Goal: Task Accomplishment & Management: Use online tool/utility

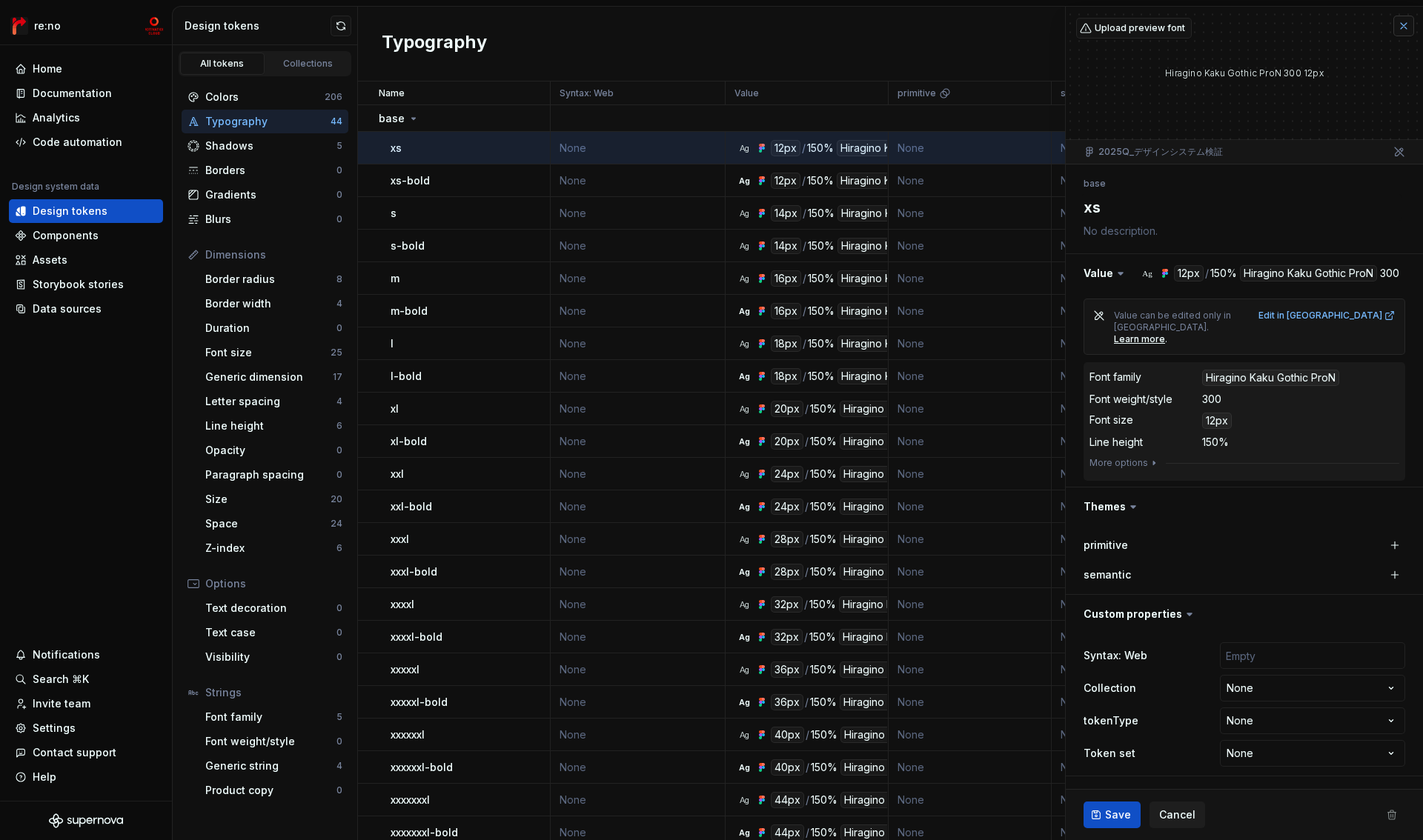
click at [1402, 25] on button "button" at bounding box center [1403, 25] width 21 height 21
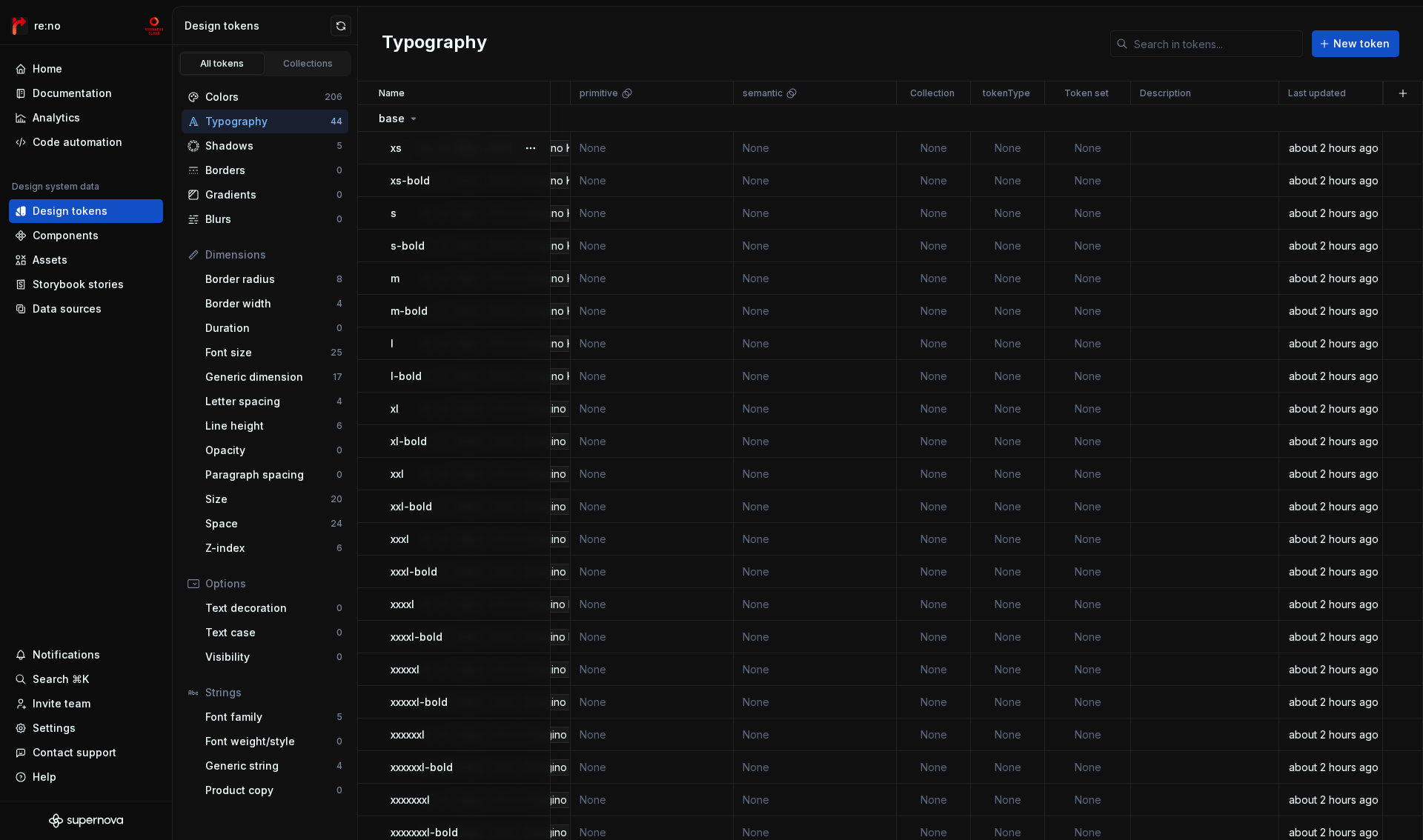
scroll to position [0, 325]
click at [255, 354] on div "Font size" at bounding box center [268, 352] width 126 height 15
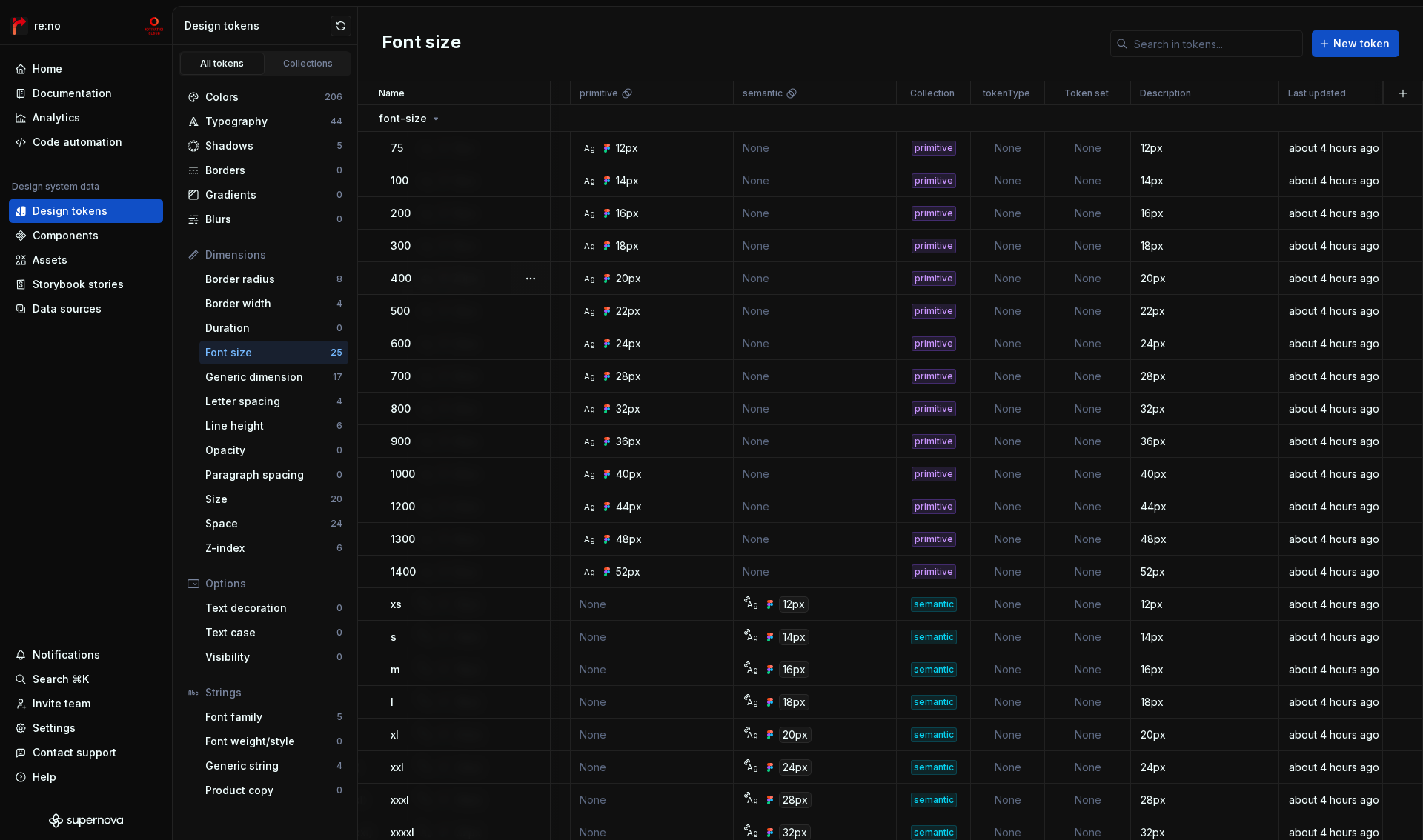
scroll to position [115, 325]
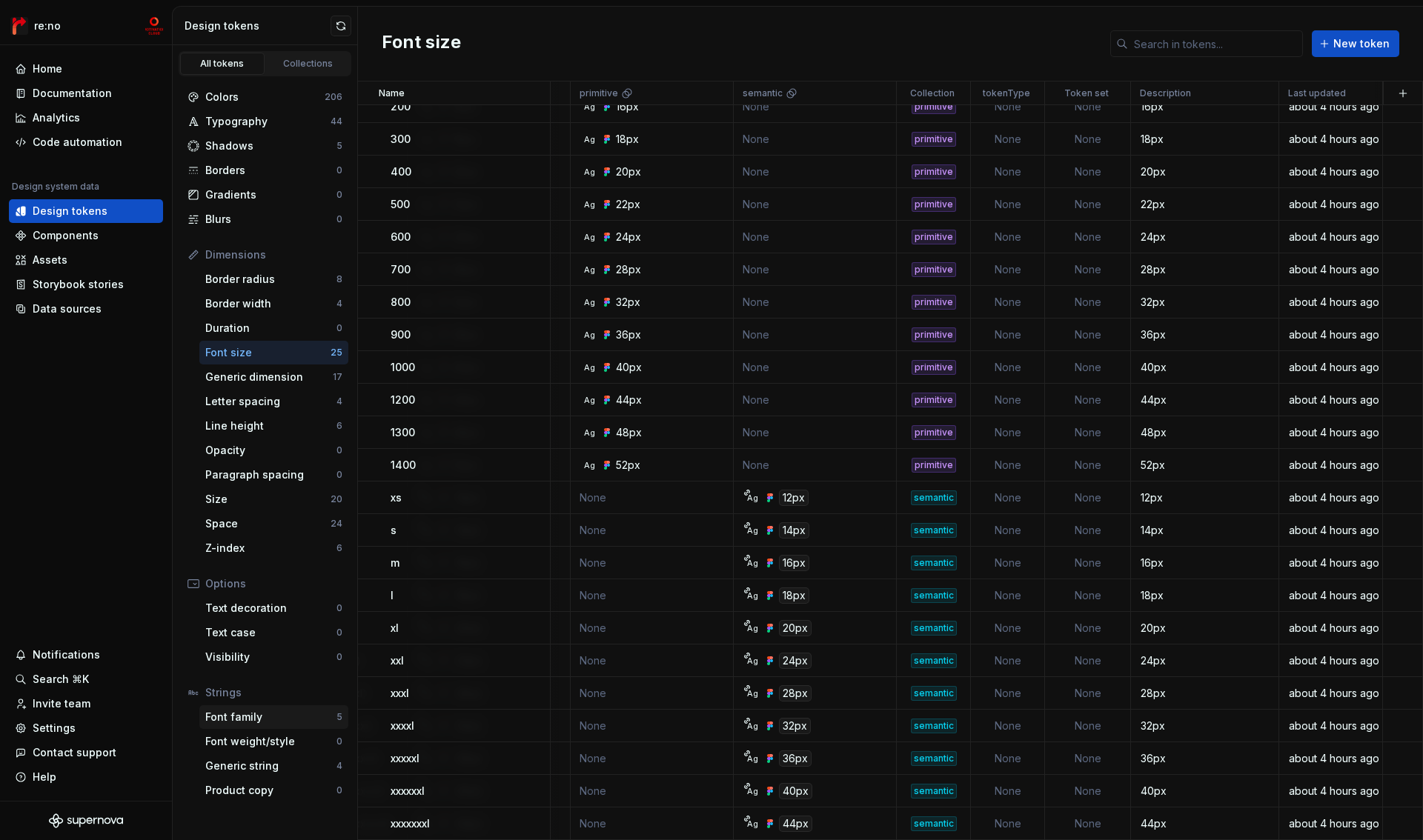
click at [282, 716] on div "Font family" at bounding box center [270, 717] width 131 height 15
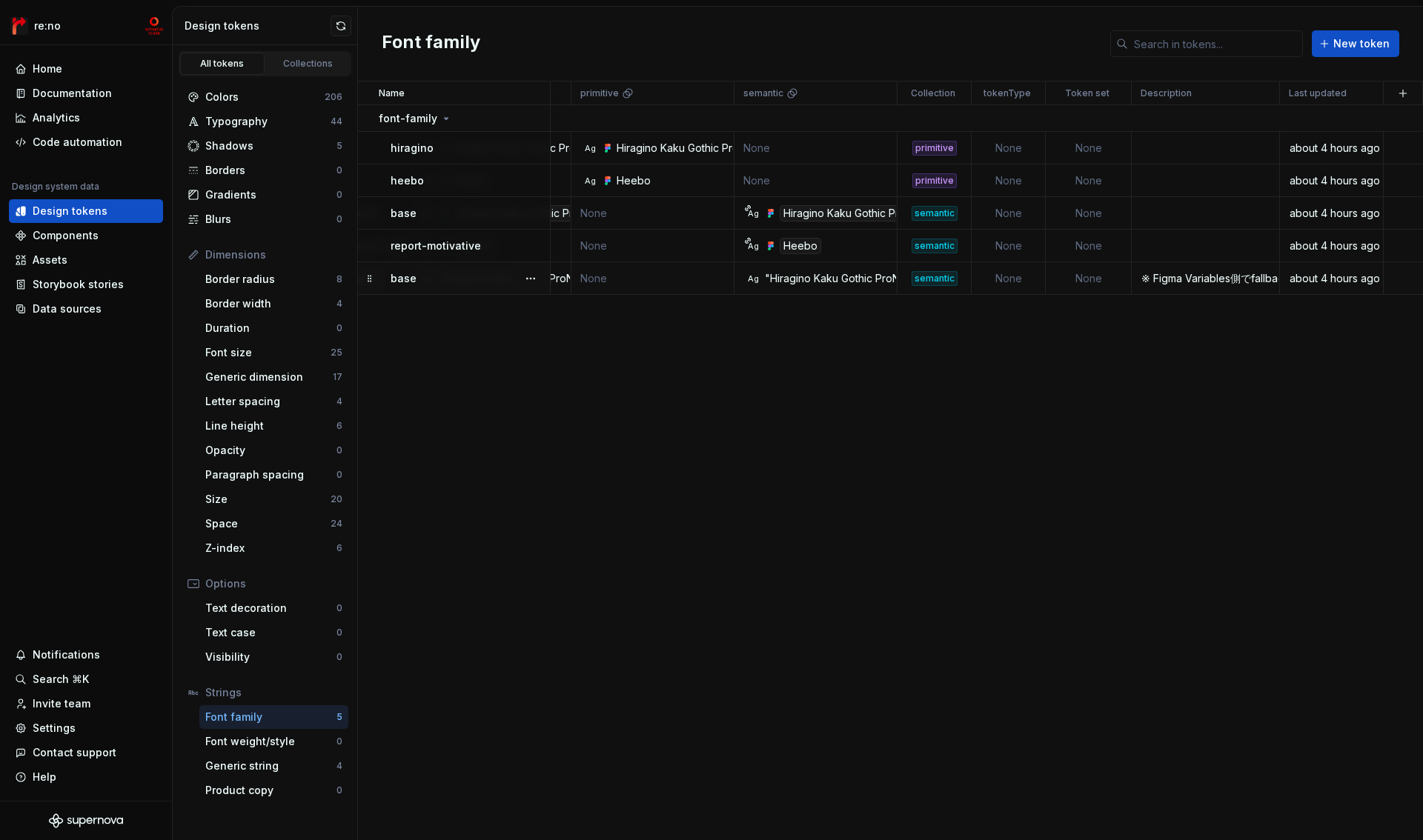
scroll to position [0, 317]
click at [1159, 280] on div "※ Figma Variables側でfallbackを指定できないため上書きする用" at bounding box center [1206, 278] width 146 height 15
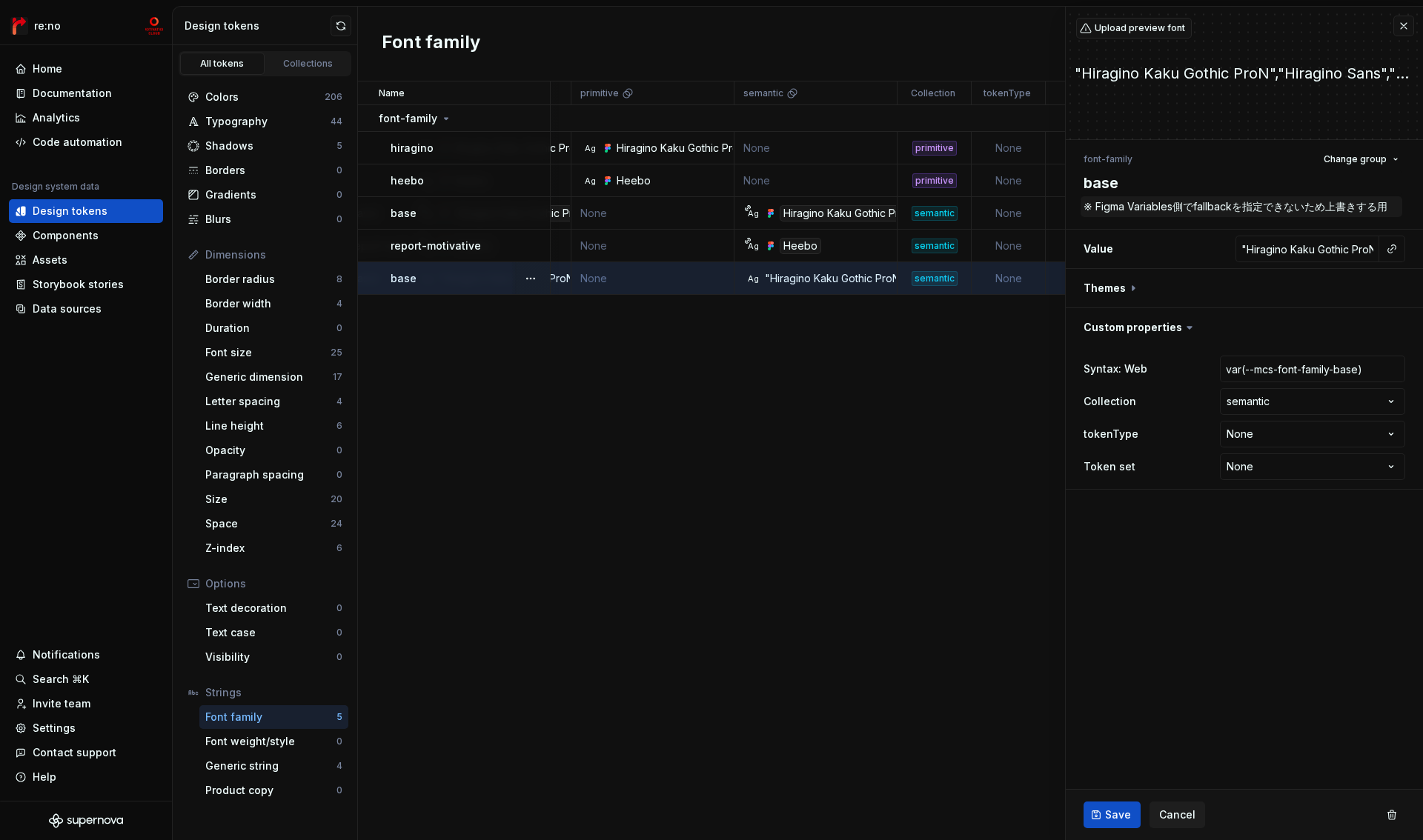
drag, startPoint x: 1079, startPoint y: 210, endPoint x: 1254, endPoint y: 207, distance: 175.0
click at [1254, 207] on div "**********" at bounding box center [1244, 319] width 357 height 359
click at [1182, 815] on span "Cancel" at bounding box center [1177, 814] width 36 height 15
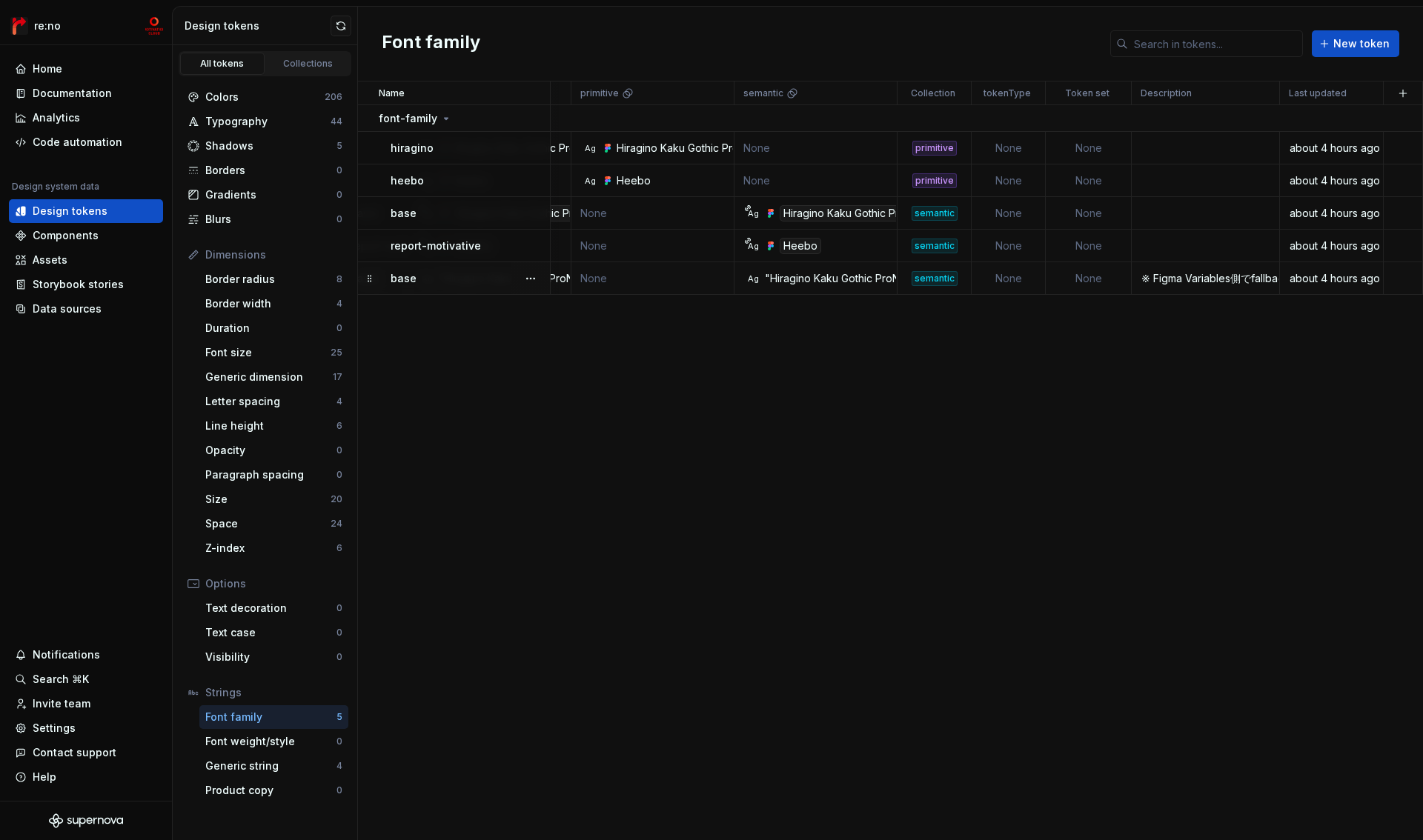
scroll to position [0, 317]
click at [273, 122] on div "Typography" at bounding box center [268, 121] width 126 height 15
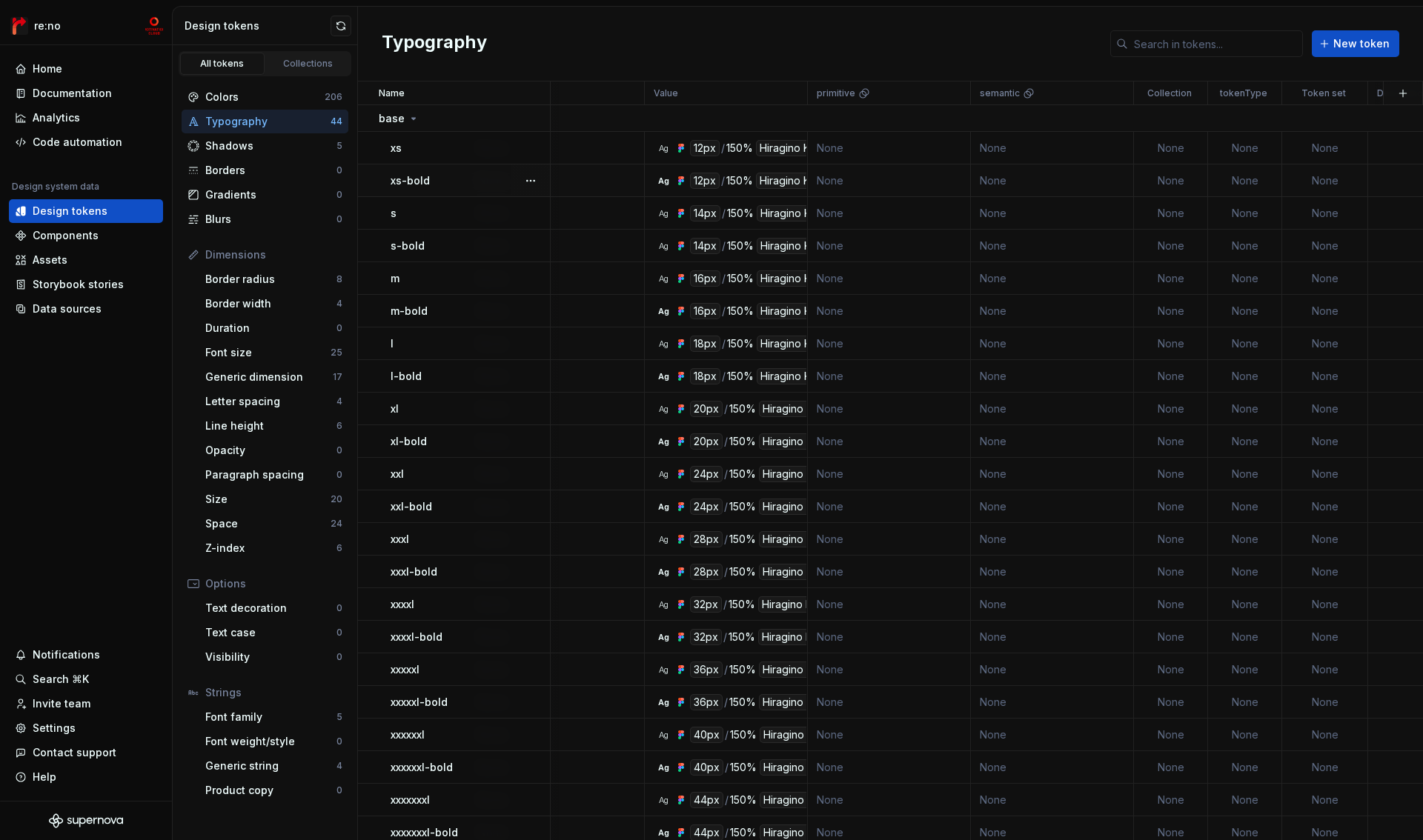
scroll to position [0, 83]
click at [487, 154] on div "xs" at bounding box center [469, 148] width 158 height 15
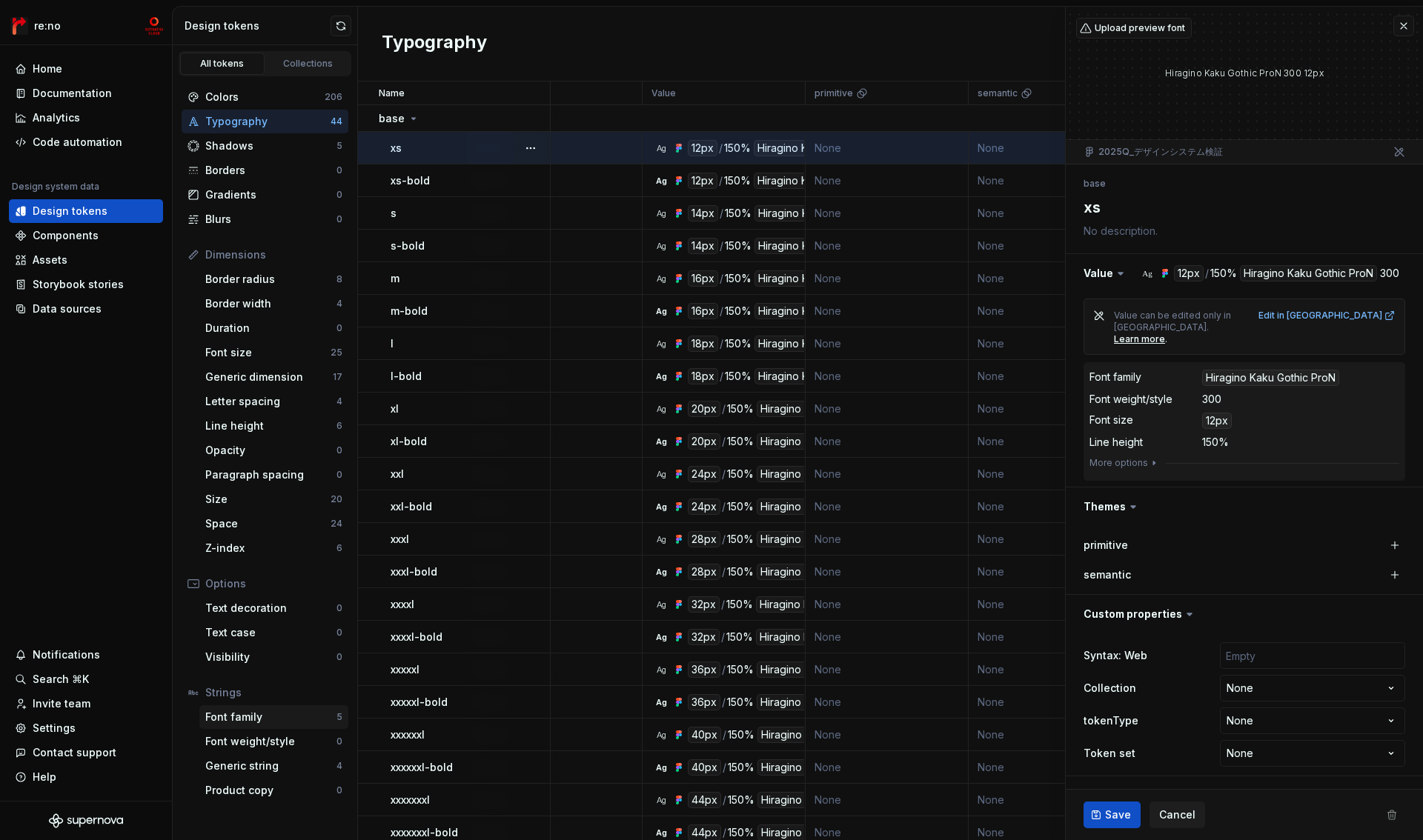
click at [257, 713] on div "Font family" at bounding box center [270, 717] width 131 height 15
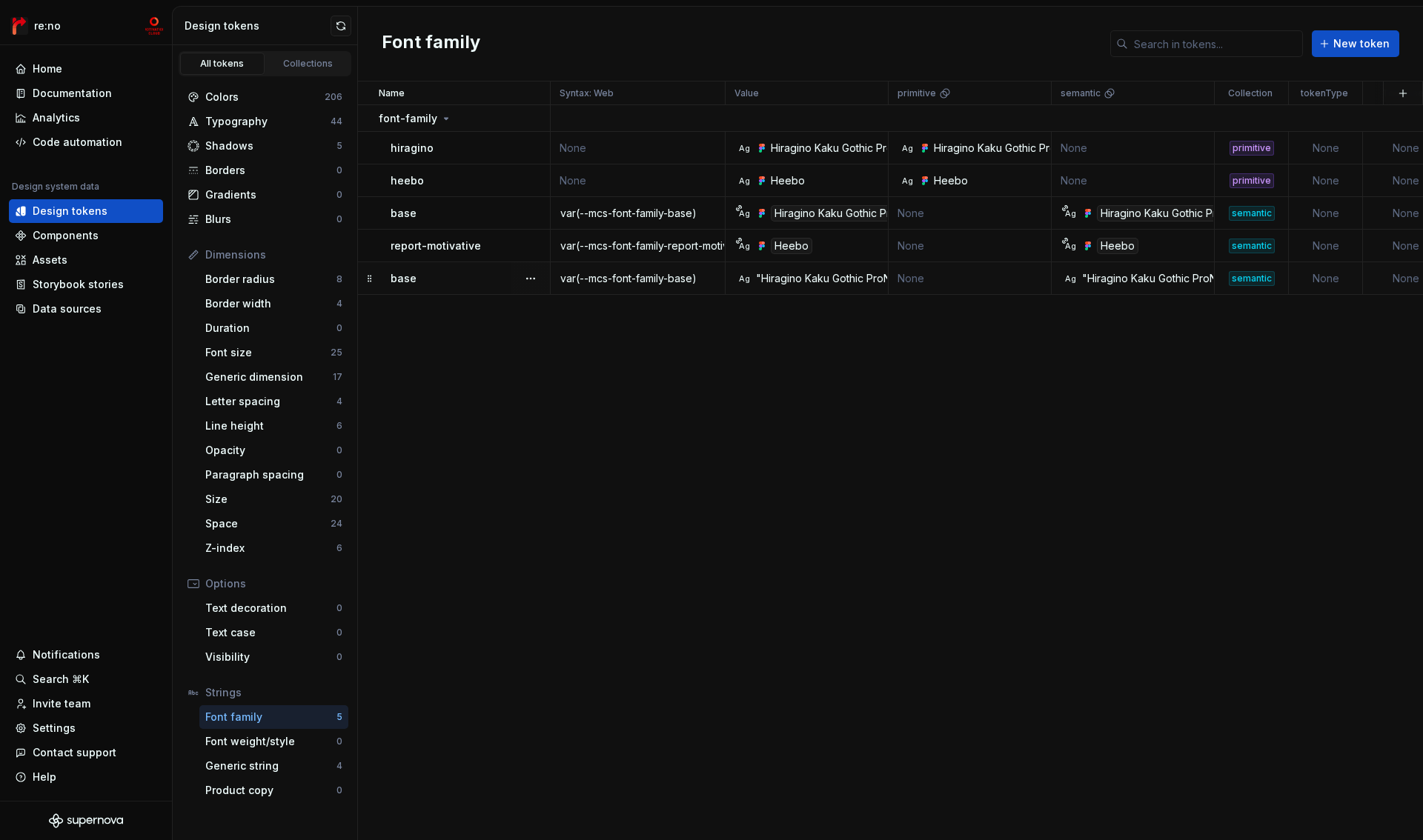
click at [801, 277] on div ""Hiragino Kaku Gothic ProN","Hiragino Sans","Meiryo","Helvetica Neue","Arial",s…" at bounding box center [974, 278] width 435 height 15
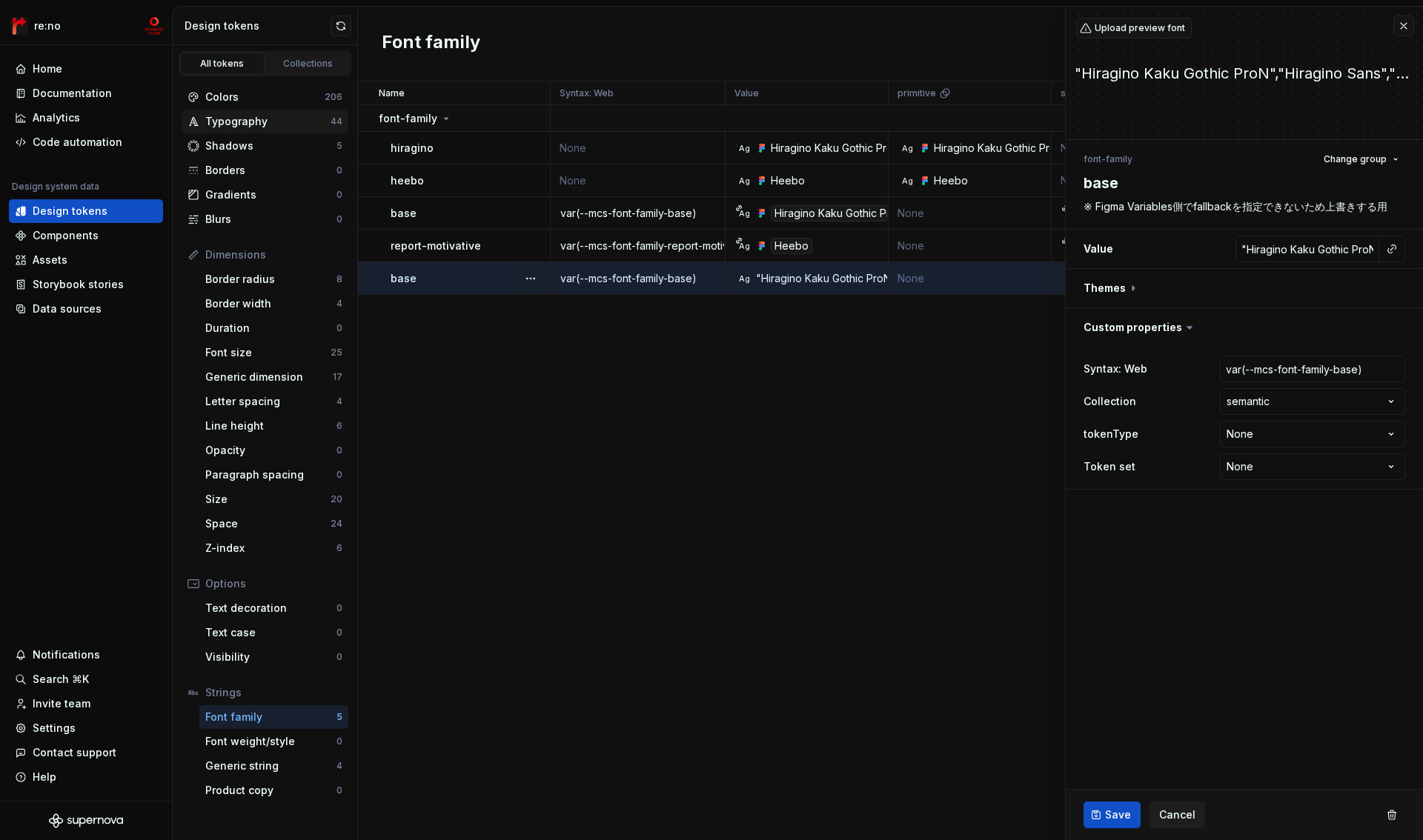
click at [248, 125] on div "Typography" at bounding box center [268, 121] width 126 height 15
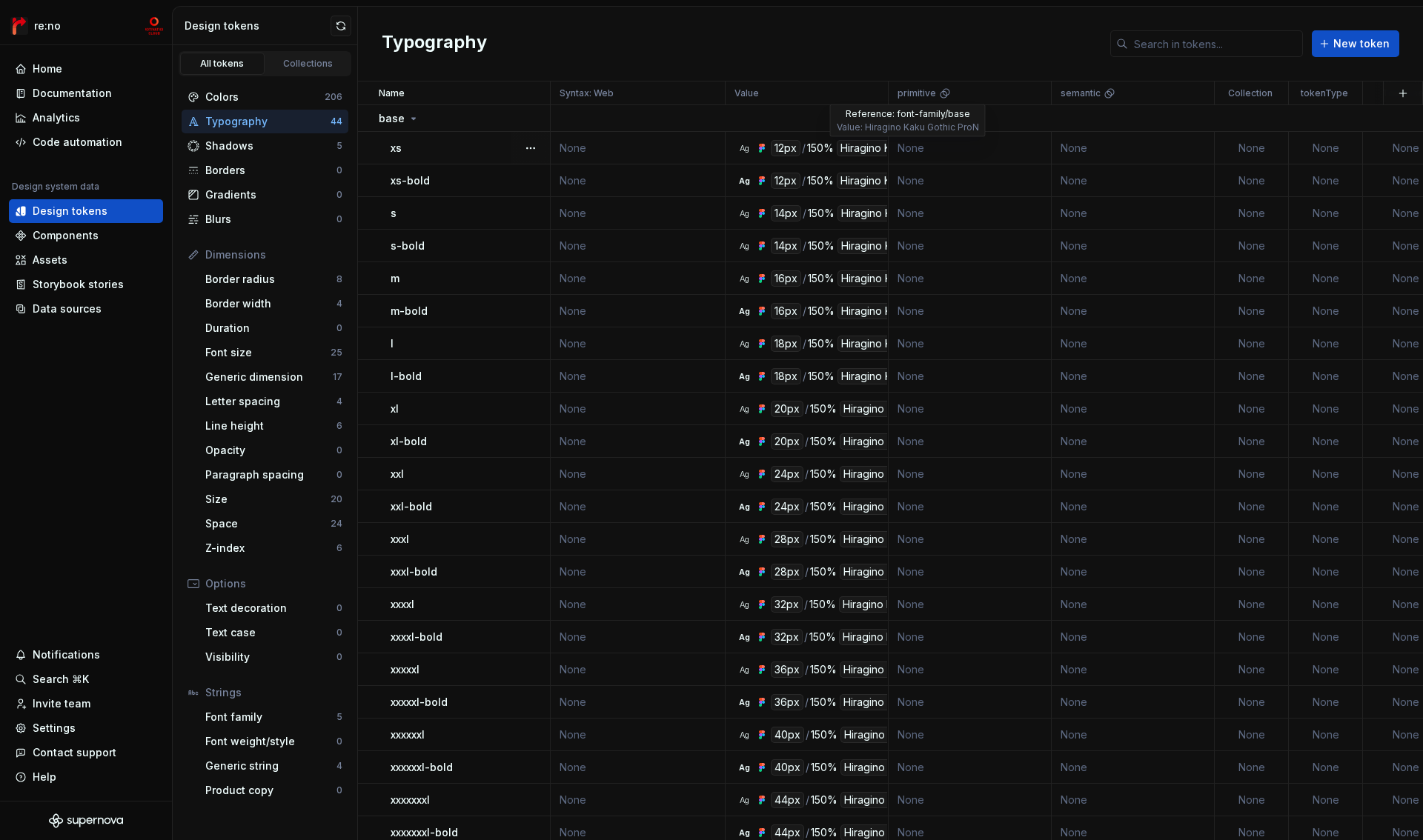
click at [858, 152] on div "Hiragino Kaku Gothic ProN" at bounding box center [905, 148] width 137 height 16
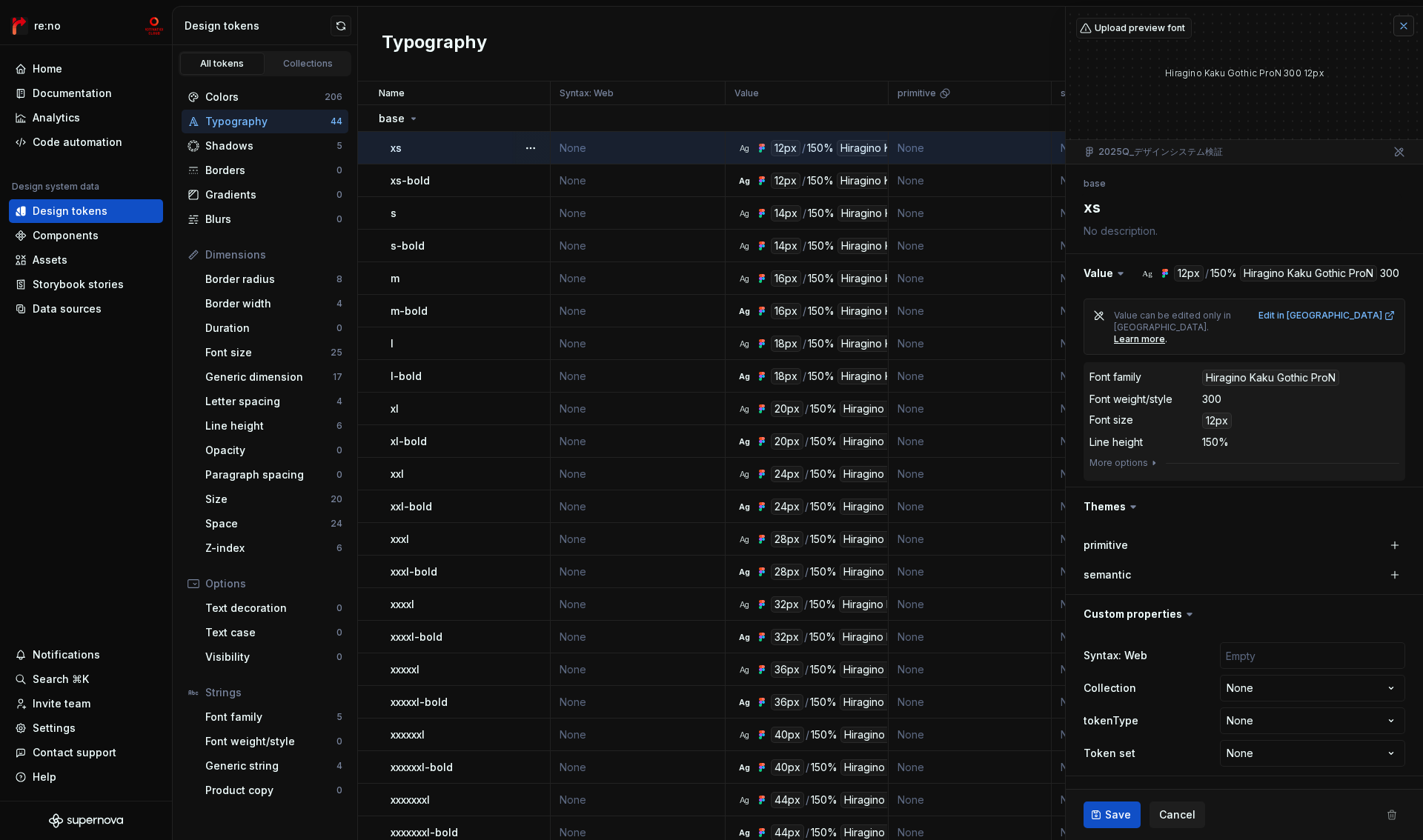
click at [1406, 25] on button "button" at bounding box center [1403, 25] width 21 height 21
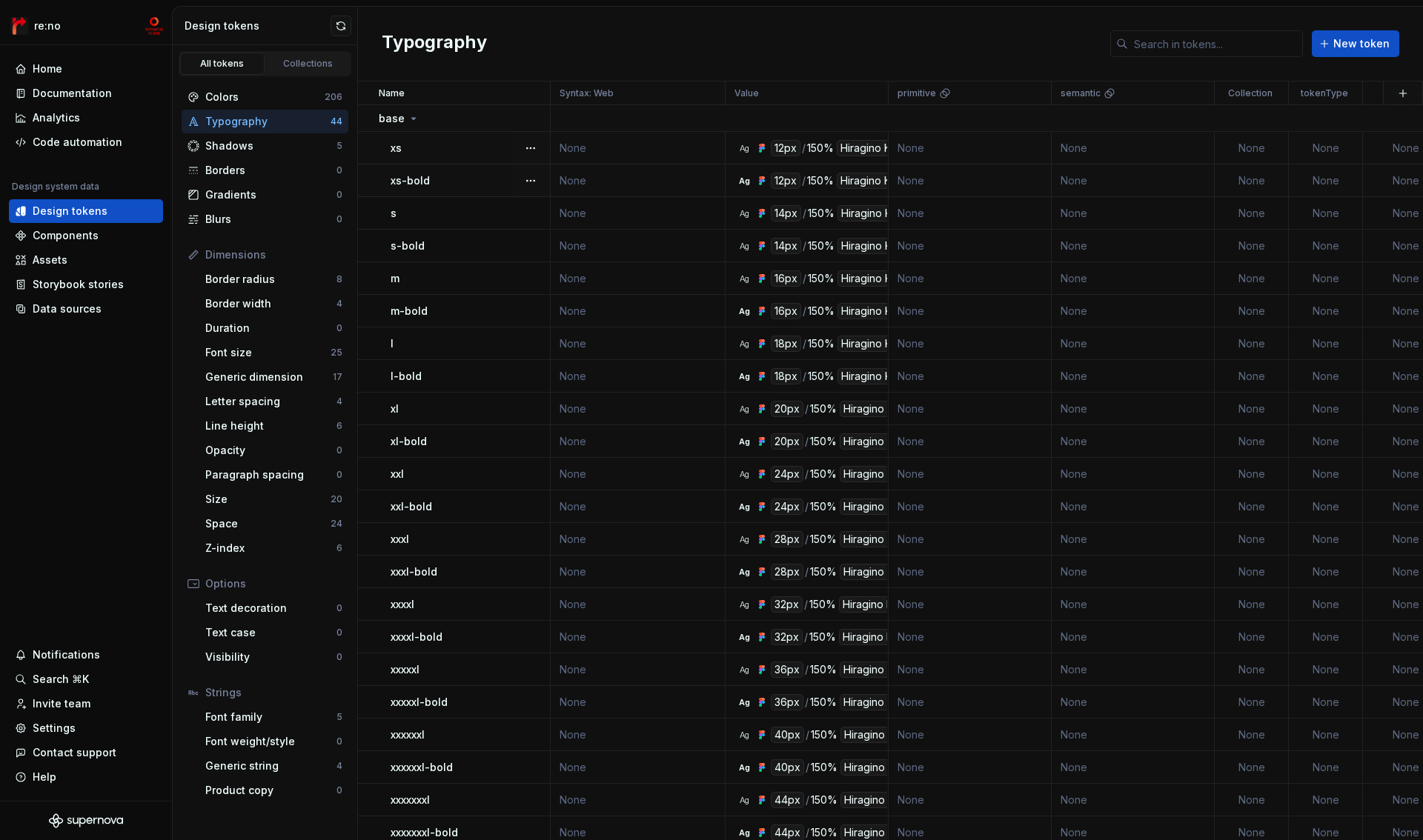
click at [860, 146] on div "Hiragino Kaku Gothic ProN" at bounding box center [905, 148] width 137 height 16
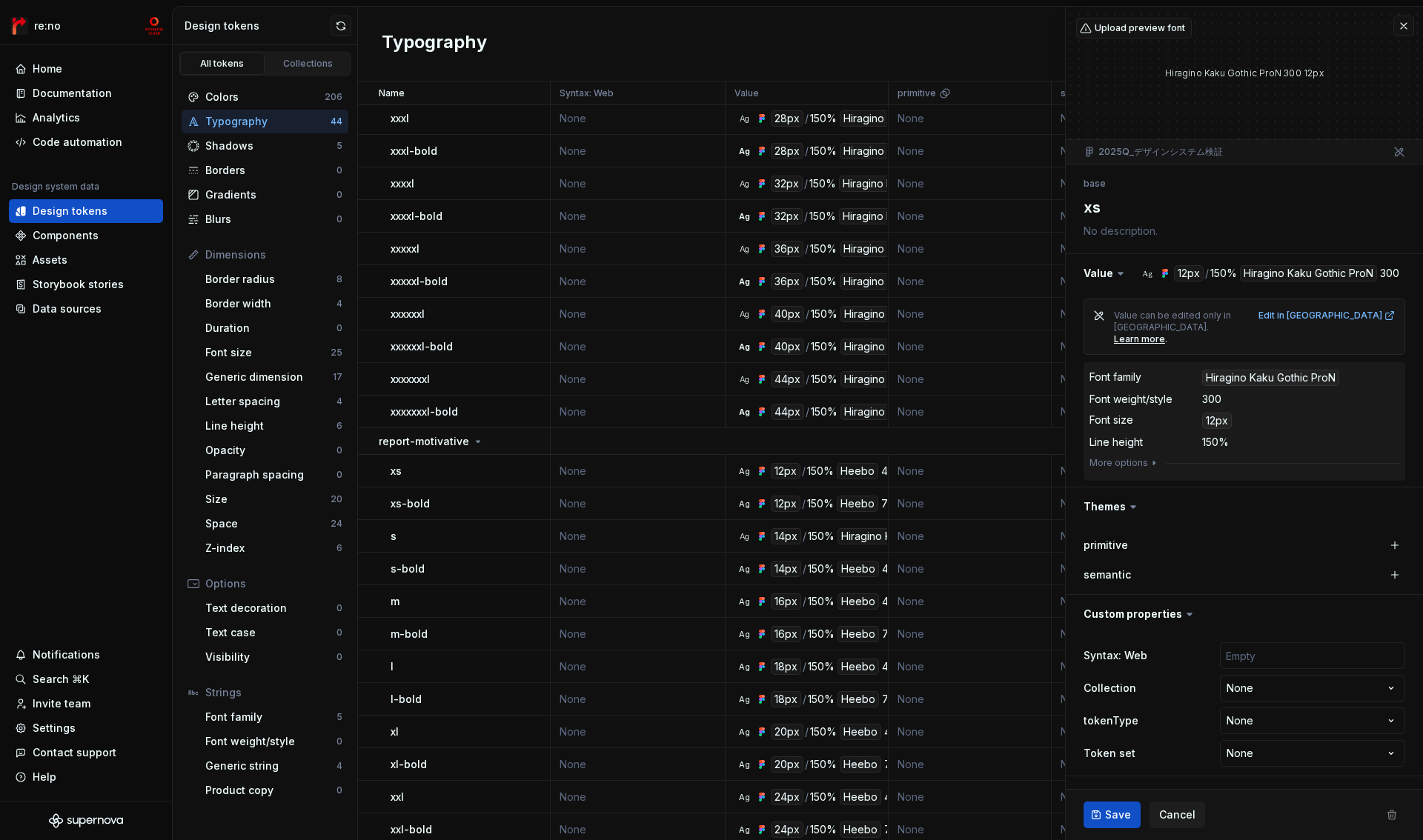
scroll to position [760, 0]
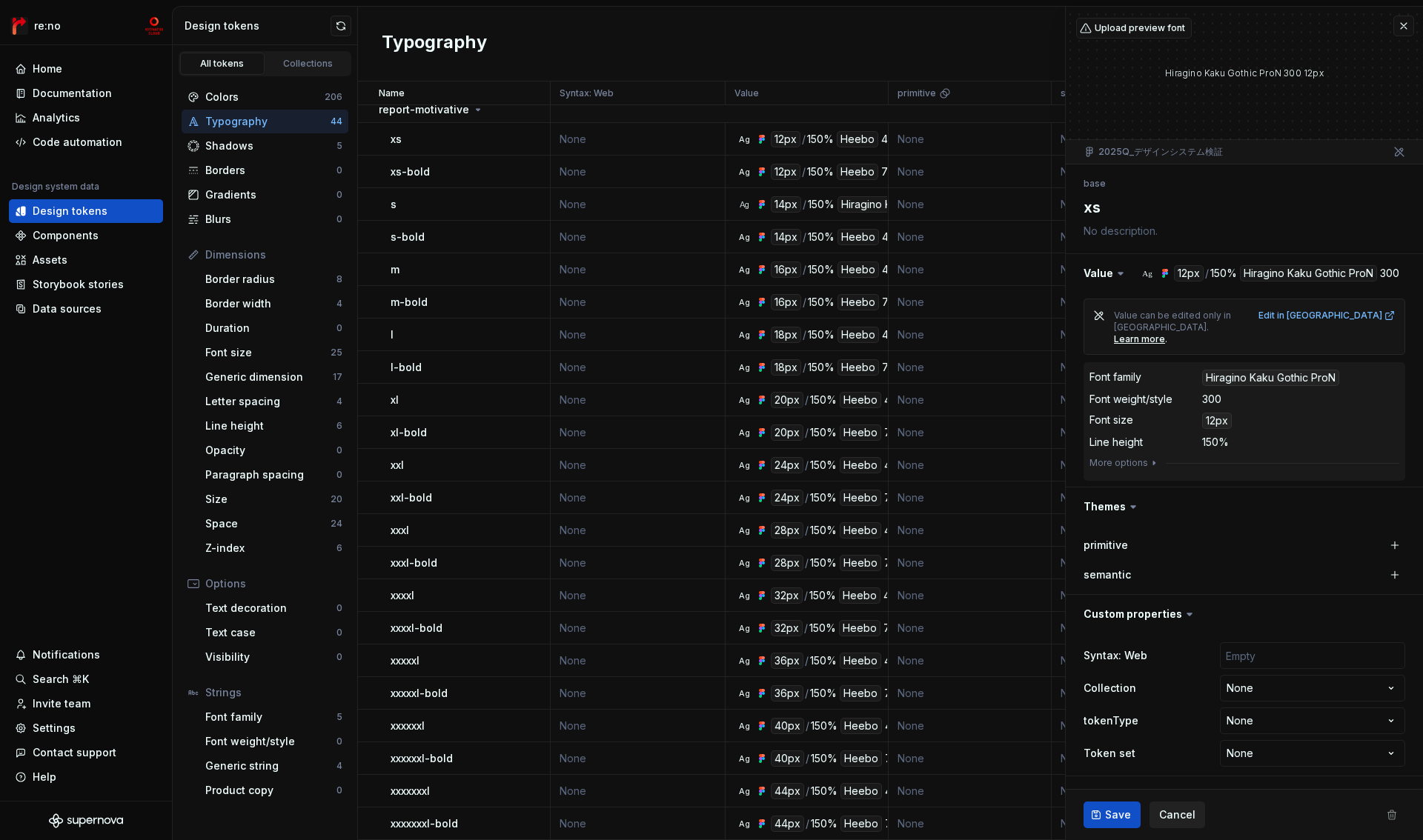
click at [1186, 817] on span "Cancel" at bounding box center [1177, 814] width 36 height 15
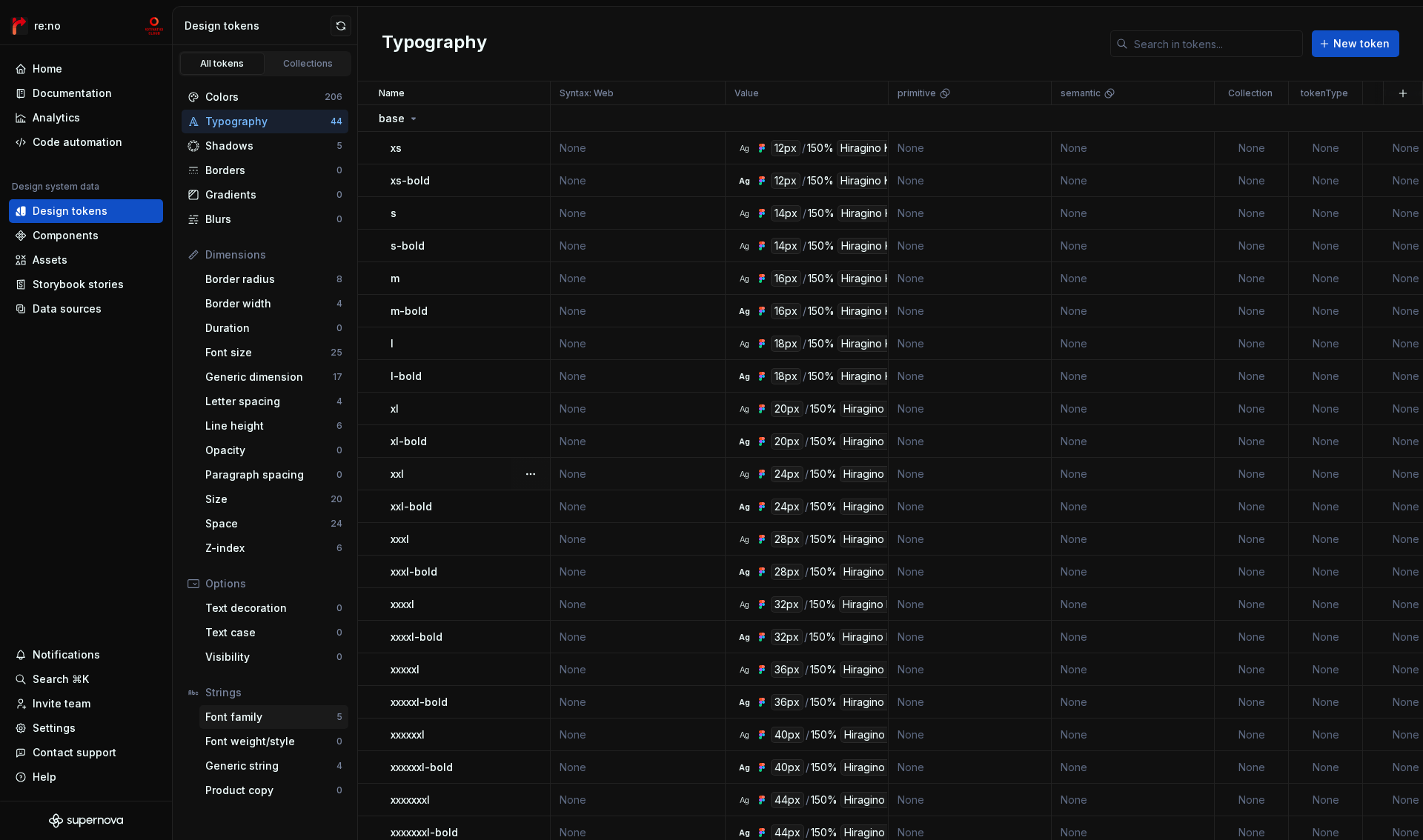
click at [267, 720] on div "Font family" at bounding box center [270, 717] width 131 height 15
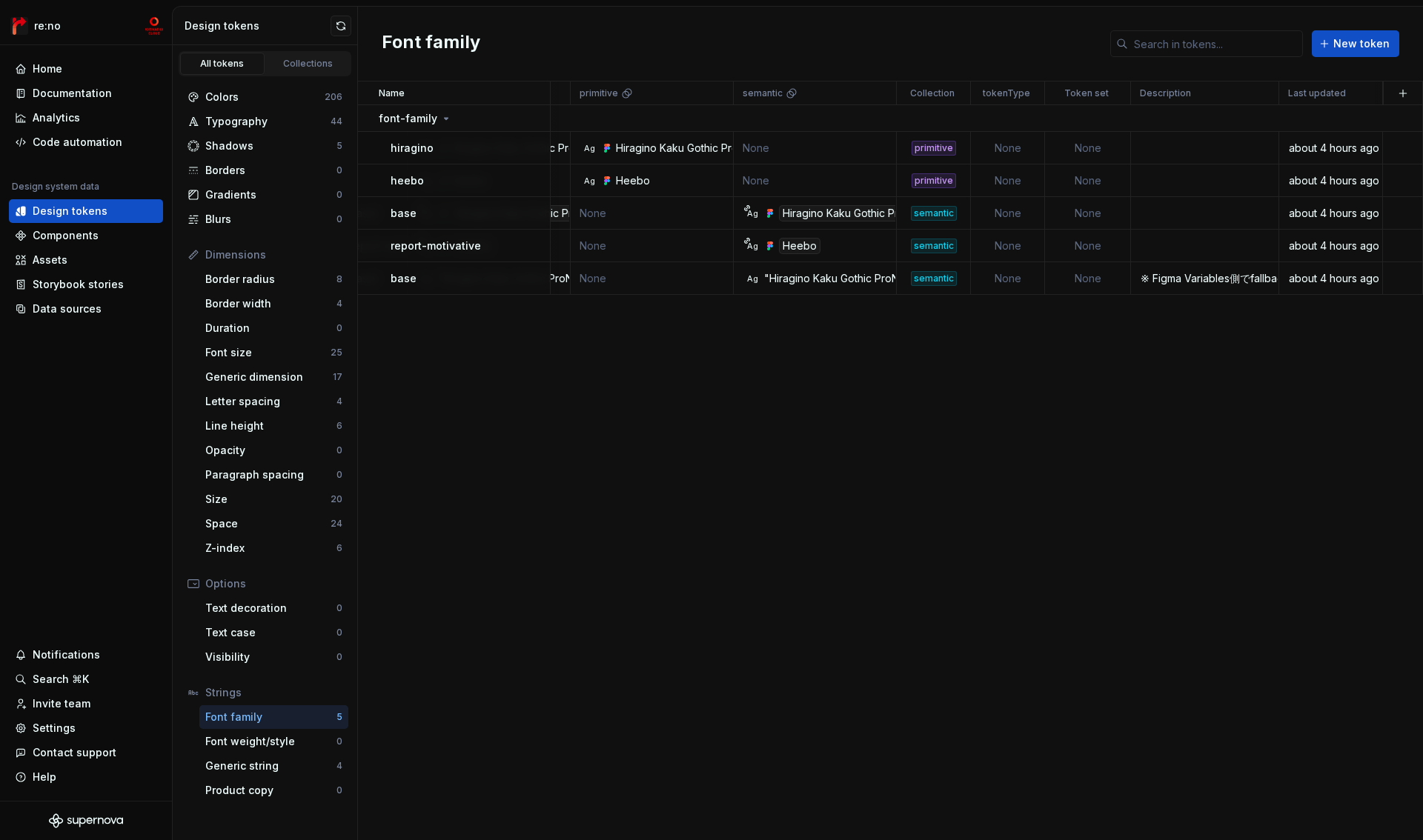
scroll to position [0, 317]
click at [1152, 282] on div "※ Figma Variables側でfallbackを指定できないため上書きする用" at bounding box center [1206, 278] width 146 height 15
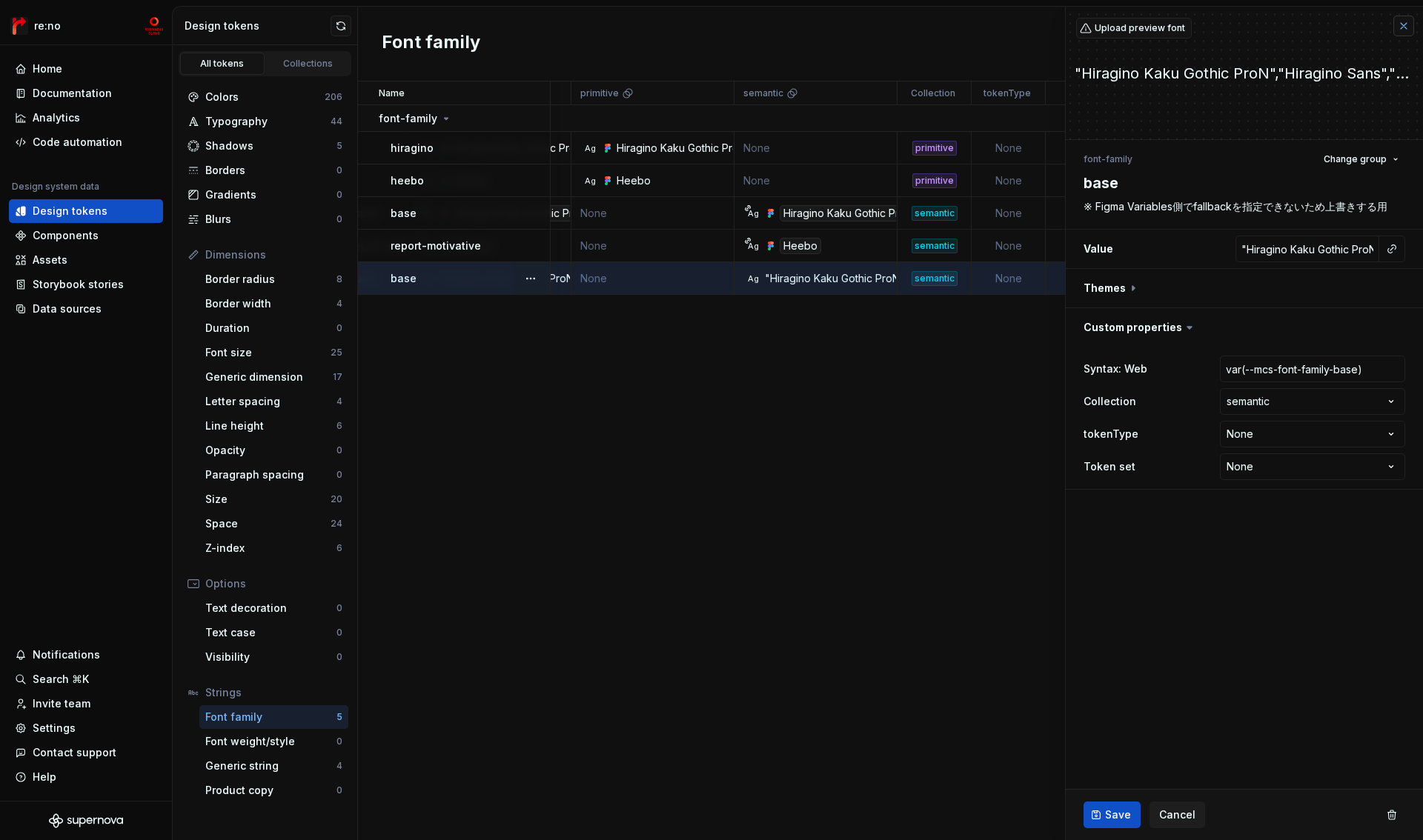
click at [1402, 28] on button "button" at bounding box center [1403, 25] width 21 height 21
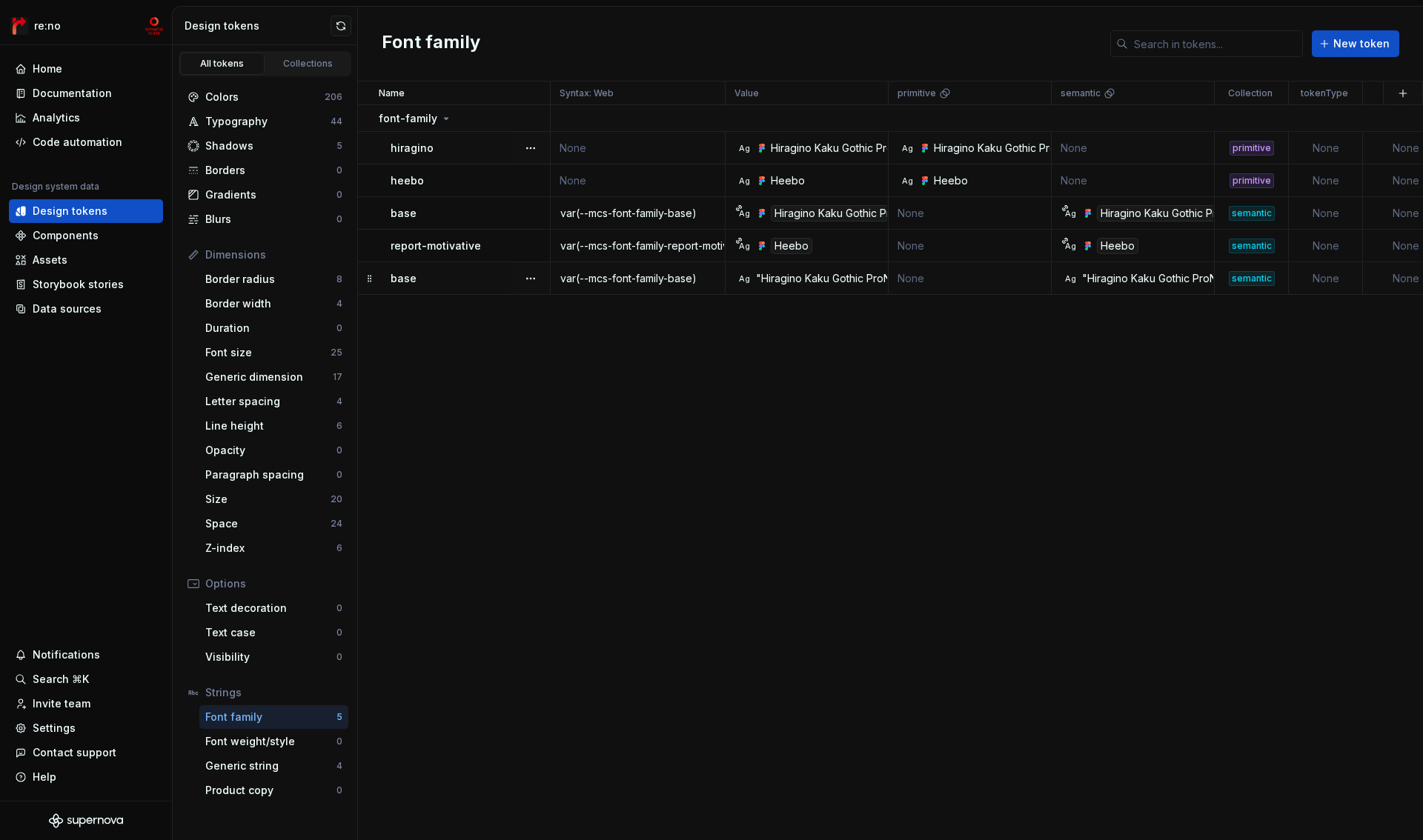
click at [837, 151] on div "Hiragino Kaku Gothic ProN" at bounding box center [835, 148] width 129 height 15
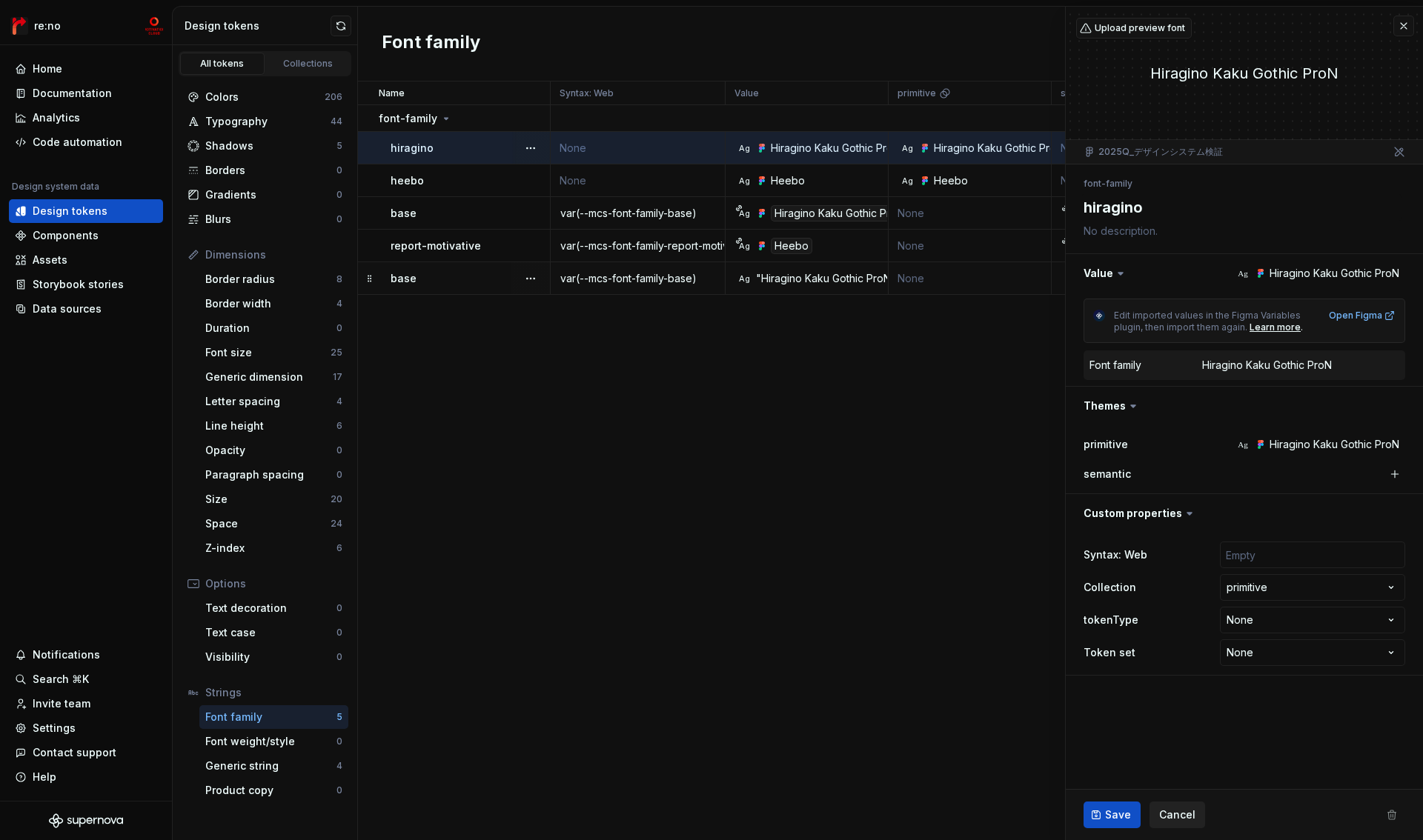
click at [1176, 822] on span "Cancel" at bounding box center [1177, 814] width 36 height 15
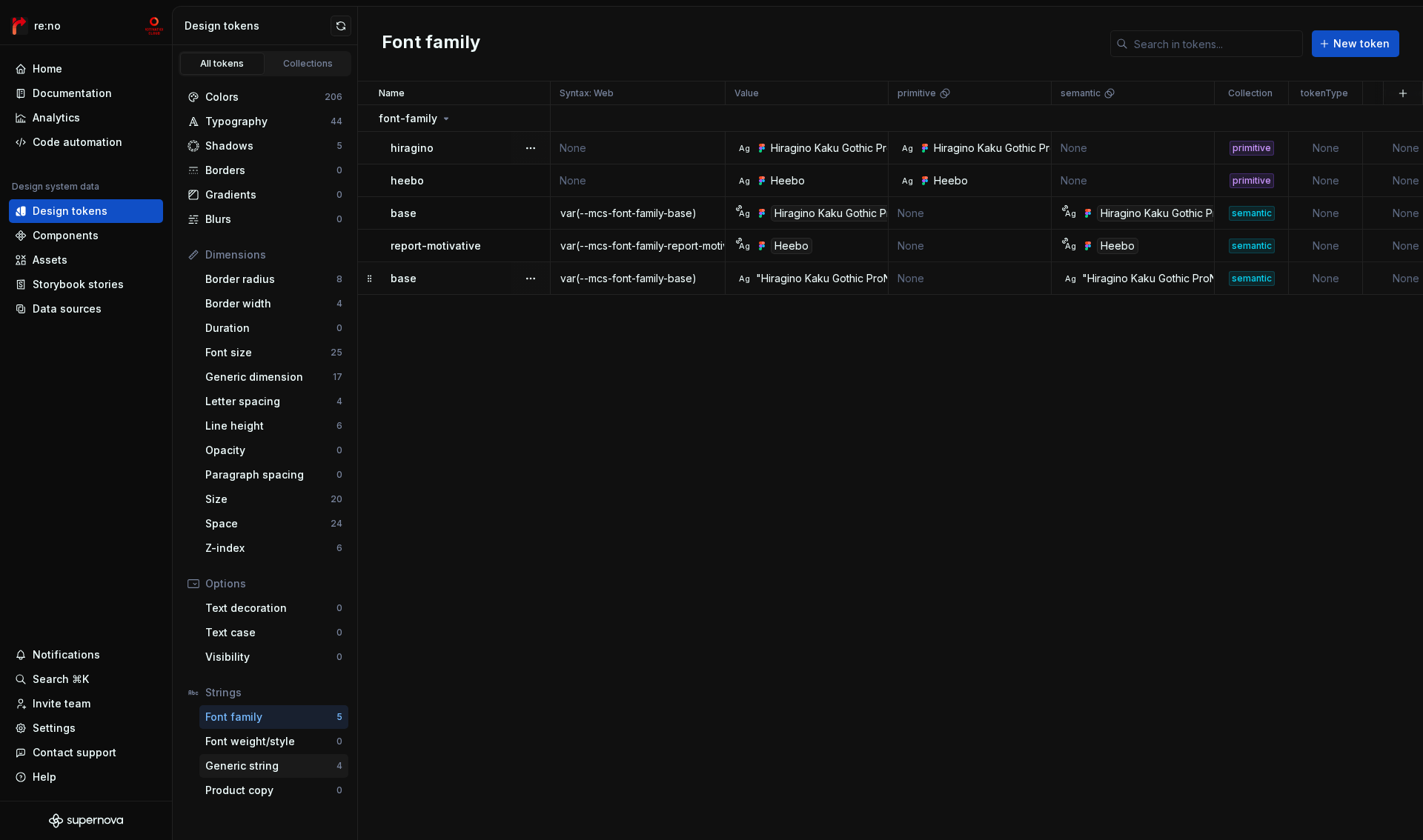
click at [273, 771] on div "Generic string" at bounding box center [270, 766] width 131 height 15
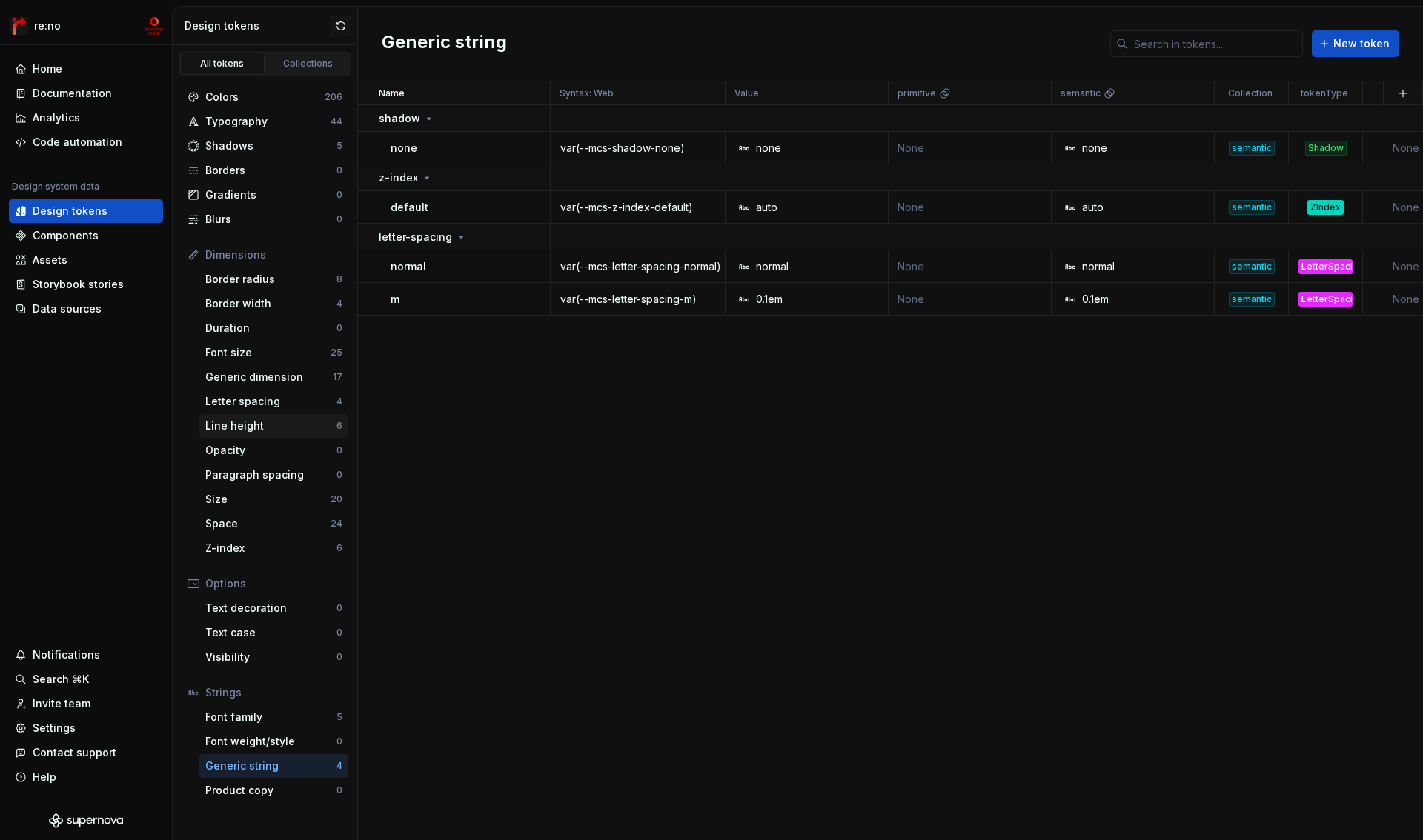
click at [280, 423] on div "Line height" at bounding box center [270, 425] width 131 height 15
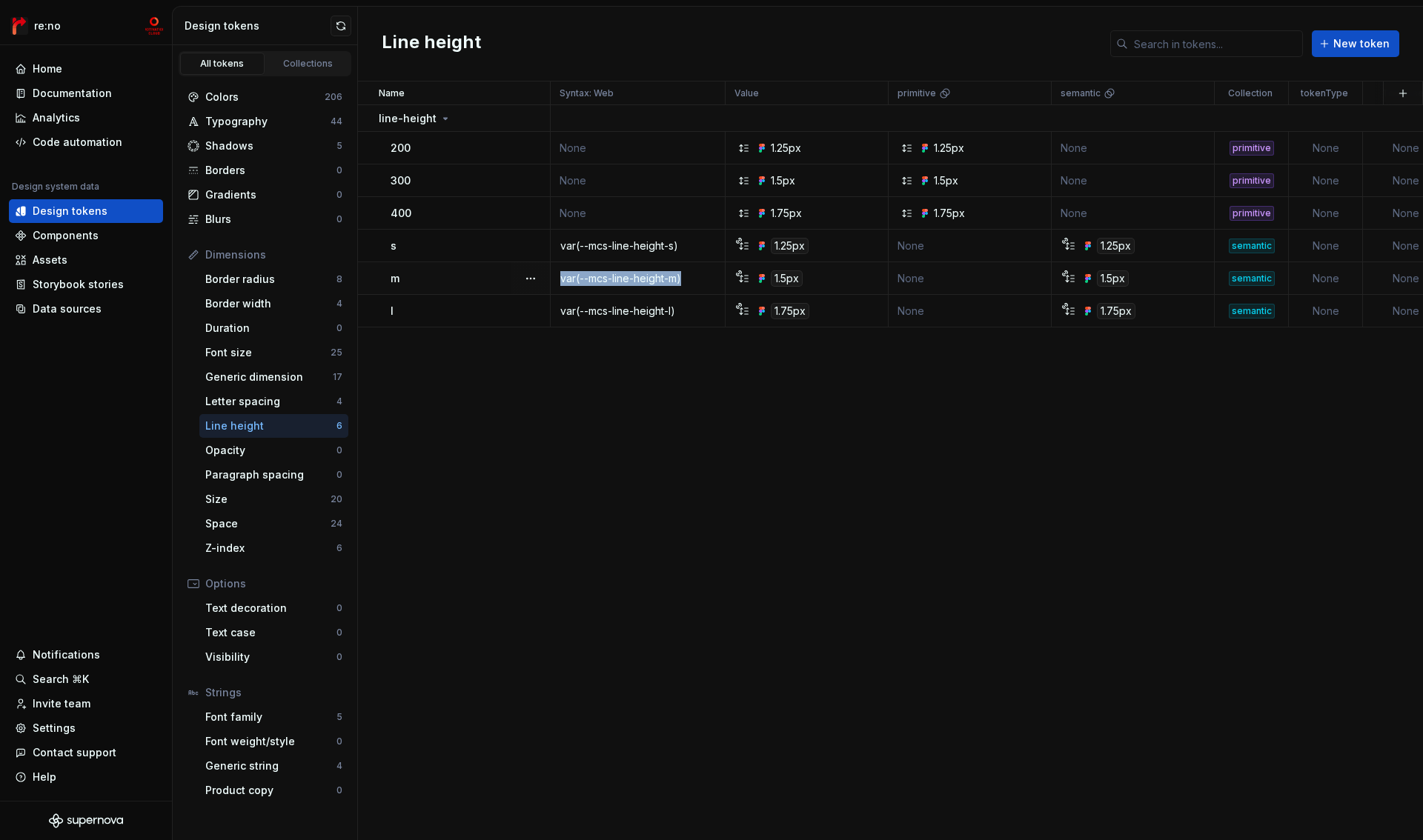
drag, startPoint x: 692, startPoint y: 280, endPoint x: 557, endPoint y: 282, distance: 135.0
click at [557, 282] on tr "m var(--mcs-line-height-m) 1.5px None 1.5px semantic None None about 5 hours ago" at bounding box center [1049, 278] width 1383 height 33
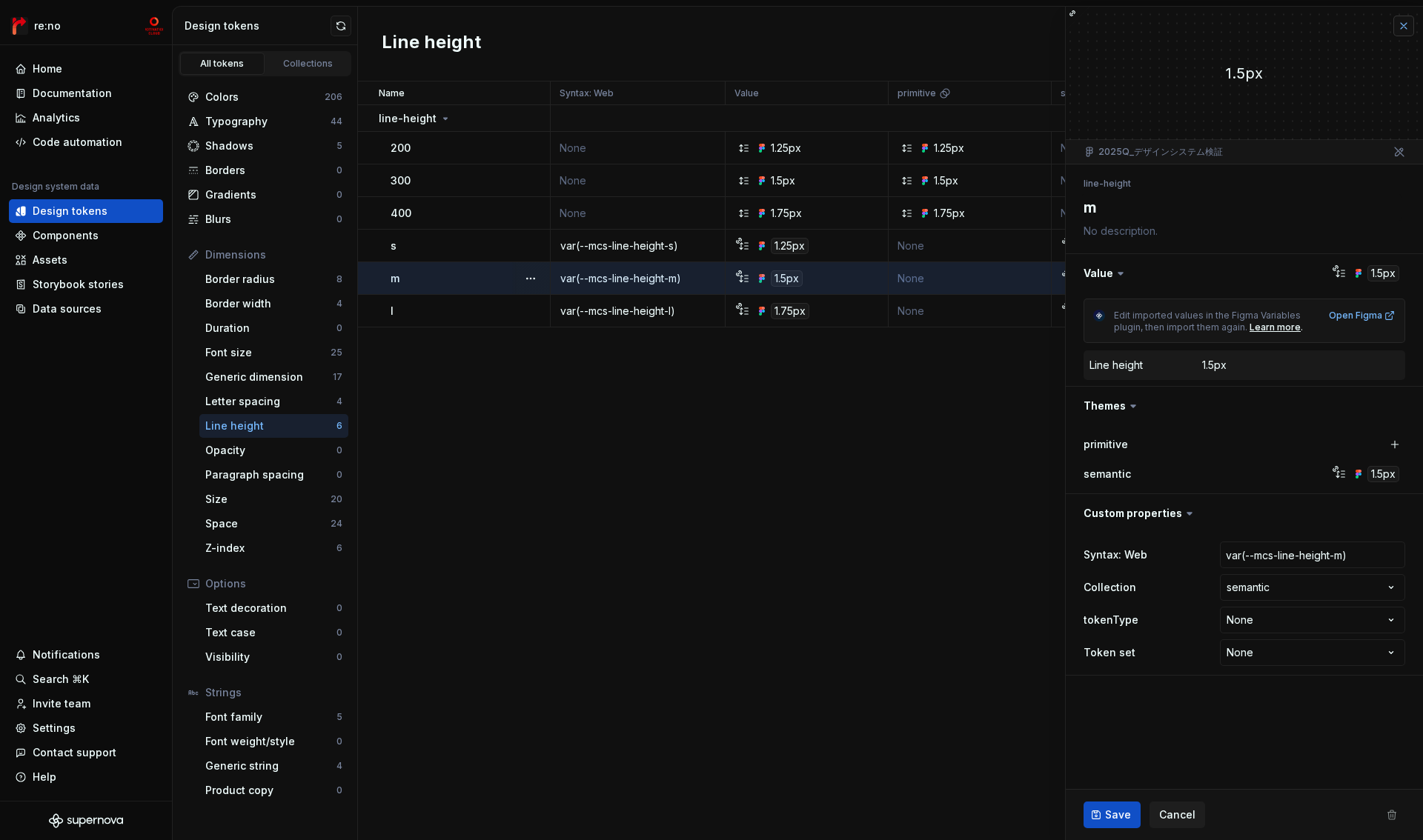
click at [1407, 28] on button "button" at bounding box center [1403, 25] width 21 height 21
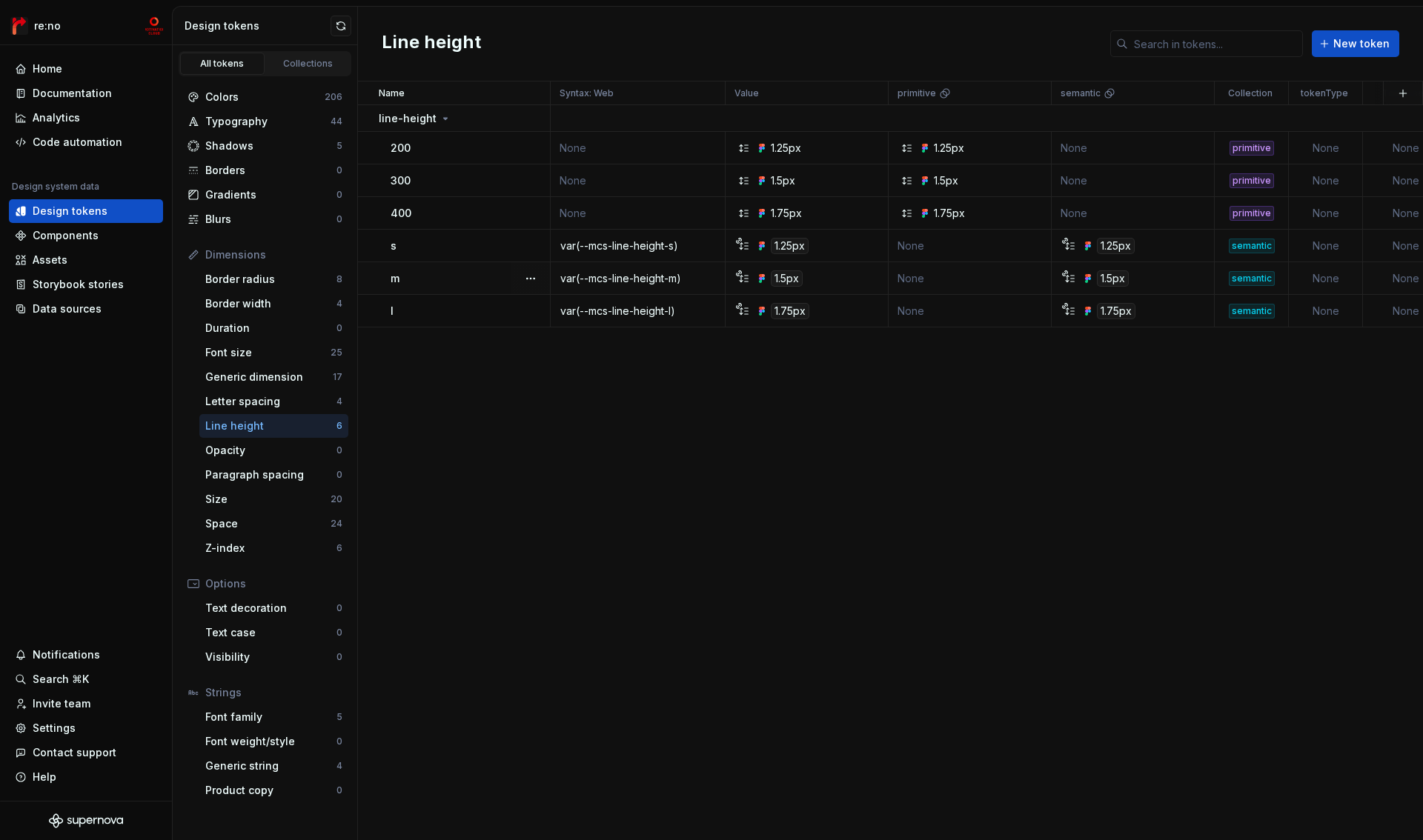
click at [454, 430] on div "Name Syntax: Web Value primitive semantic Collection tokenType Token set Descri…" at bounding box center [890, 461] width 1065 height 759
click at [295, 720] on div "Font family" at bounding box center [270, 717] width 131 height 15
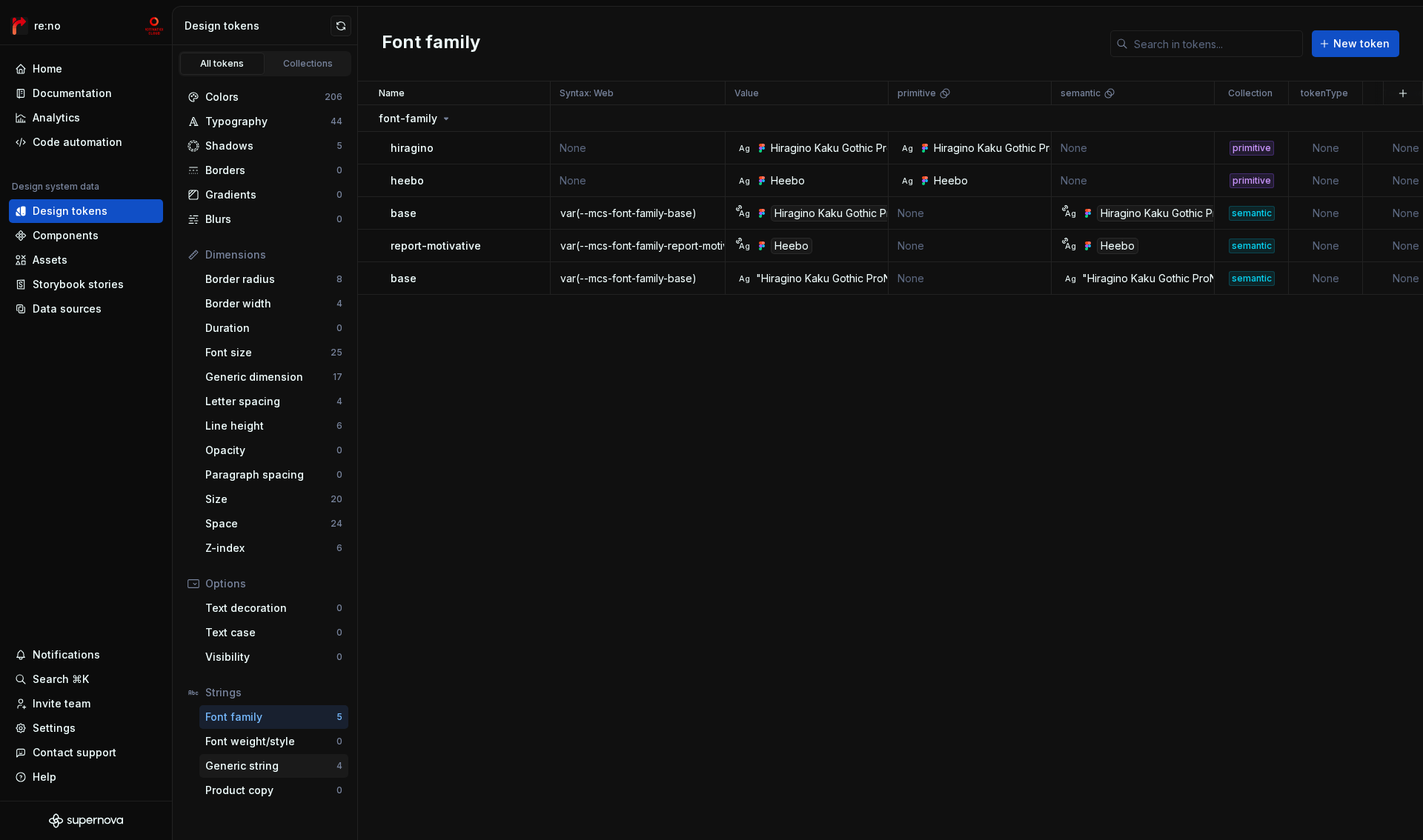
click at [262, 761] on div "Generic string" at bounding box center [270, 766] width 131 height 15
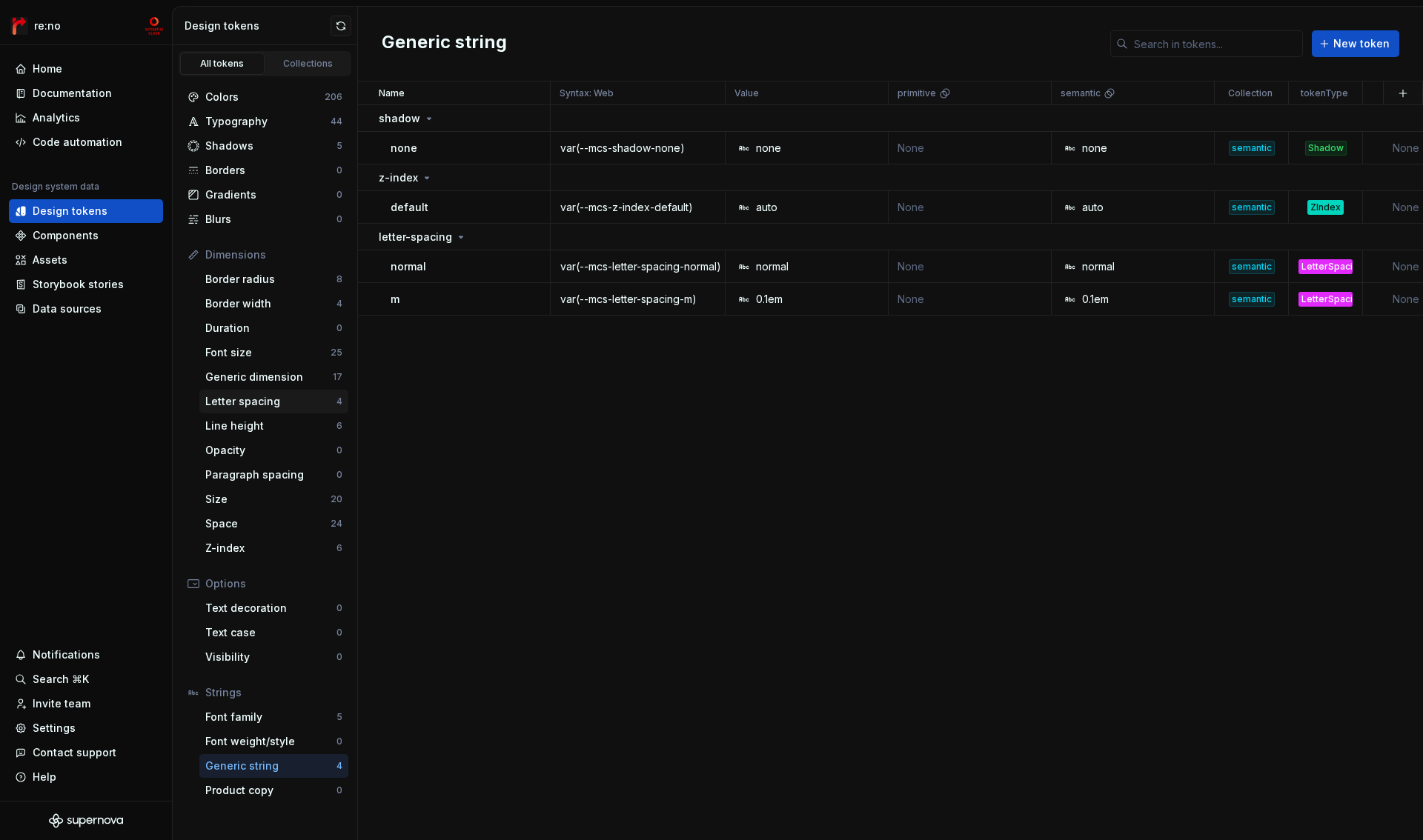
click at [259, 405] on div "Letter spacing" at bounding box center [270, 401] width 131 height 15
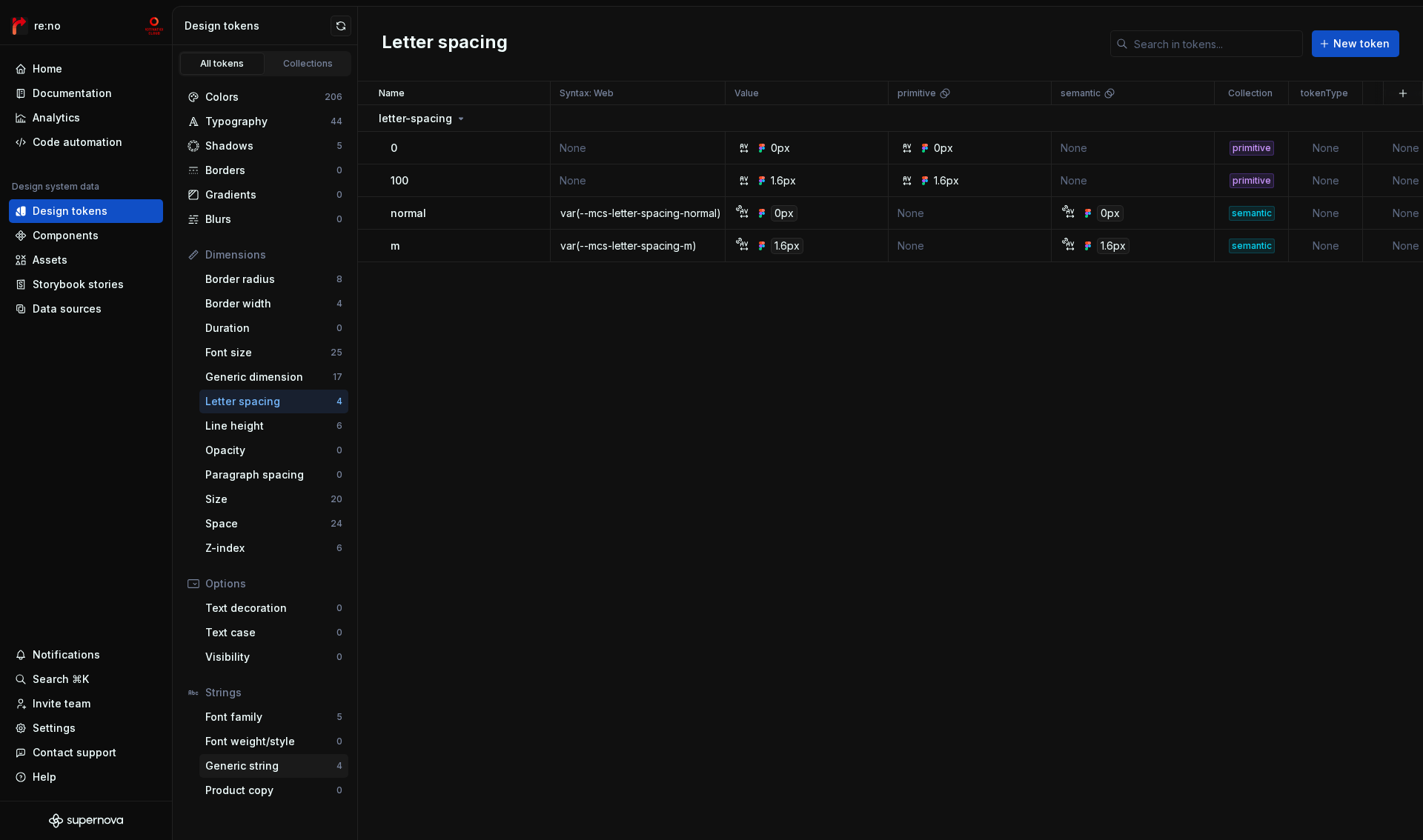
click at [255, 772] on div "Generic string" at bounding box center [270, 766] width 131 height 15
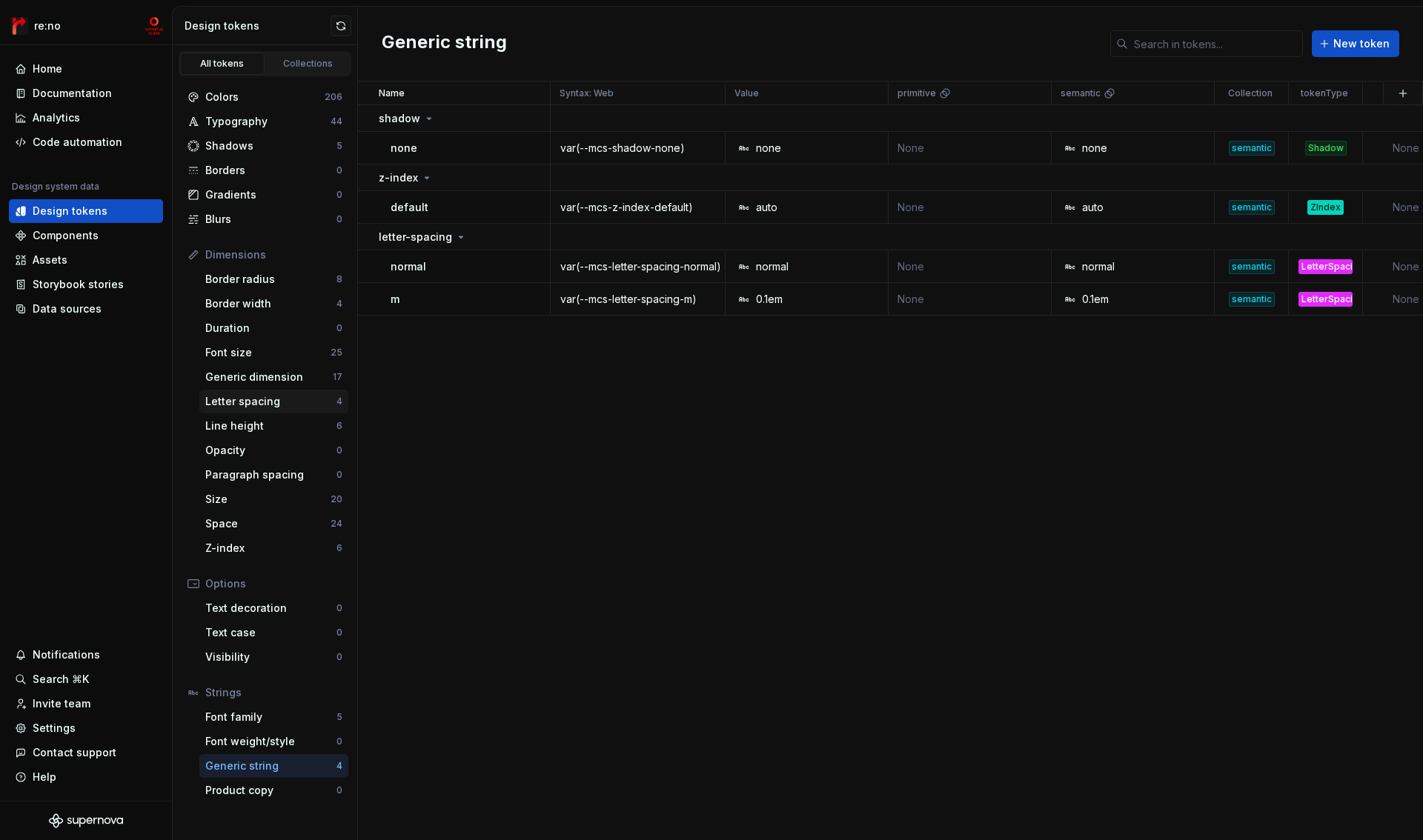
click at [254, 399] on div "Letter spacing" at bounding box center [270, 401] width 131 height 15
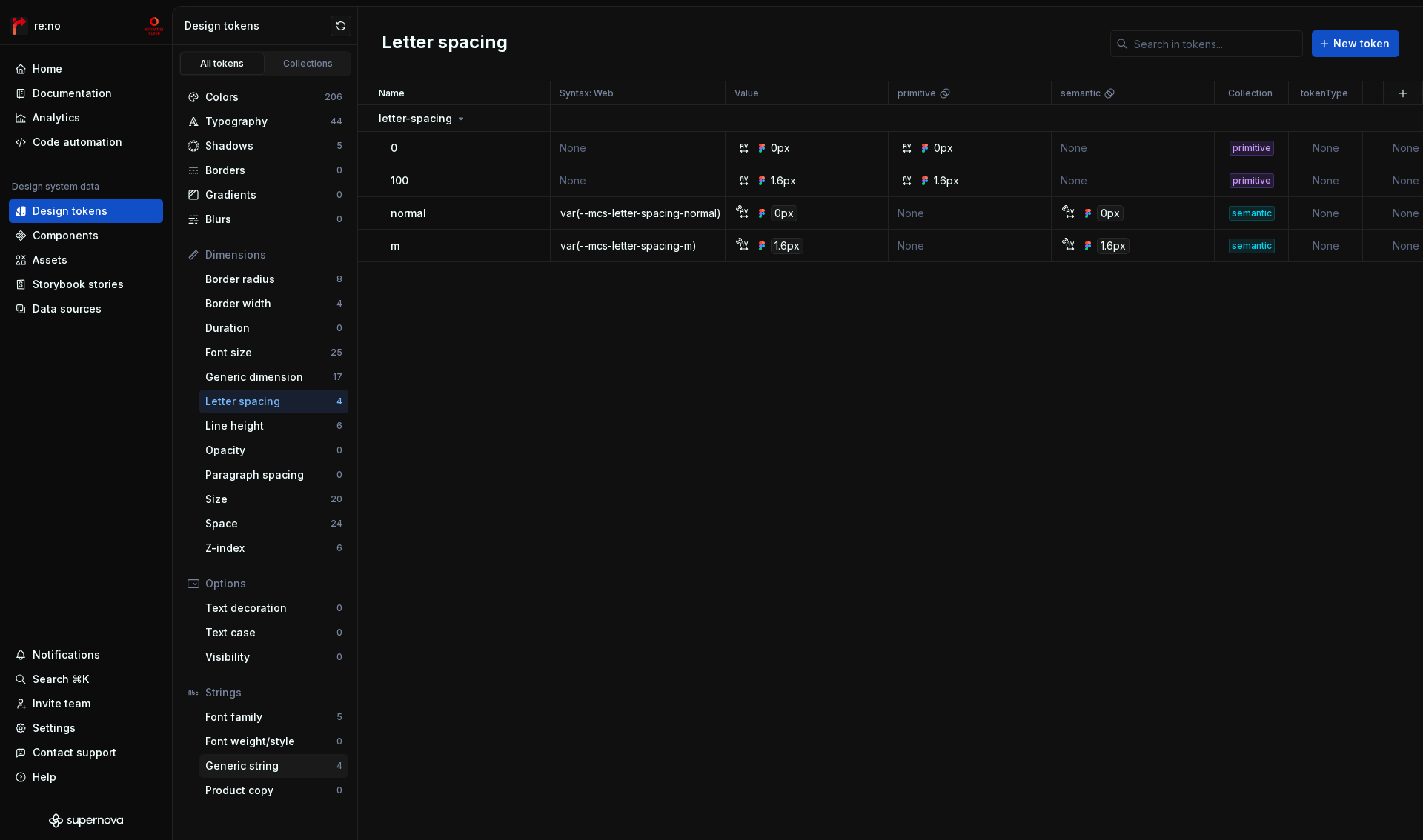
click at [279, 767] on div "Generic string" at bounding box center [270, 766] width 131 height 15
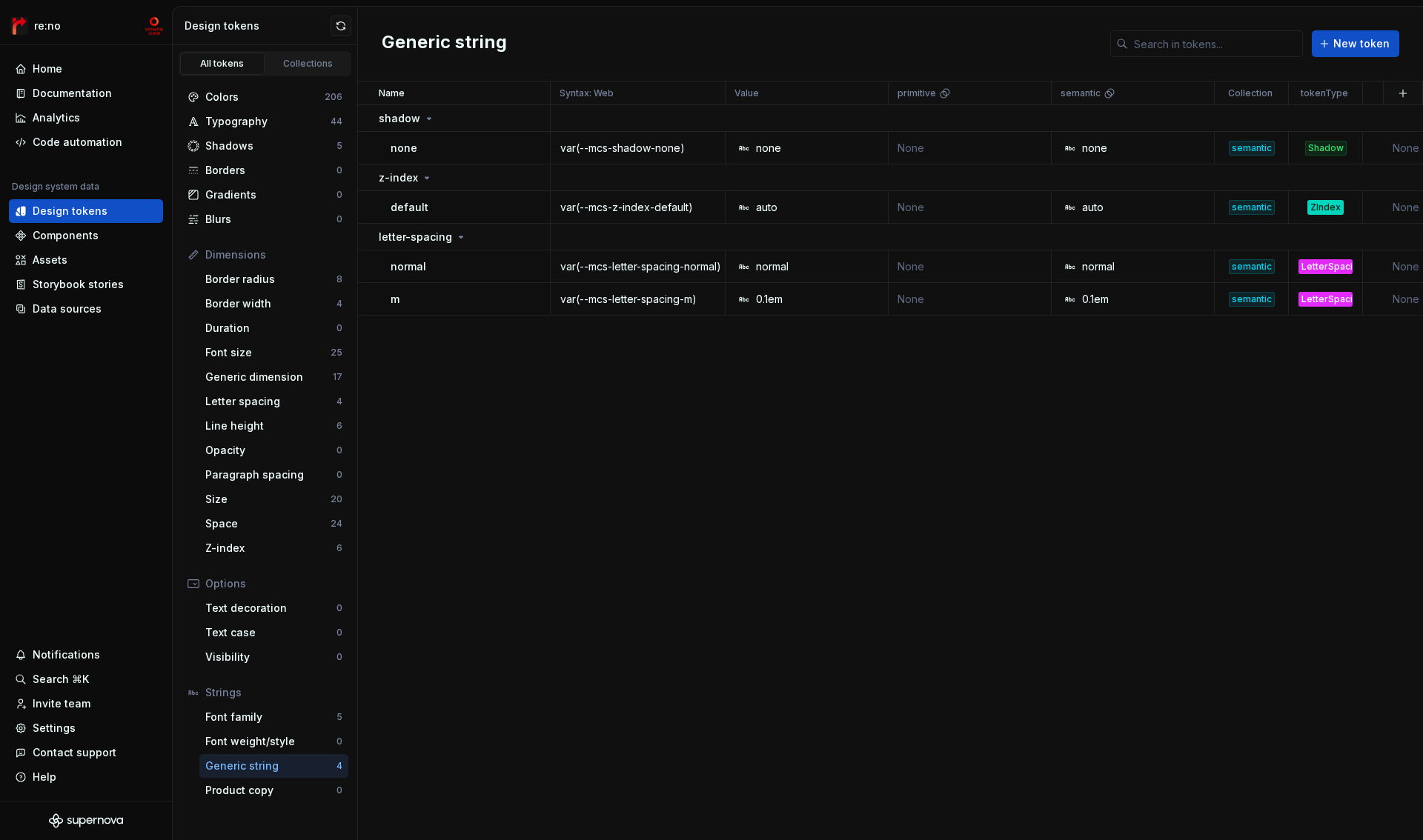
click at [511, 422] on div "Name Syntax: Web Value primitive semantic Collection tokenType Token set Descri…" at bounding box center [890, 461] width 1065 height 759
click at [79, 238] on div "Components" at bounding box center [66, 235] width 66 height 15
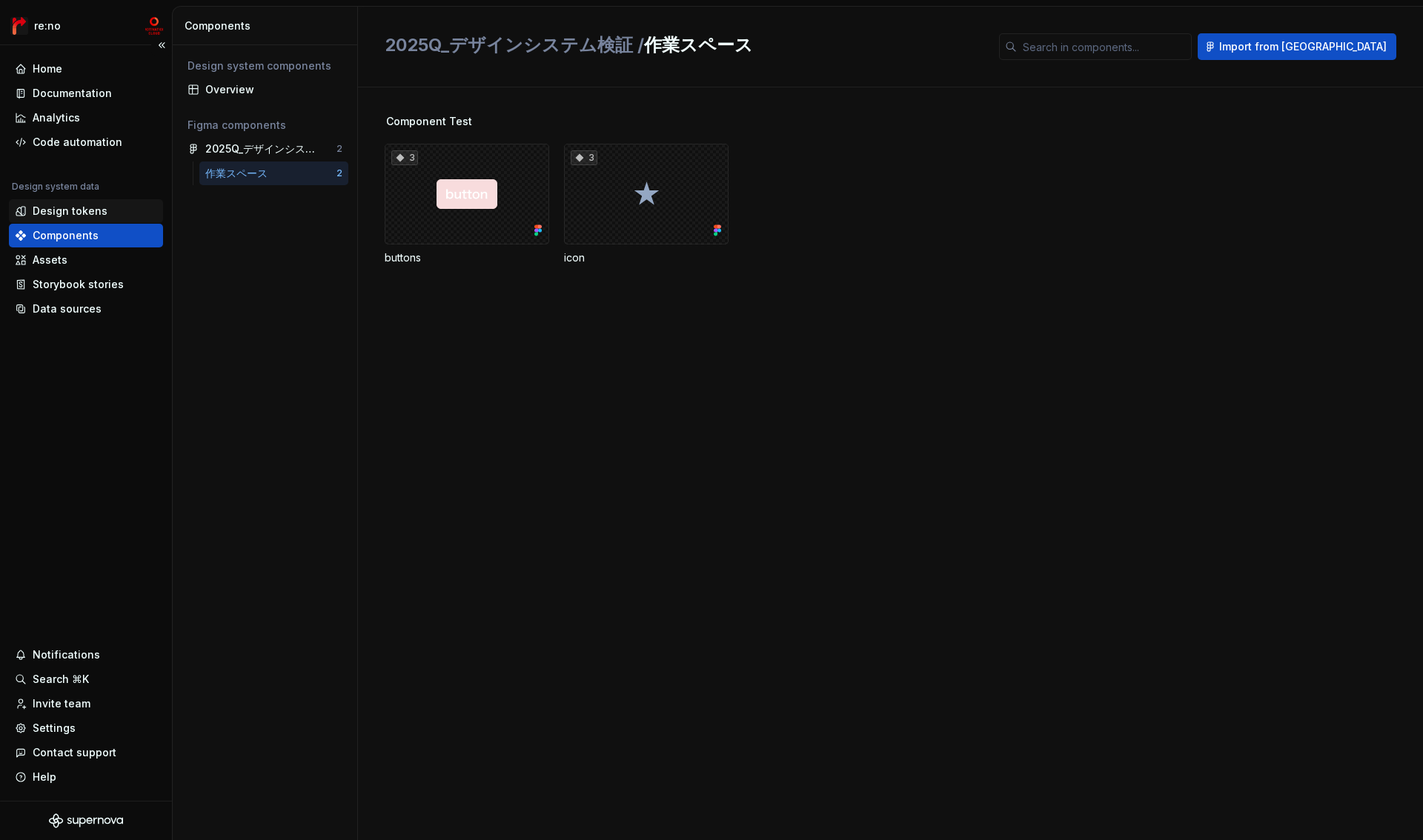
click at [77, 210] on div "Design tokens" at bounding box center [70, 210] width 75 height 15
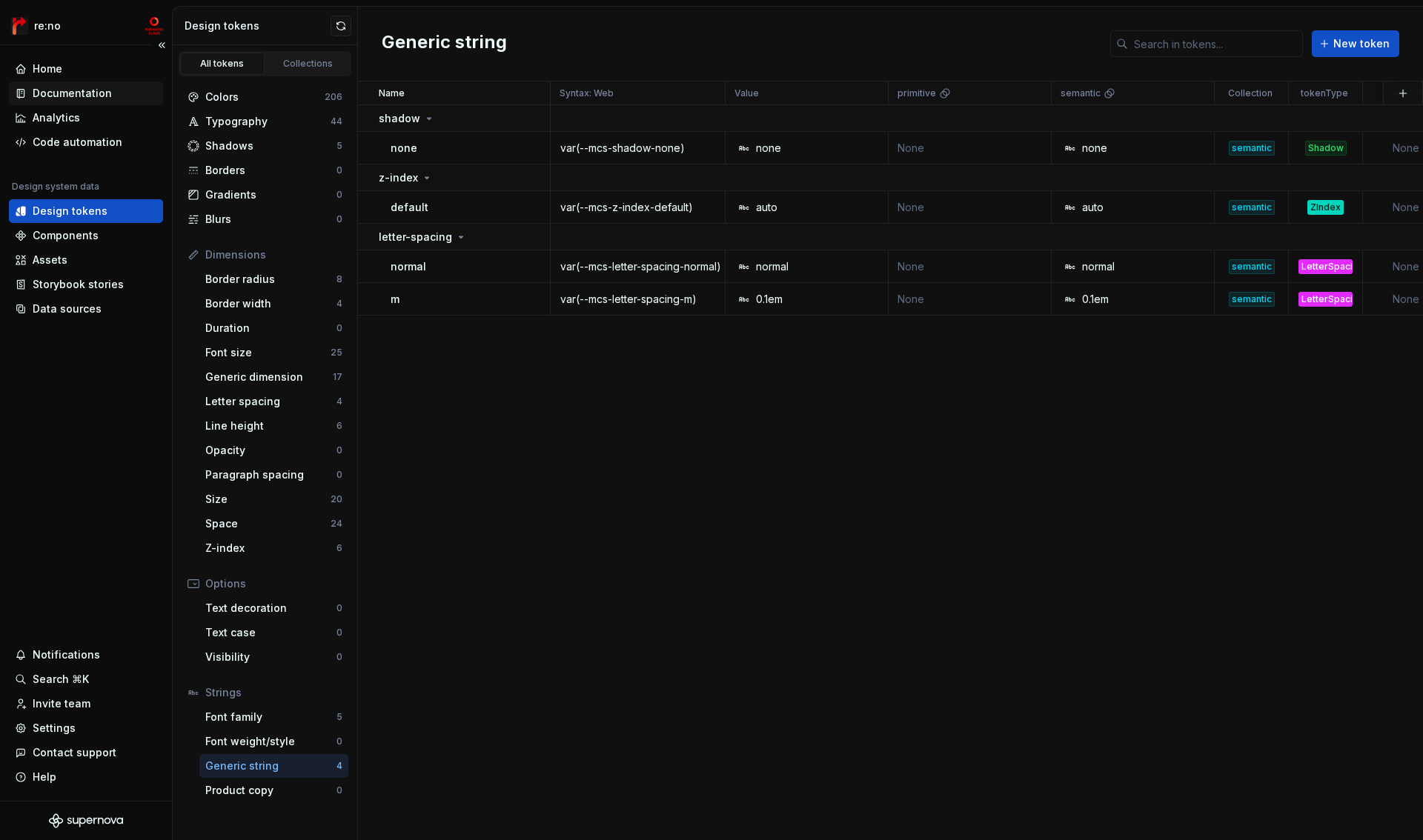
click at [96, 94] on div "Documentation" at bounding box center [73, 93] width 80 height 15
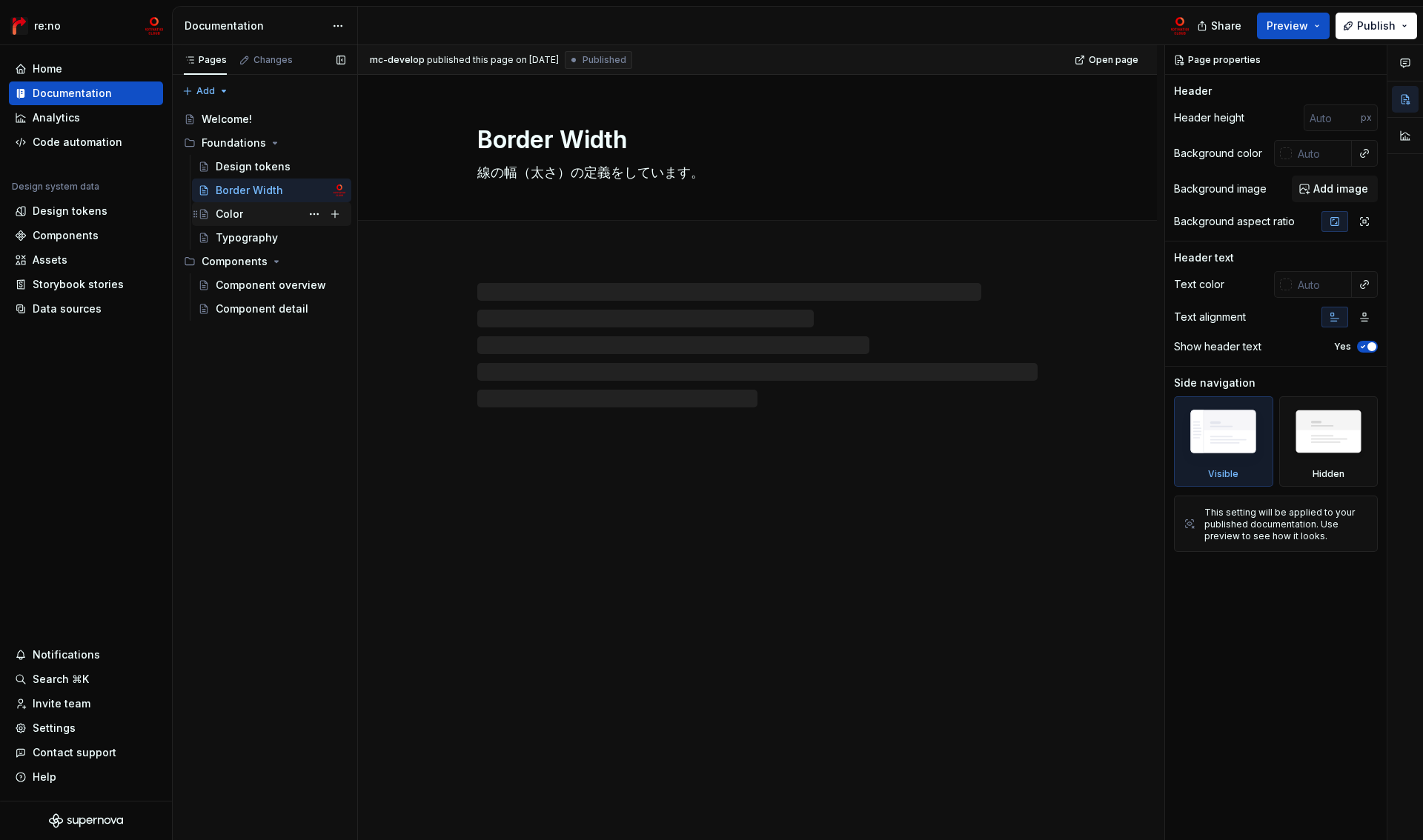
click at [256, 213] on div "Color" at bounding box center [280, 213] width 129 height 21
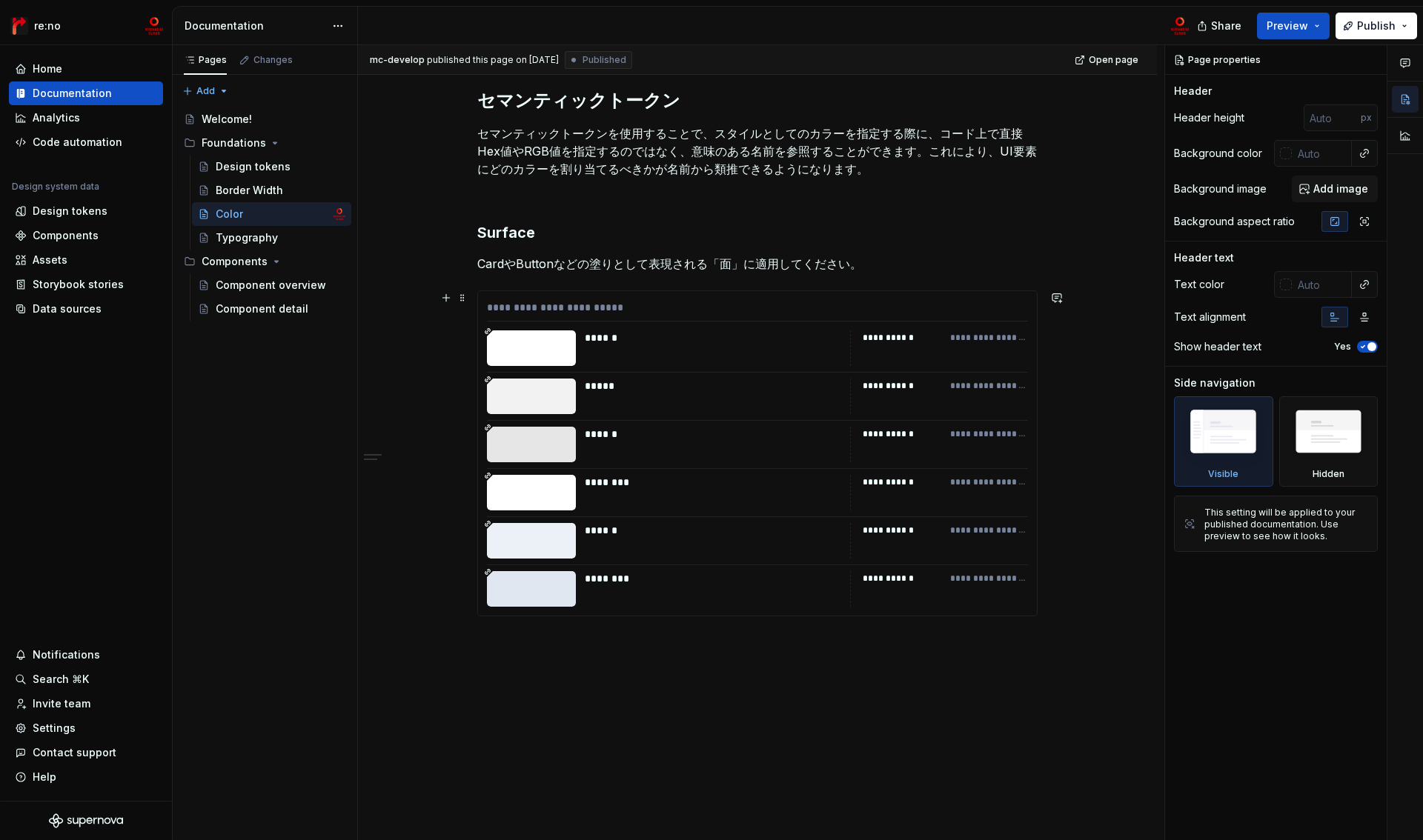
scroll to position [133, 0]
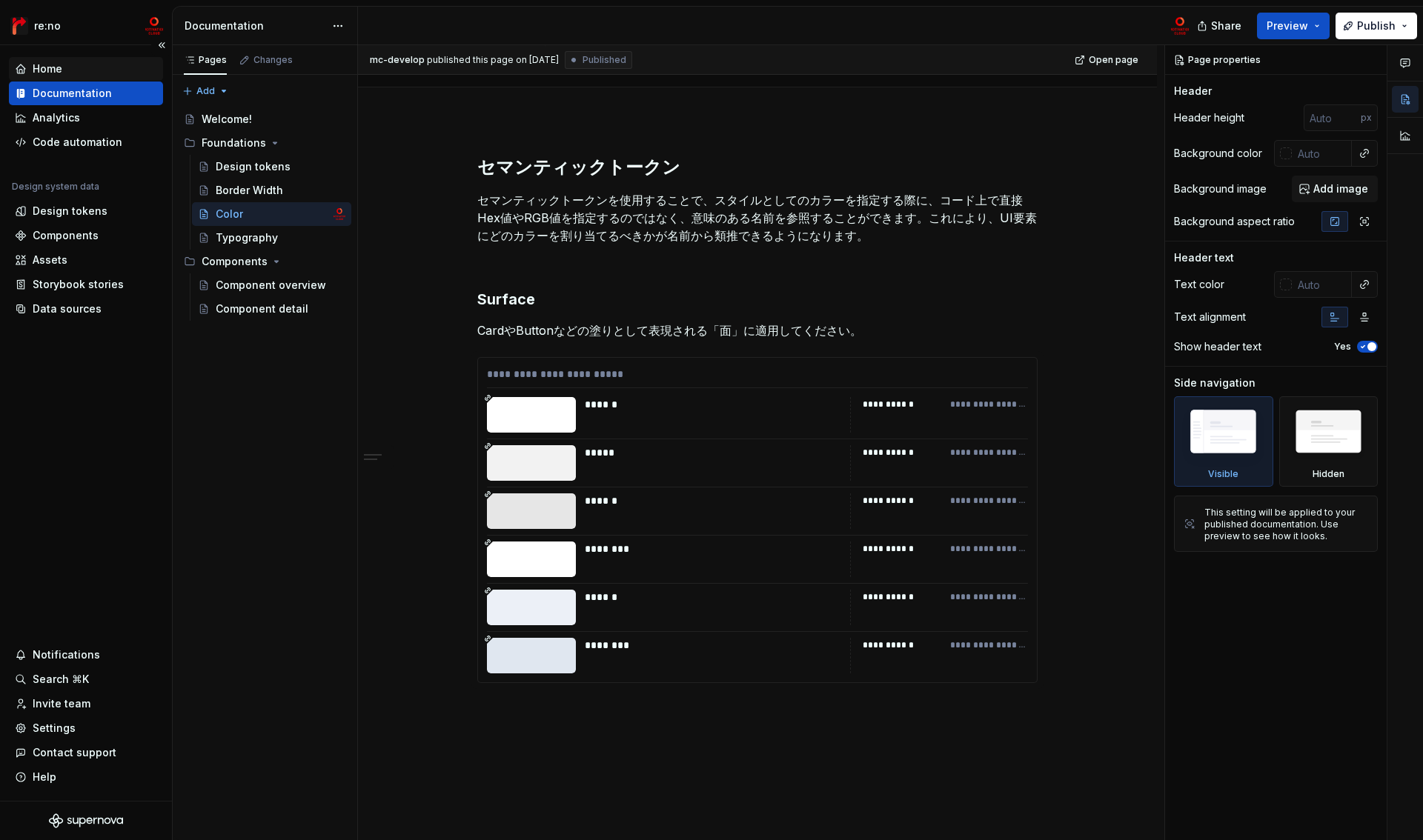
type textarea "*"
click at [55, 67] on div "Home" at bounding box center [47, 68] width 30 height 15
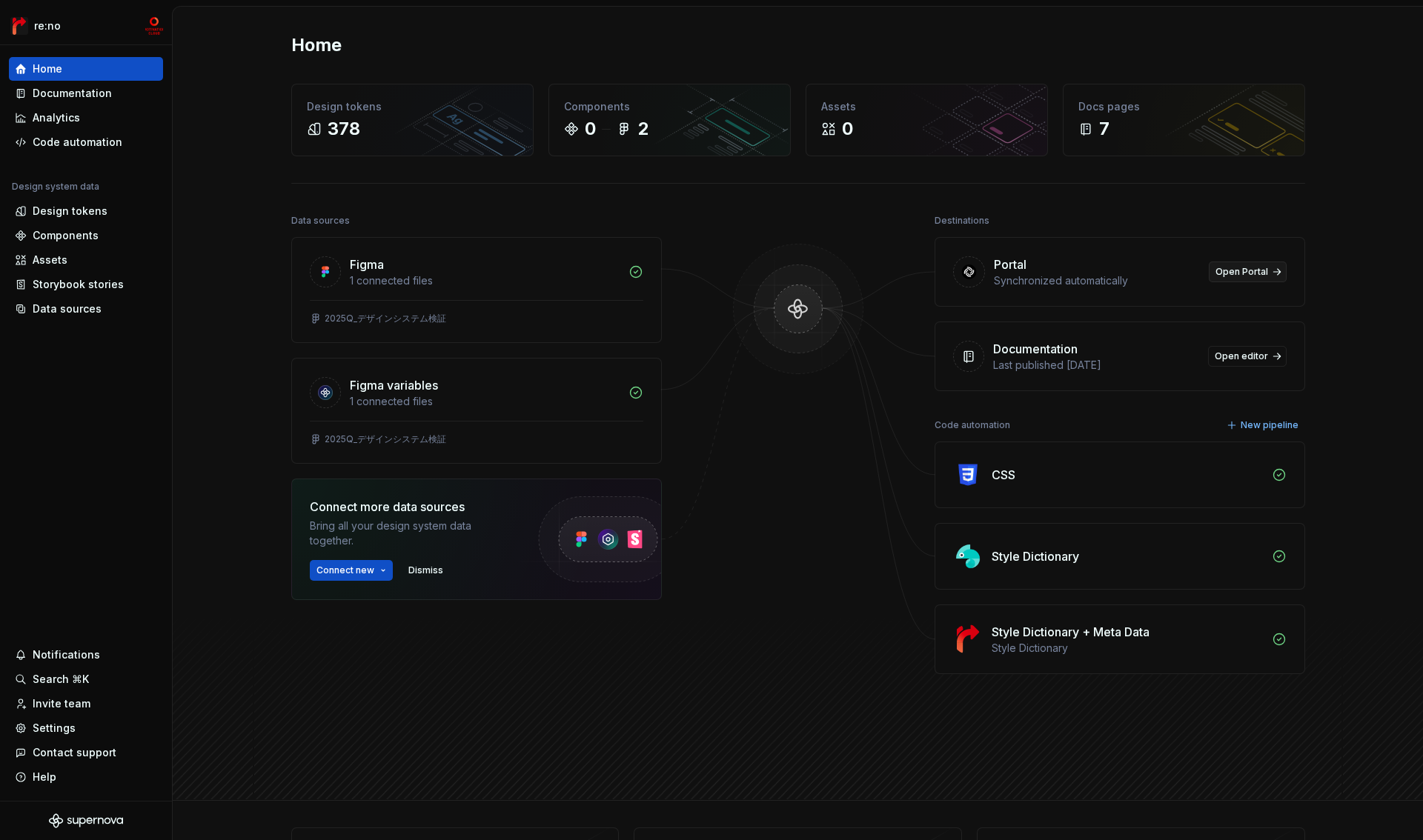
click at [1240, 272] on span "Open Portal" at bounding box center [1242, 272] width 53 height 11
click at [86, 148] on div "Code automation" at bounding box center [77, 142] width 90 height 15
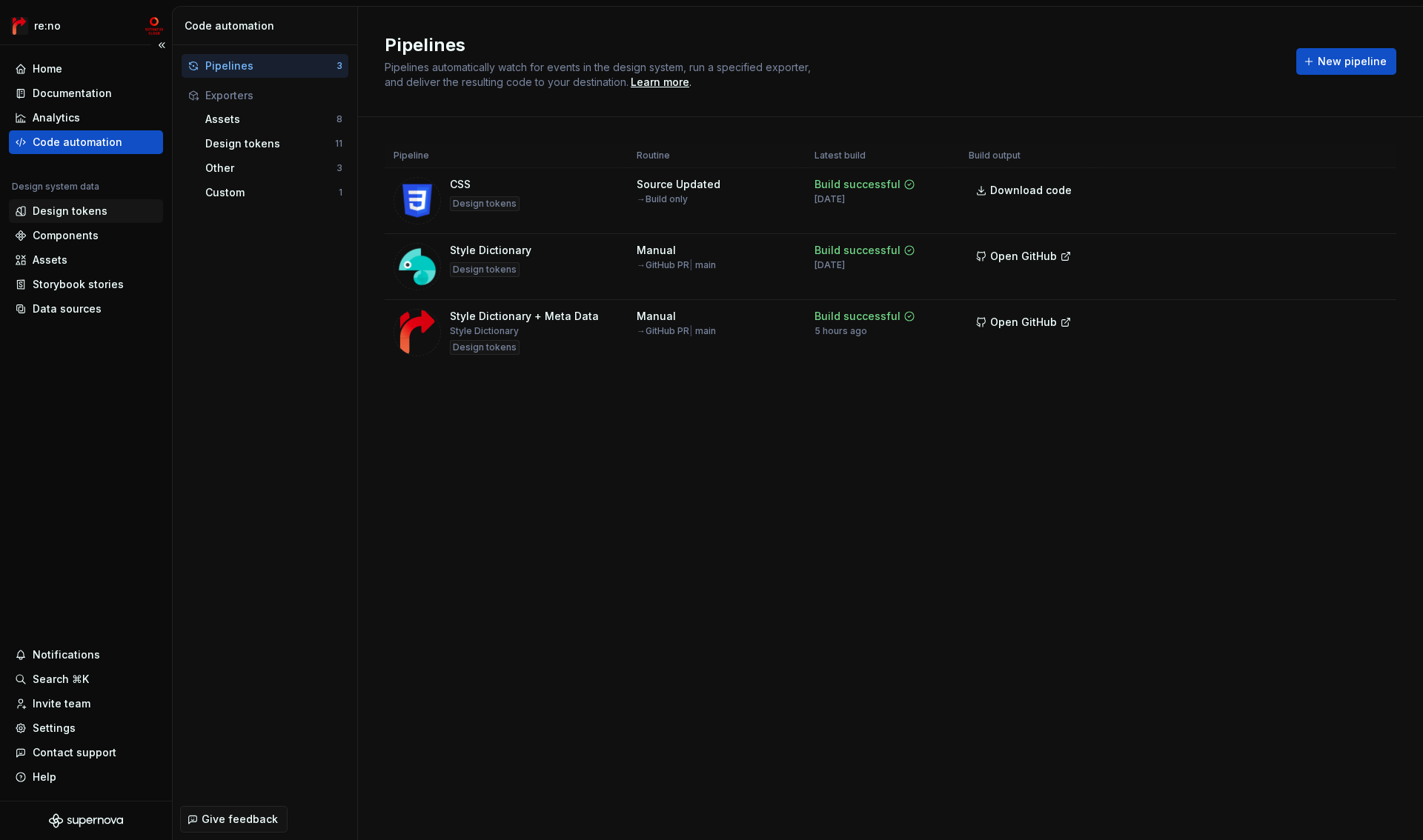
click at [84, 210] on div "Design tokens" at bounding box center [70, 210] width 75 height 15
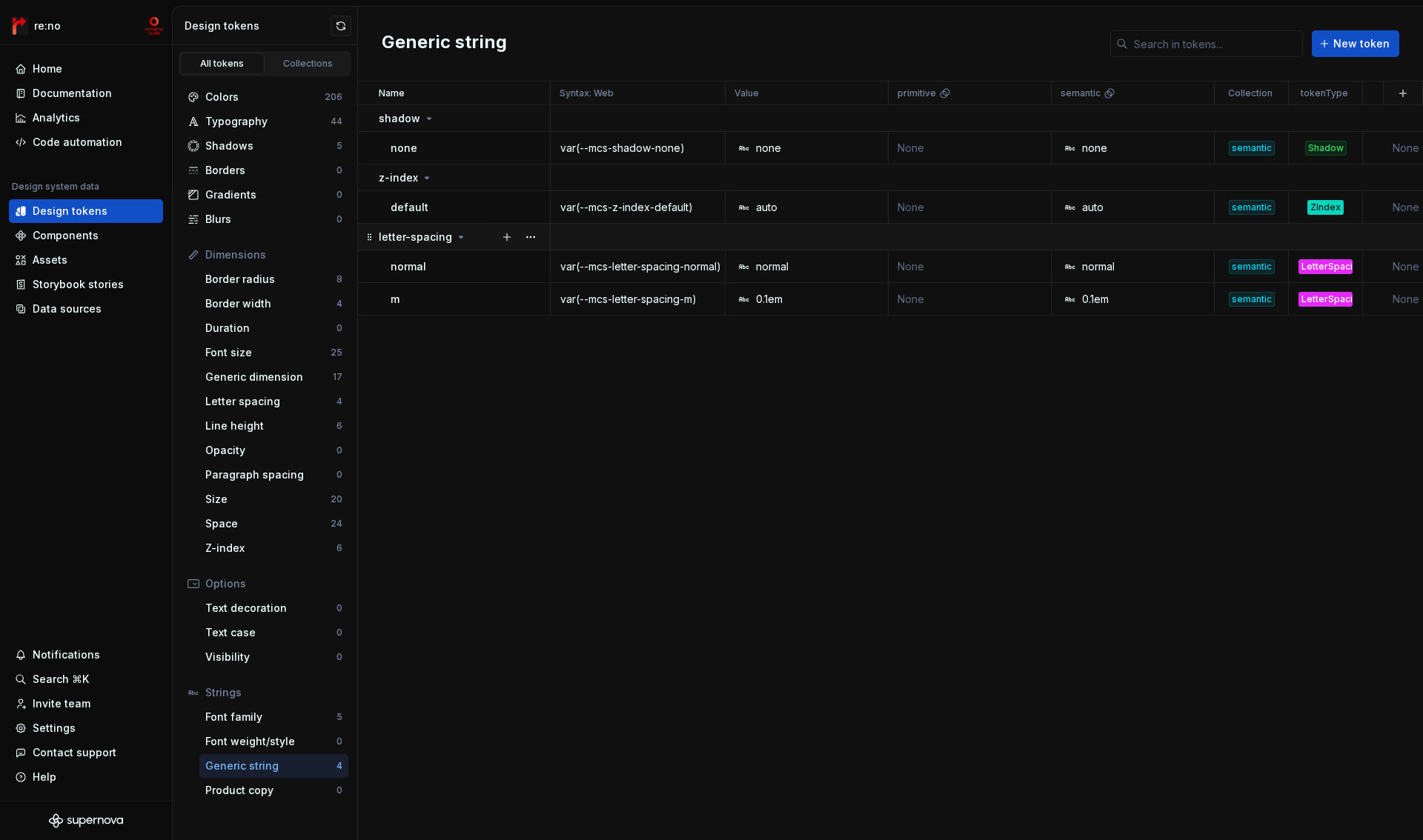
click at [436, 234] on p "letter-spacing" at bounding box center [416, 236] width 73 height 15
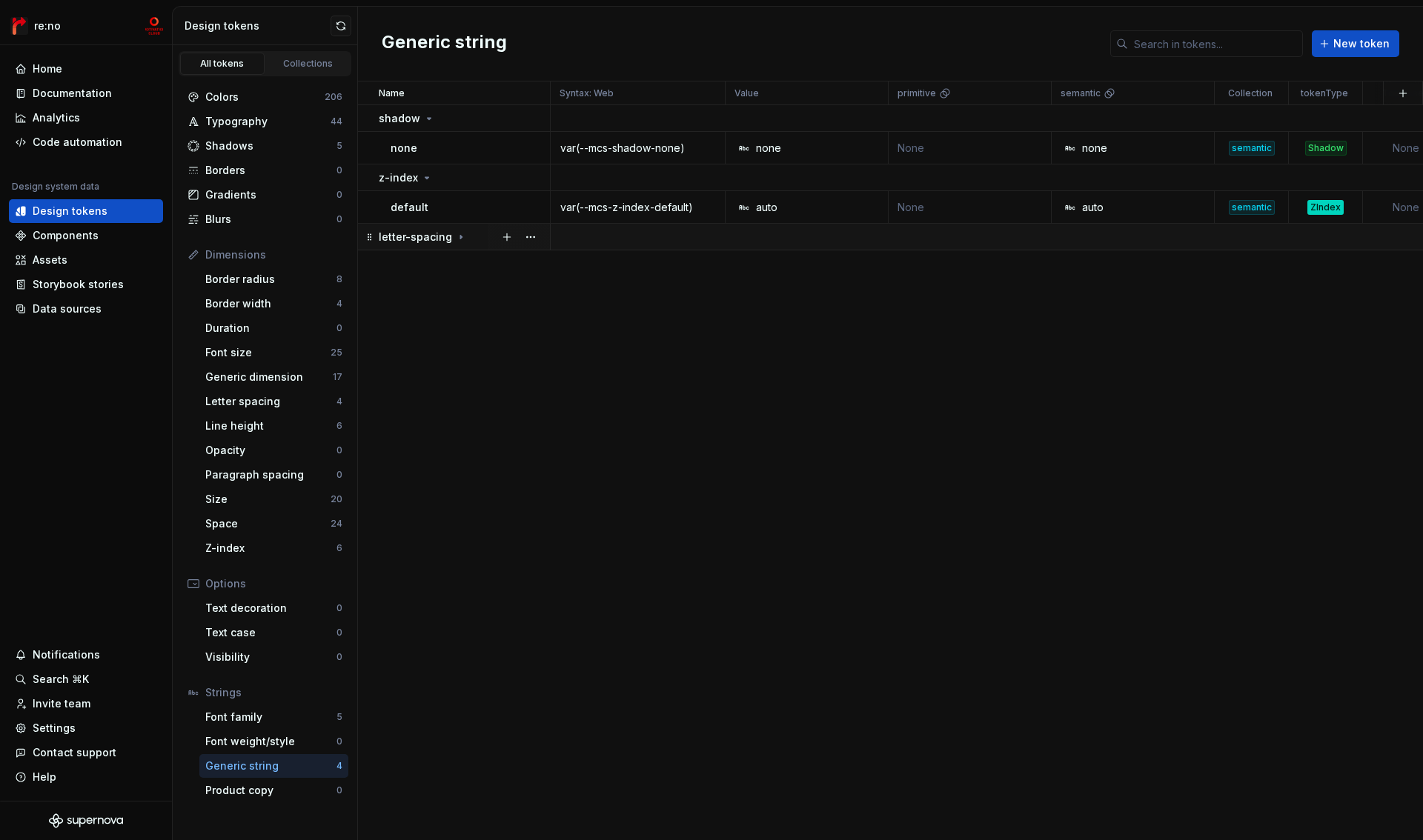
click at [422, 235] on p "letter-spacing" at bounding box center [416, 236] width 73 height 15
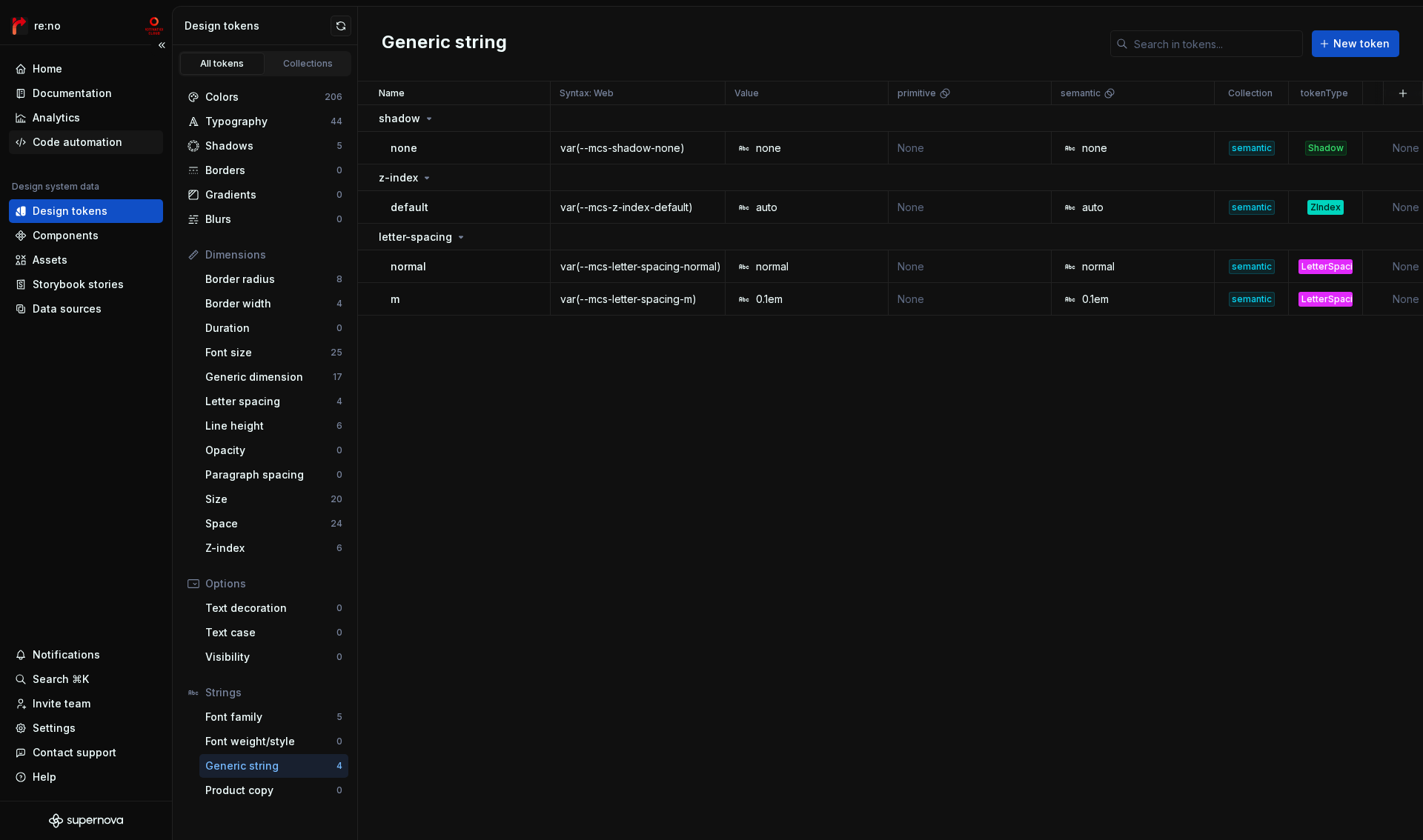
click at [73, 138] on div "Code automation" at bounding box center [77, 142] width 90 height 15
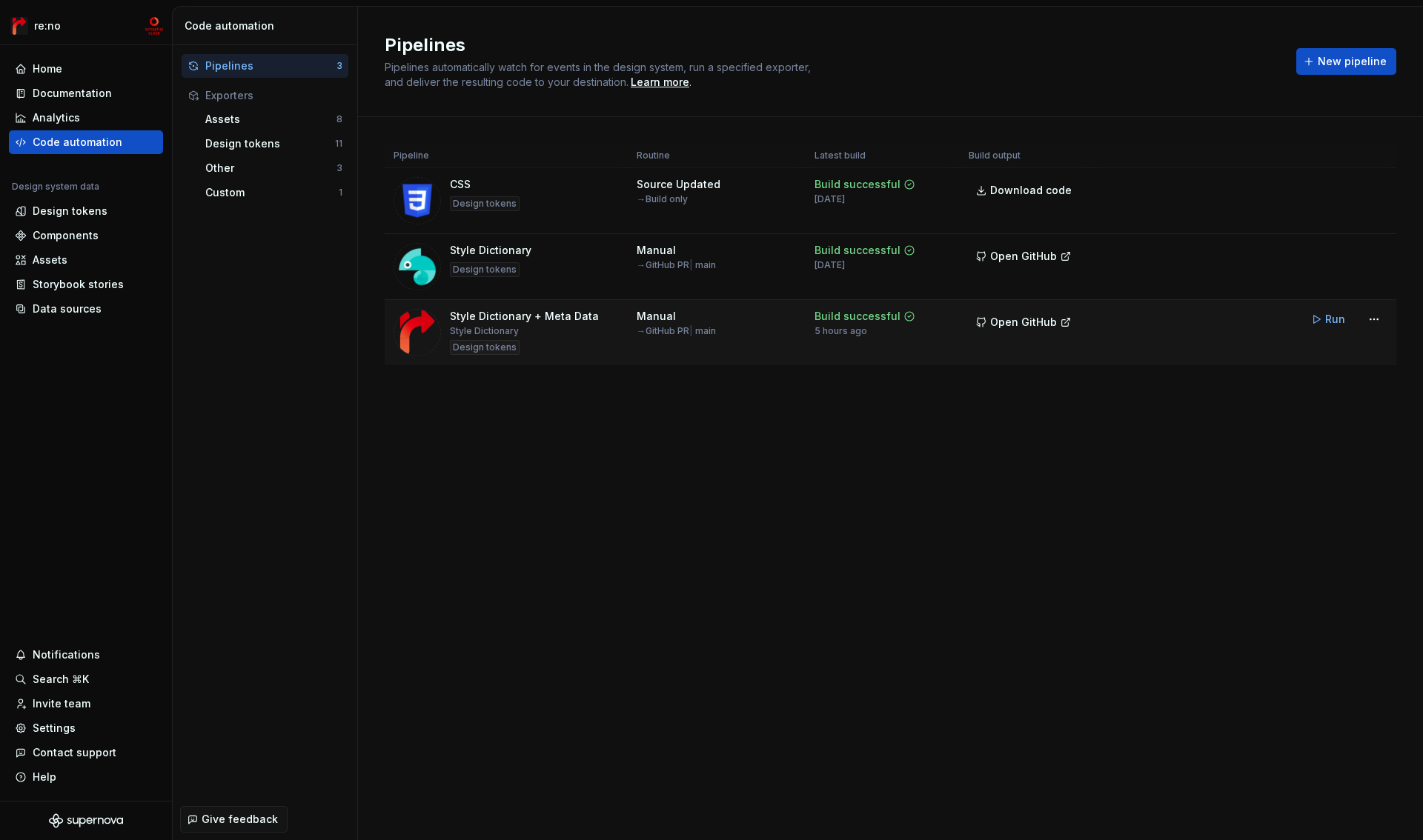
click at [535, 323] on div "Style Dictionary + Meta Data" at bounding box center [524, 316] width 149 height 15
click at [1374, 320] on html "re:no Home Documentation Analytics Code automation Design system data Design to…" at bounding box center [711, 420] width 1423 height 840
click at [1306, 353] on div "Edit pipeline" at bounding box center [1320, 350] width 127 height 15
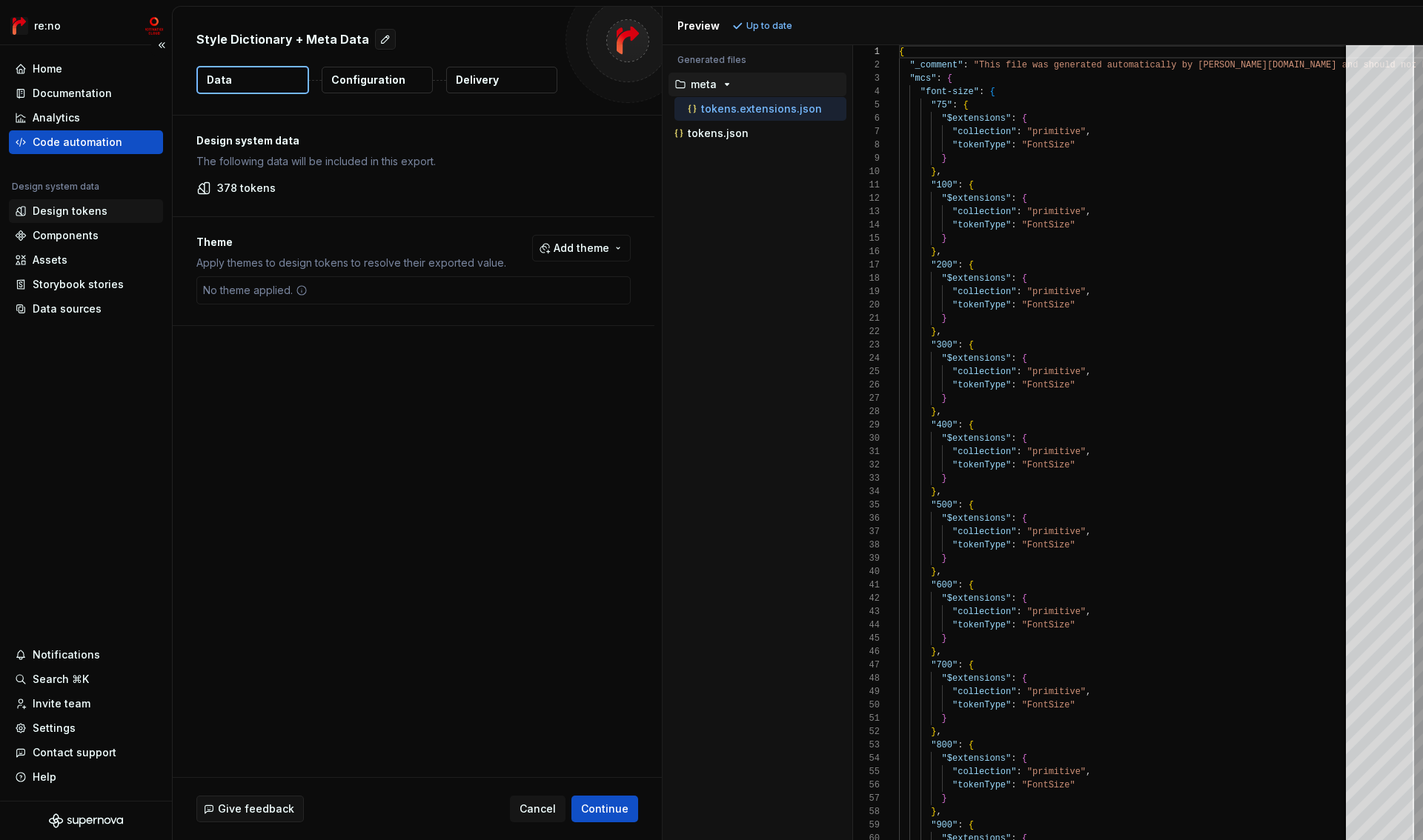
click at [54, 213] on div "Design tokens" at bounding box center [70, 210] width 75 height 15
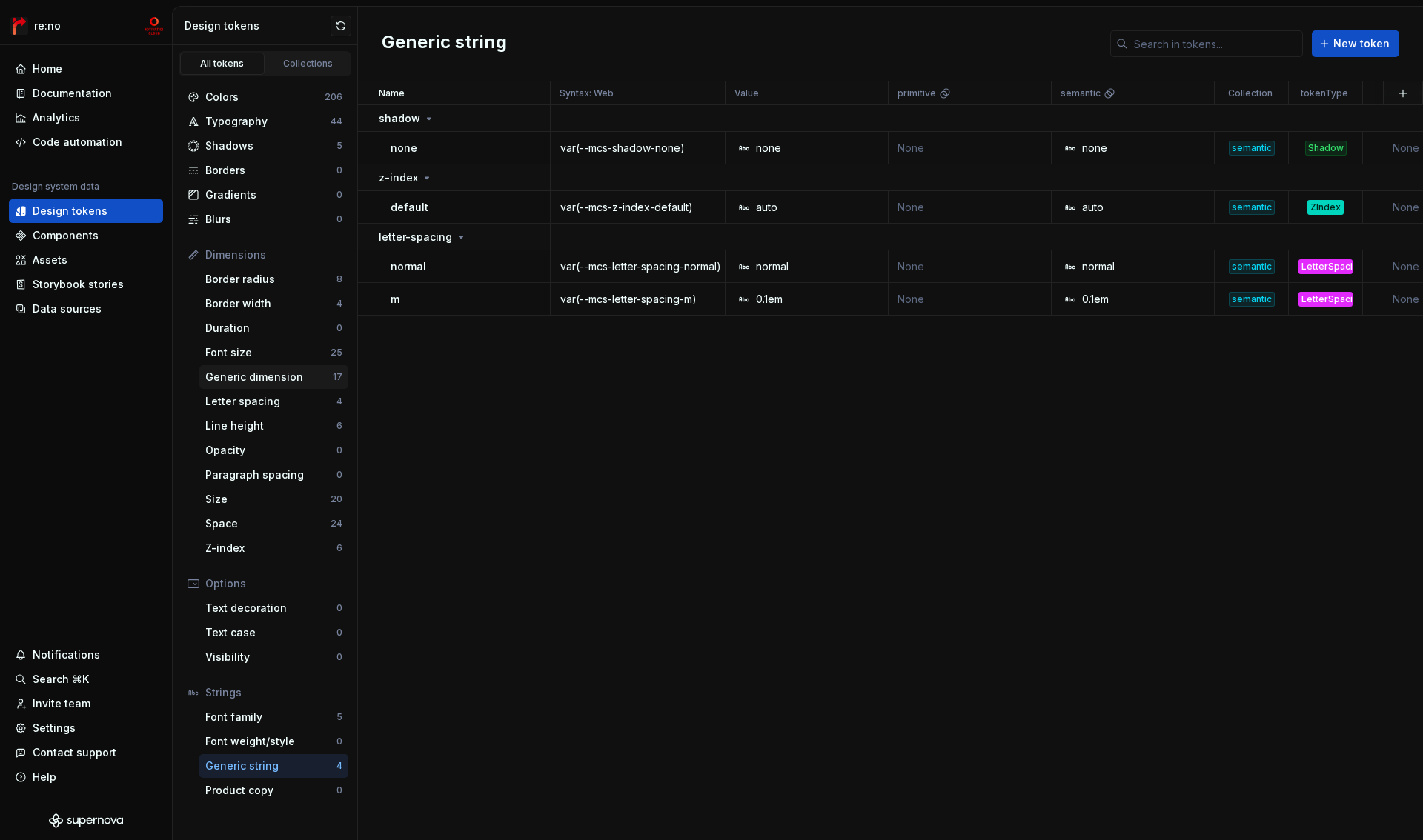
click at [240, 377] on div "Generic dimension" at bounding box center [269, 376] width 128 height 15
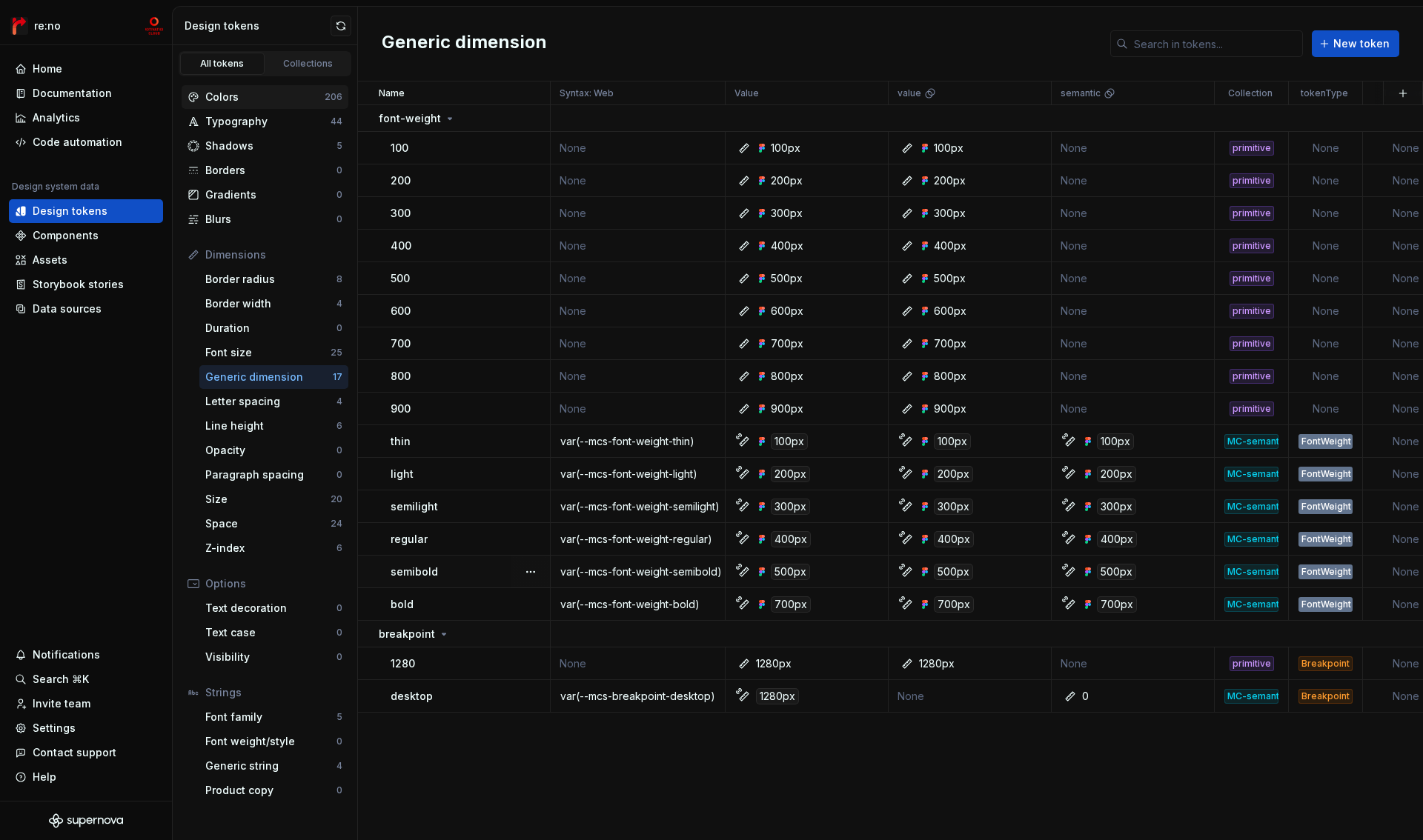
click at [242, 97] on div "Colors" at bounding box center [265, 96] width 119 height 15
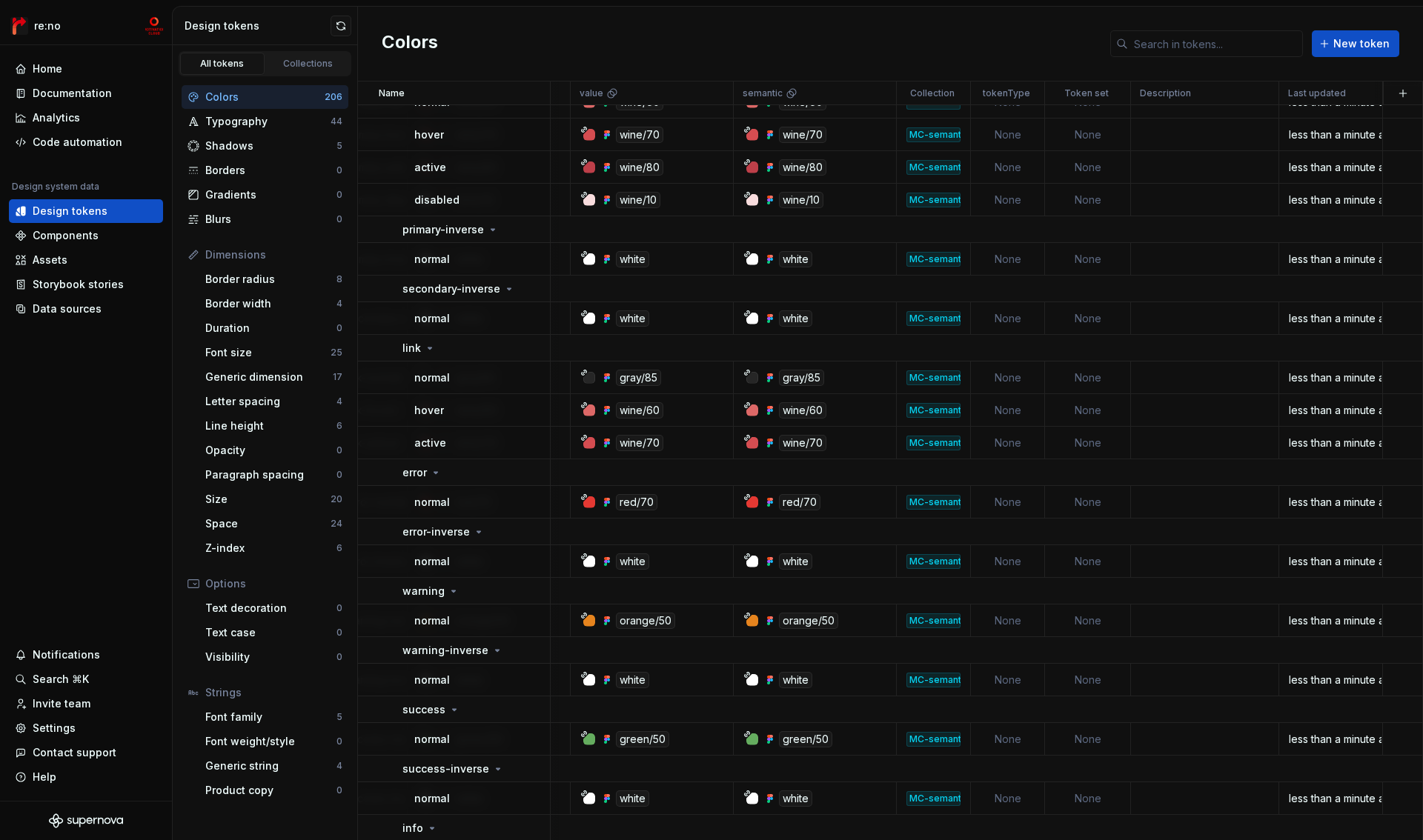
scroll to position [7668, 325]
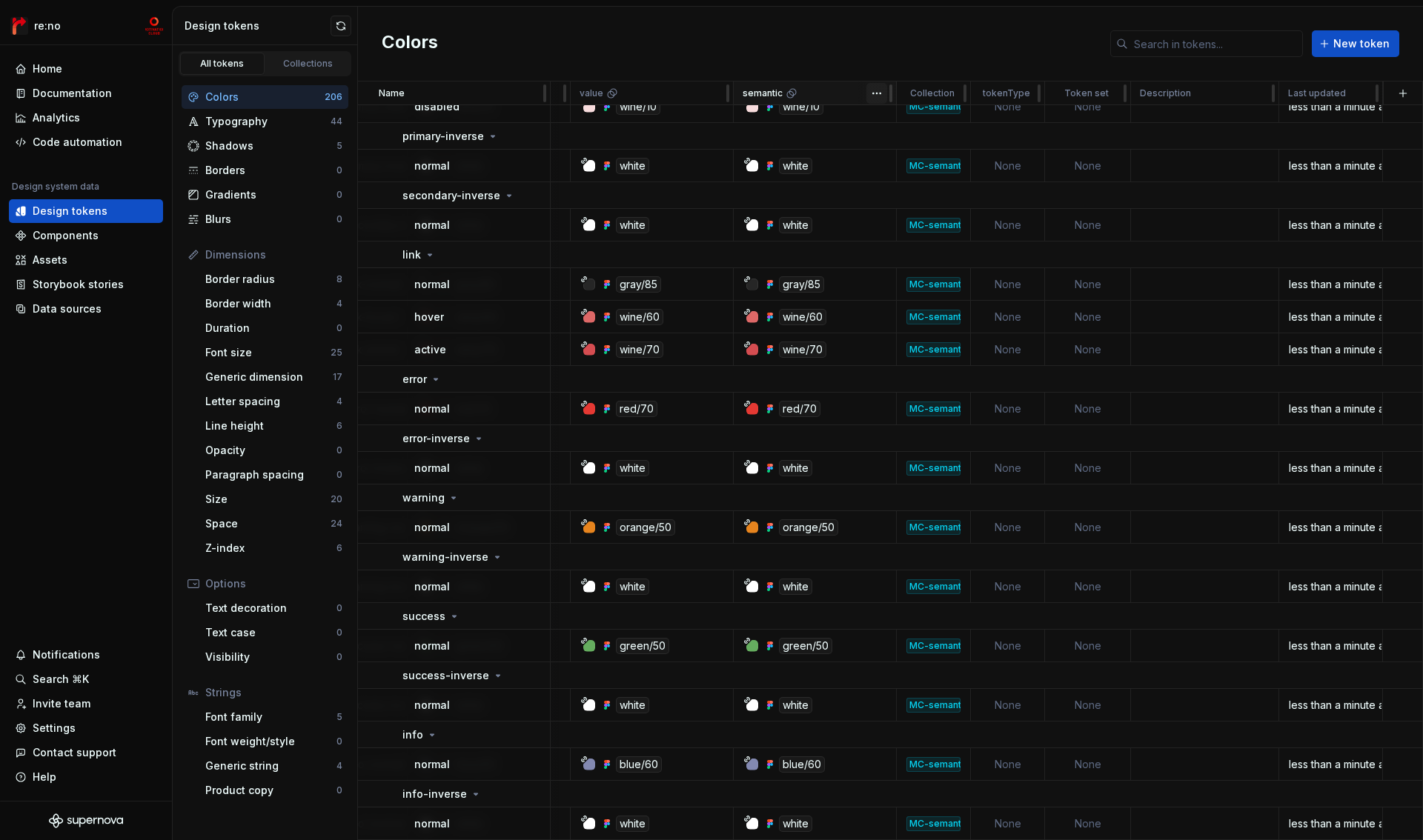
click at [871, 92] on html "re:no Home Documentation Analytics Code automation Design system data Design to…" at bounding box center [711, 420] width 1423 height 840
click at [899, 204] on span "Delete theme" at bounding box center [935, 206] width 96 height 15
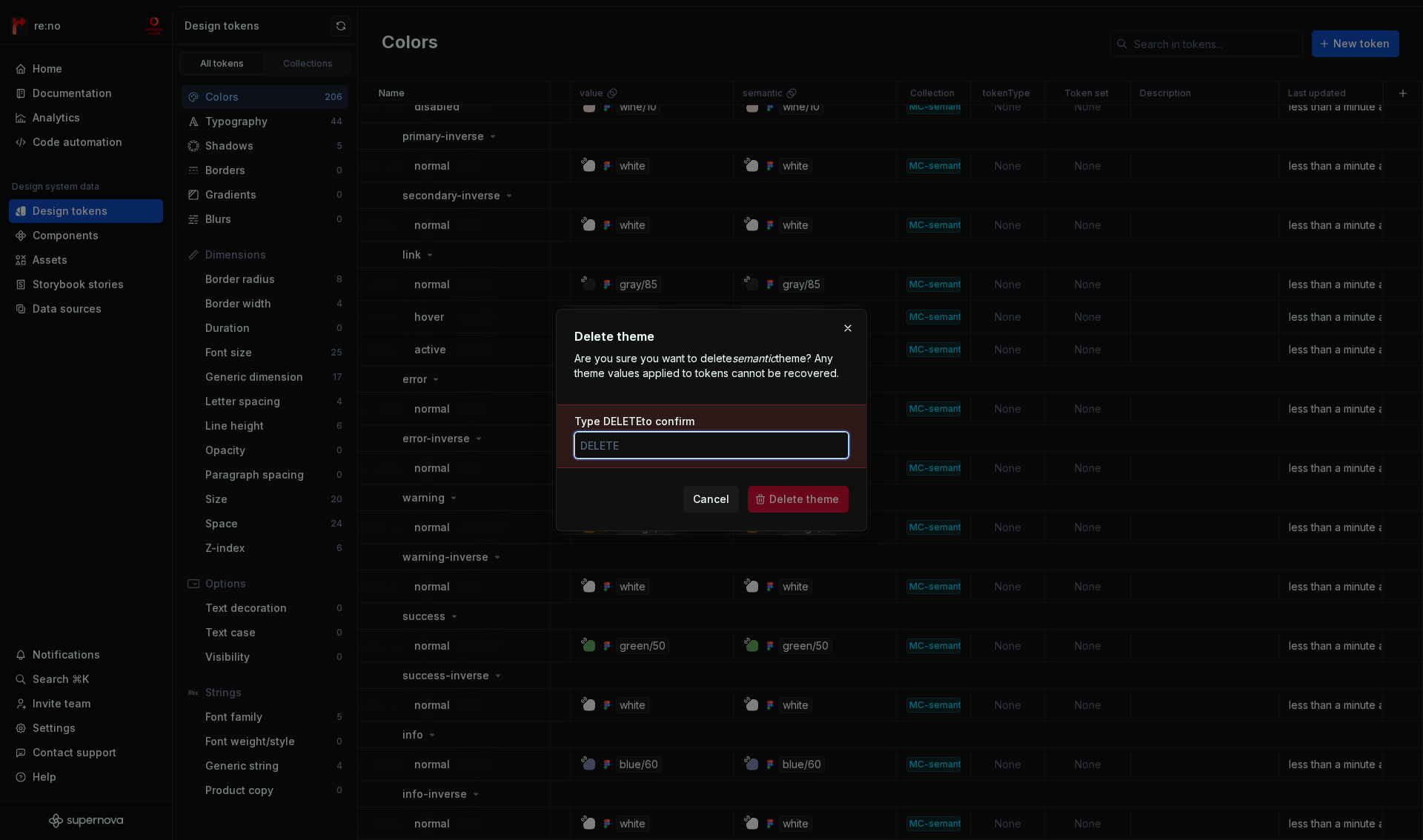
click at [641, 448] on input "Type DELETE to confirm" at bounding box center [711, 445] width 274 height 27
type input "DELETE"
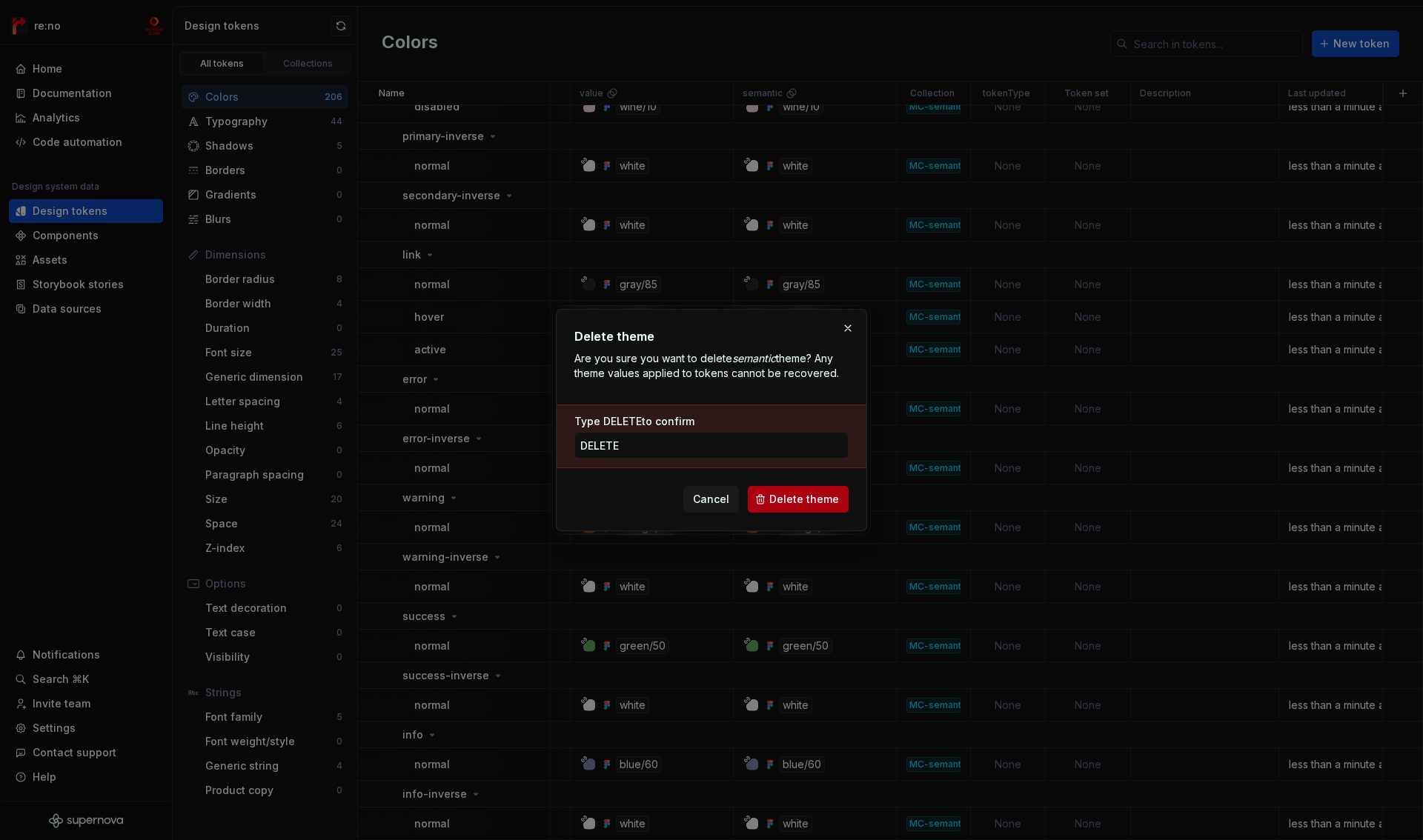
click at [831, 503] on span "Delete theme" at bounding box center [804, 499] width 70 height 15
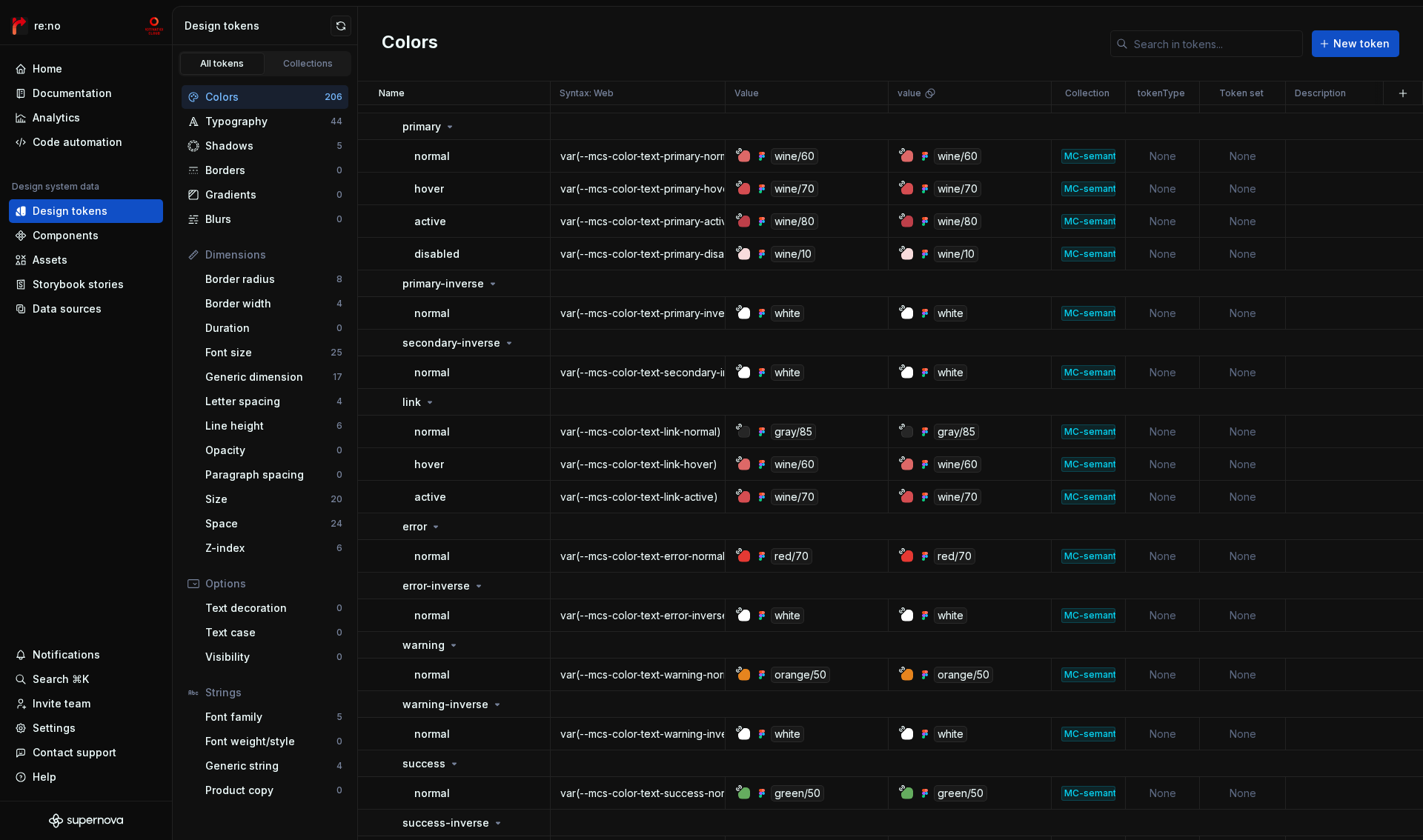
scroll to position [7668, 0]
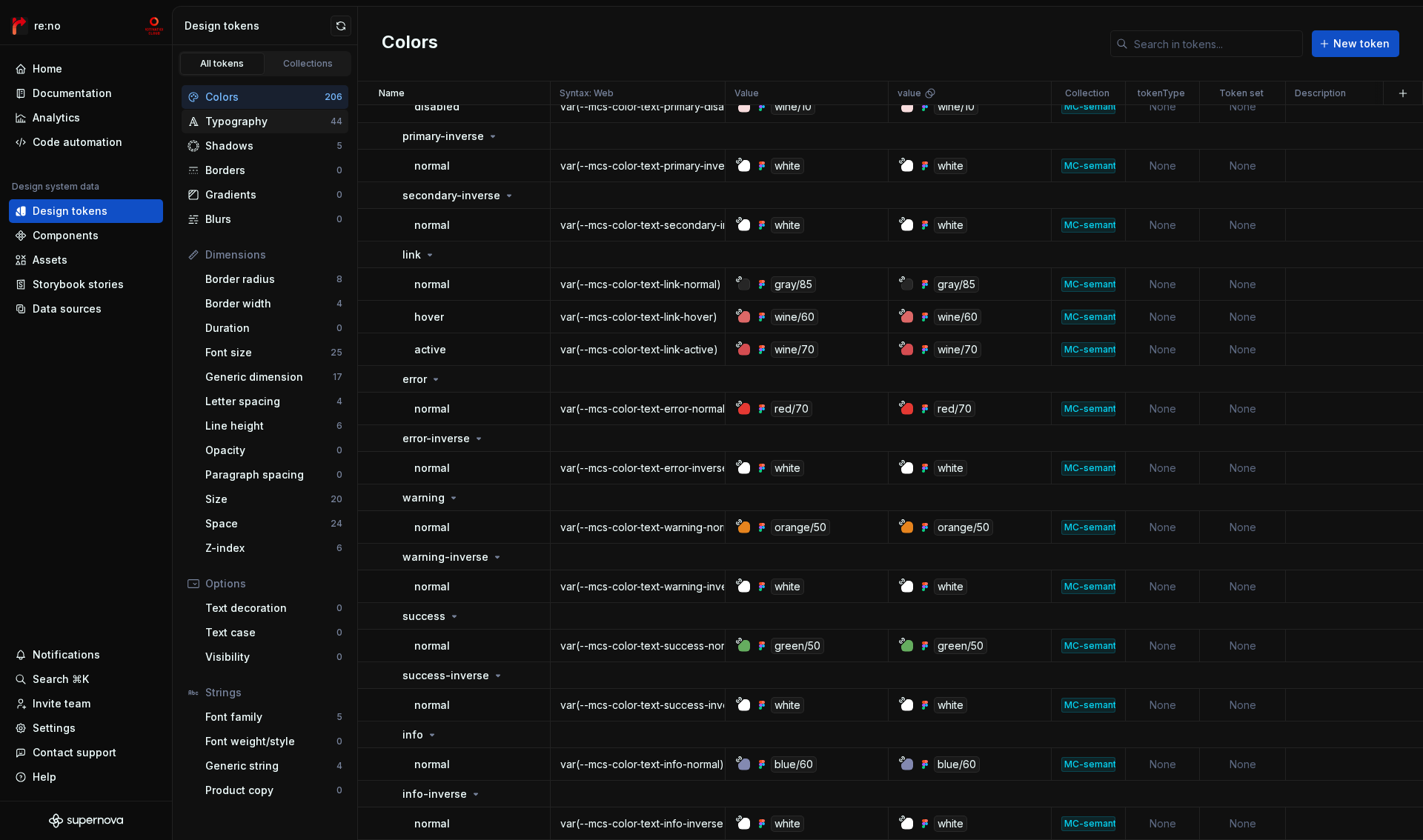
click at [302, 122] on div "Typography" at bounding box center [268, 121] width 126 height 15
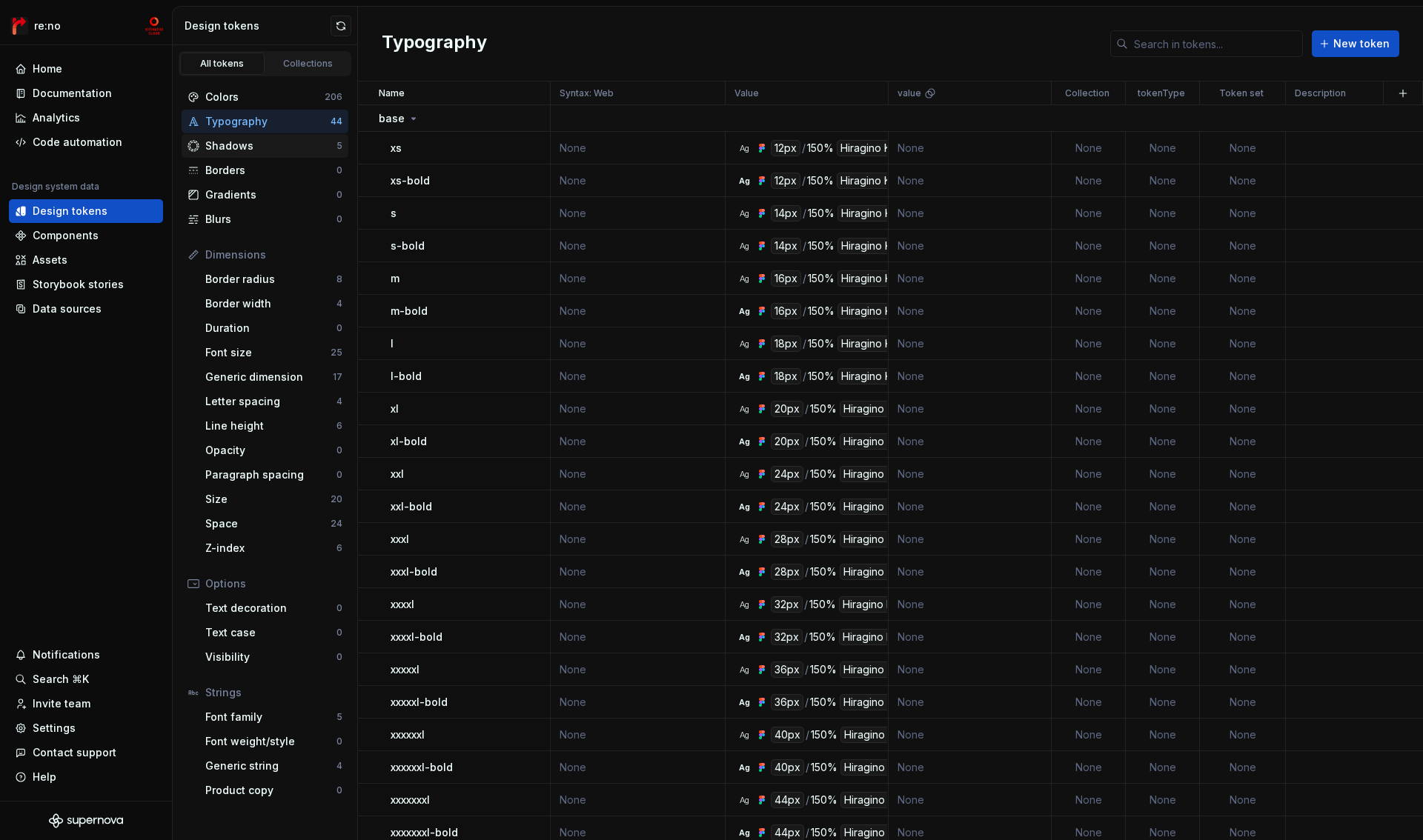
click at [234, 151] on div "Shadows" at bounding box center [270, 145] width 131 height 15
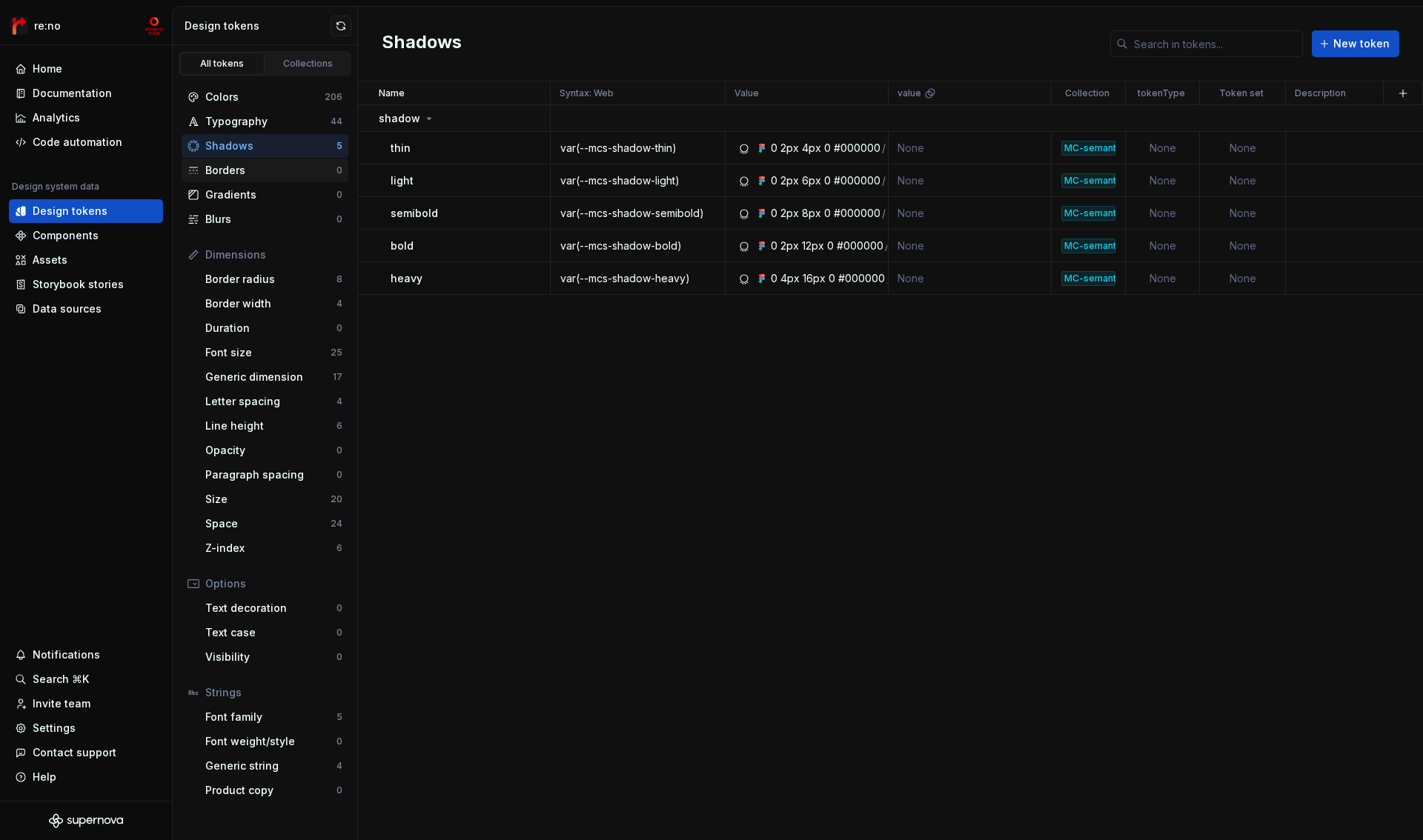
click at [233, 175] on div "Borders" at bounding box center [270, 170] width 131 height 15
click at [266, 172] on div "Borders" at bounding box center [270, 170] width 131 height 15
click at [257, 297] on div "Border width" at bounding box center [270, 303] width 131 height 15
click at [259, 269] on div "Border radius 8" at bounding box center [273, 279] width 149 height 24
click at [259, 282] on div "Border radius" at bounding box center [270, 278] width 131 height 15
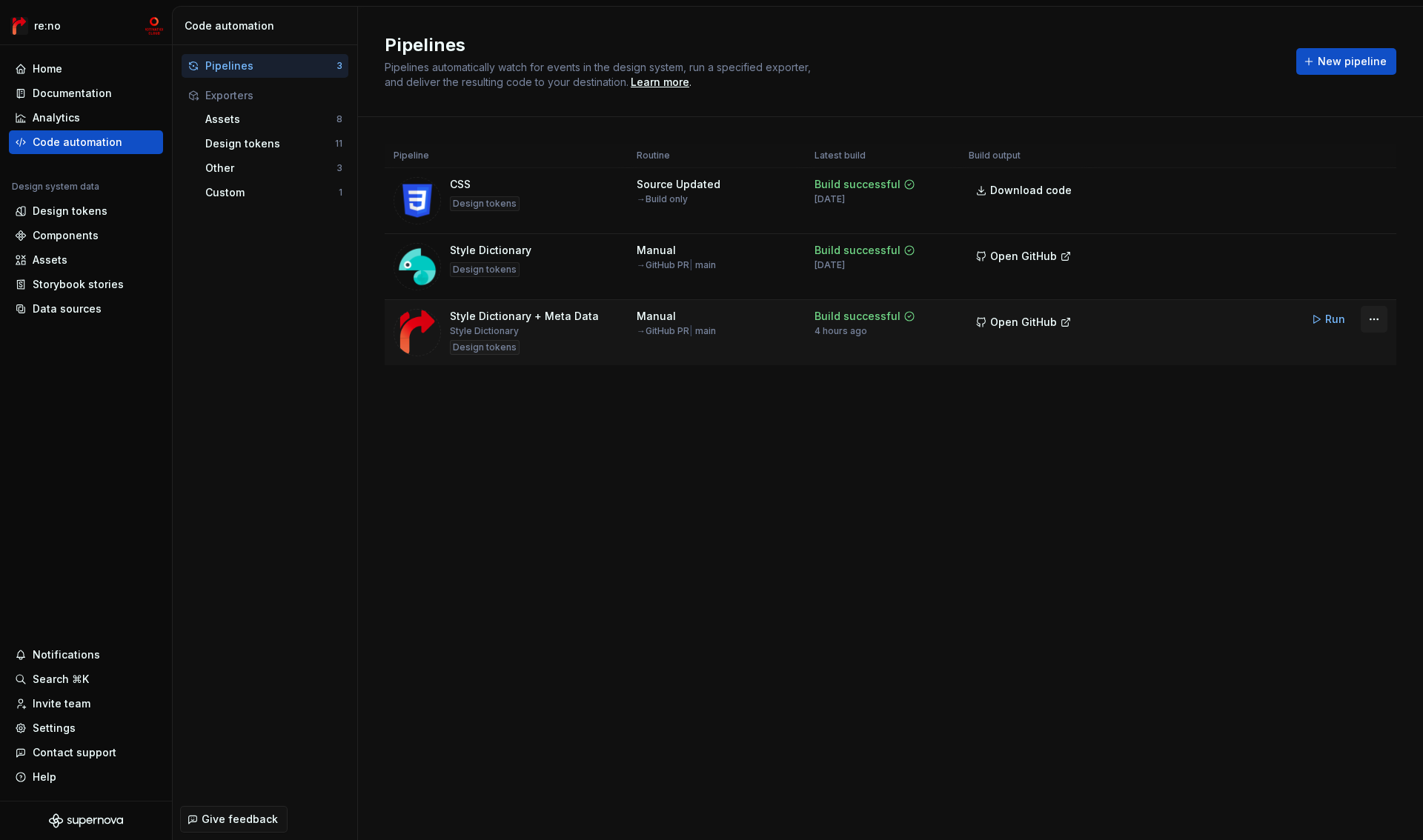
click at [1377, 320] on html "re:no Home Documentation Analytics Code automation Design system data Design to…" at bounding box center [711, 420] width 1423 height 840
click at [1310, 354] on div "Edit pipeline" at bounding box center [1320, 350] width 127 height 15
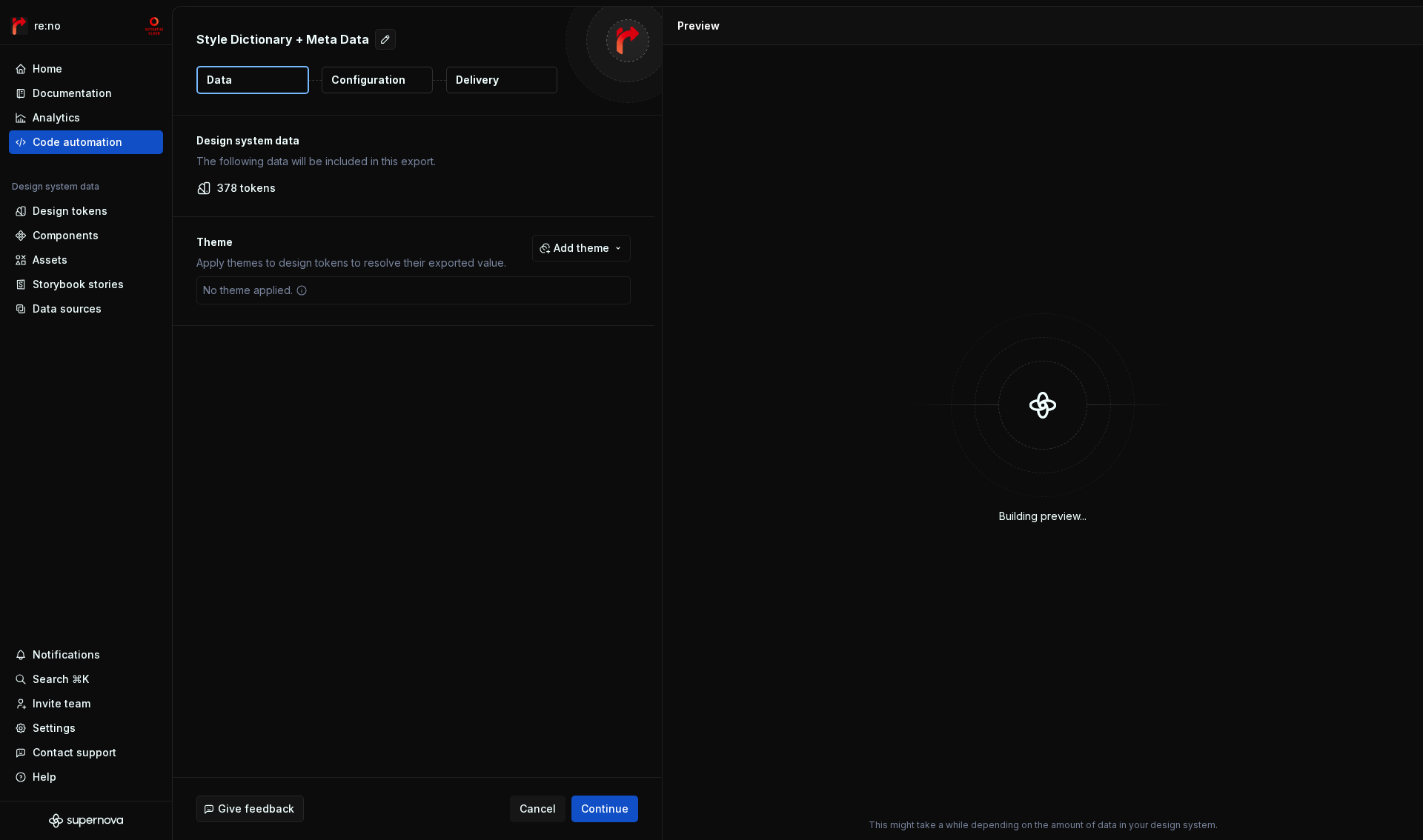
click at [394, 82] on p "Configuration" at bounding box center [368, 80] width 74 height 15
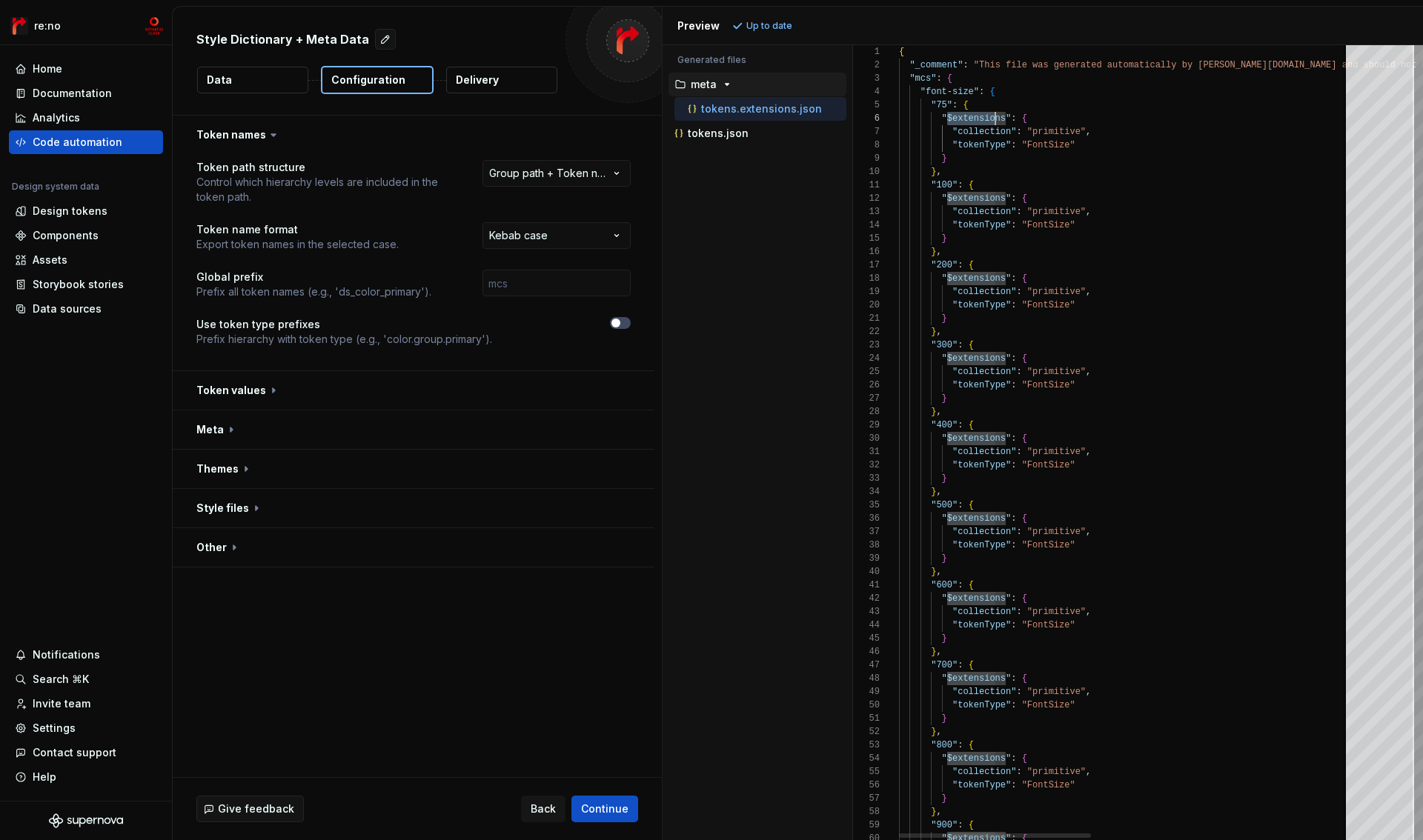
scroll to position [67, 107]
drag, startPoint x: 947, startPoint y: 120, endPoint x: 1003, endPoint y: 118, distance: 56.0
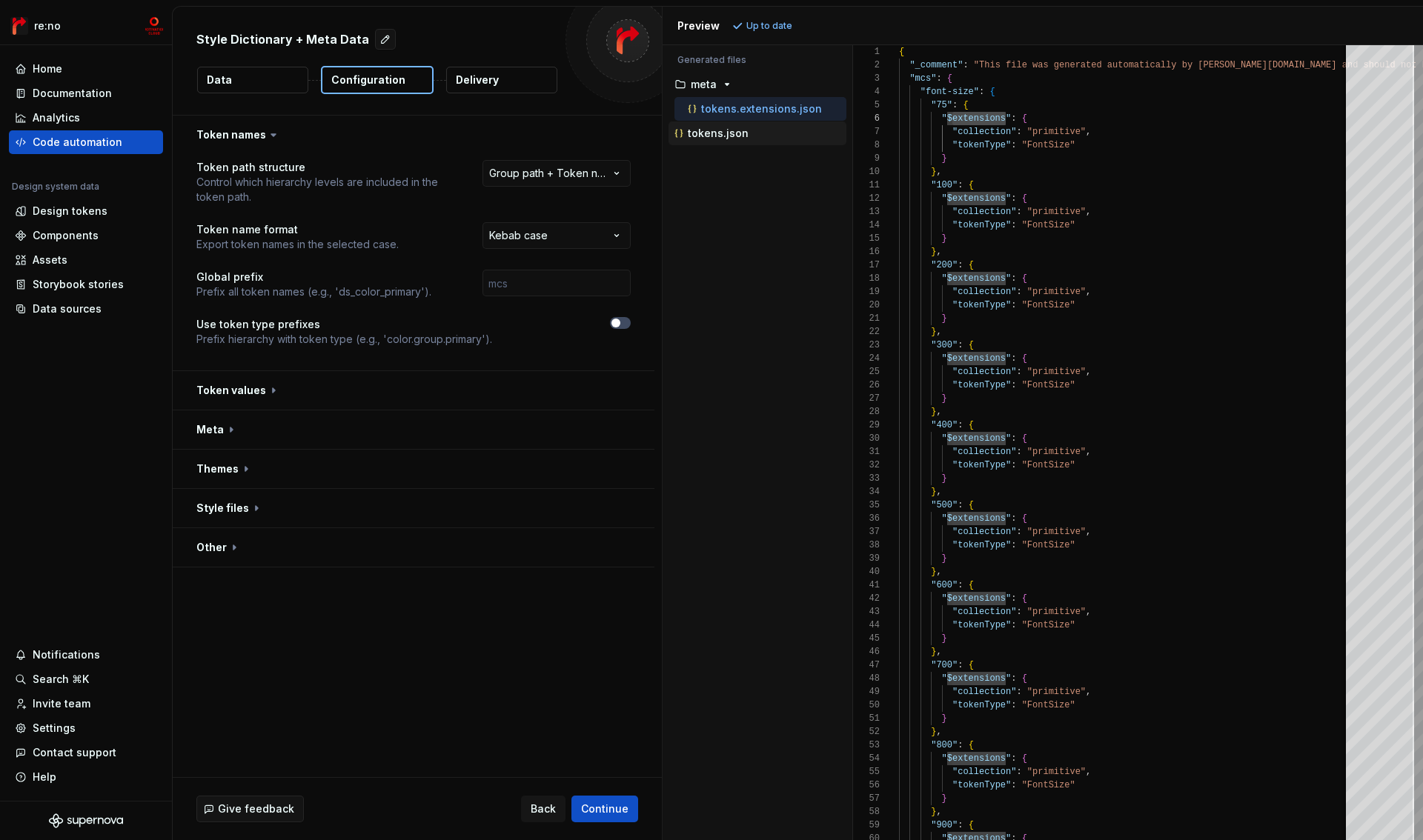
click at [736, 134] on p "tokens.json" at bounding box center [718, 133] width 60 height 11
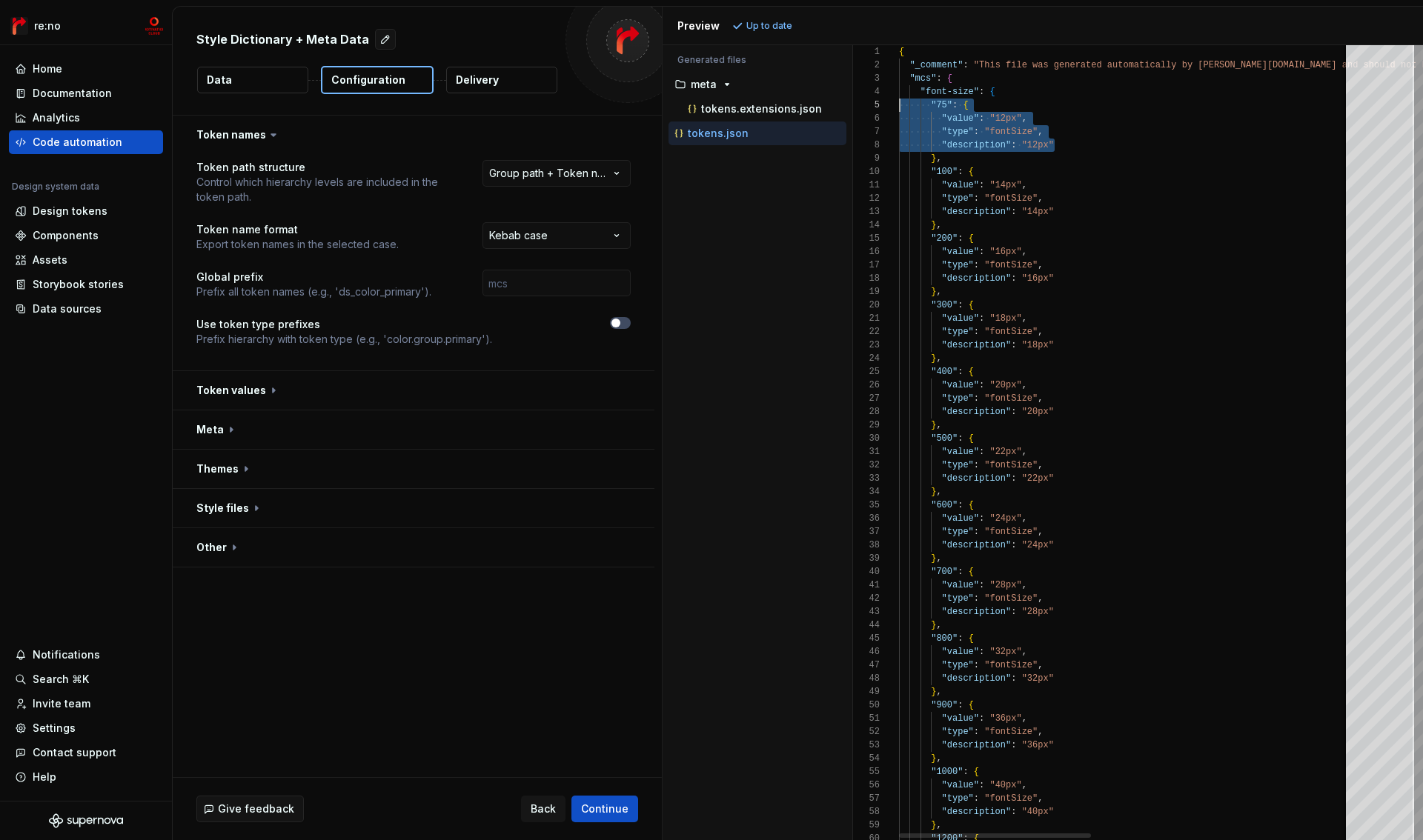
scroll to position [54, 0]
drag, startPoint x: 1070, startPoint y: 149, endPoint x: 871, endPoint y: 109, distance: 203.0
click at [765, 106] on p "tokens.extensions.json" at bounding box center [762, 109] width 121 height 11
type textarea "**********"
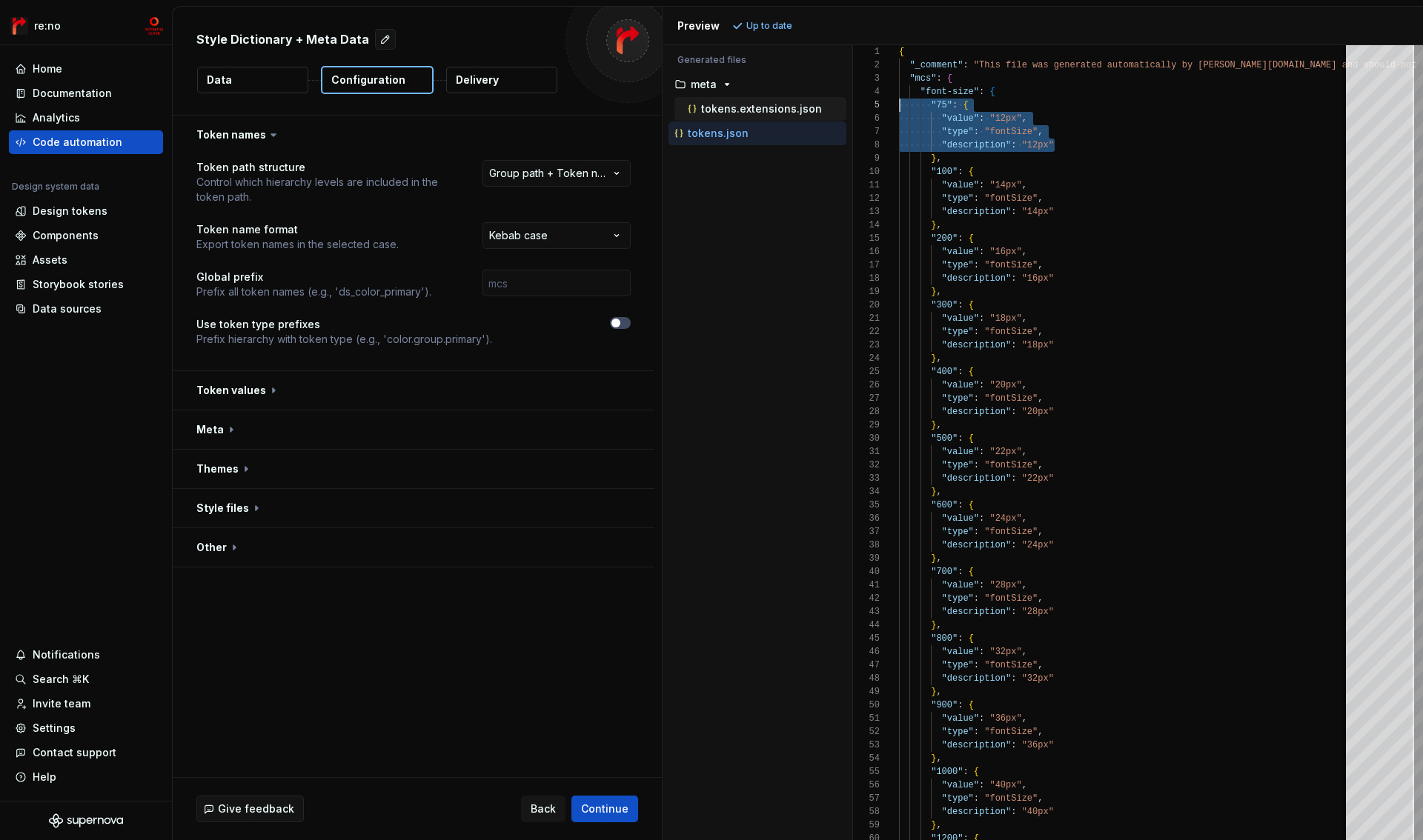
scroll to position [0, 0]
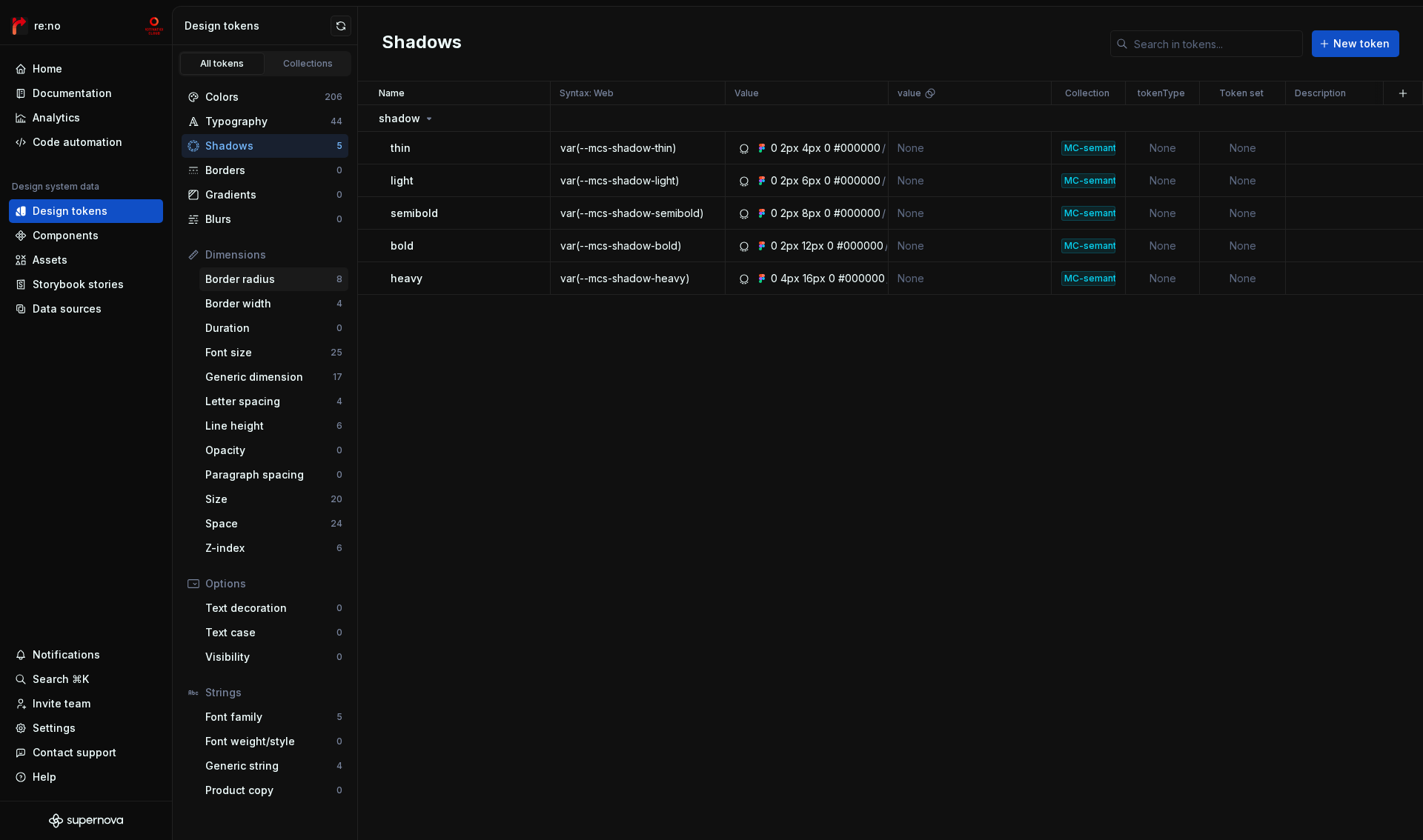
click at [308, 282] on div "Border radius" at bounding box center [270, 278] width 131 height 15
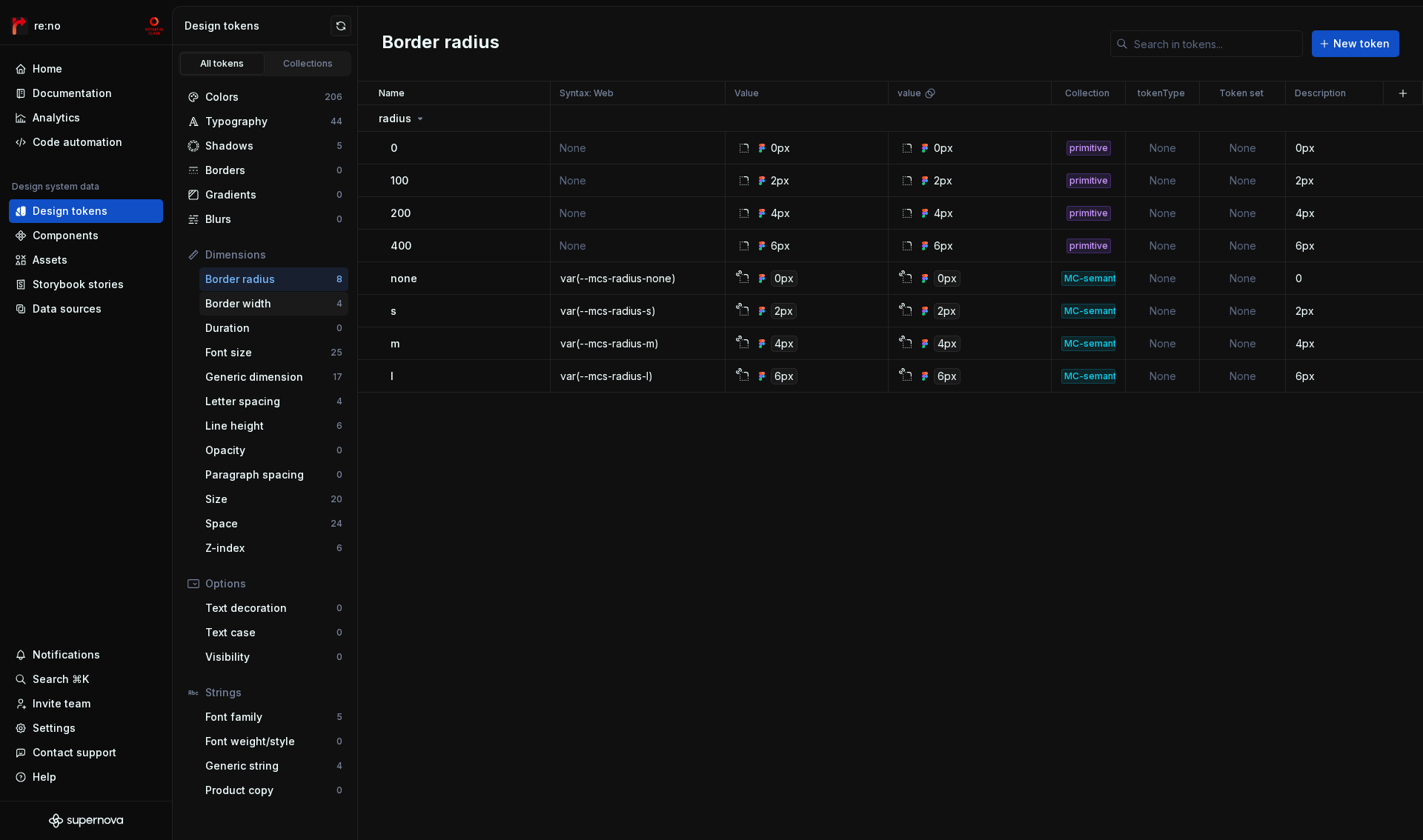
click at [272, 311] on div "Border width 4" at bounding box center [273, 304] width 149 height 24
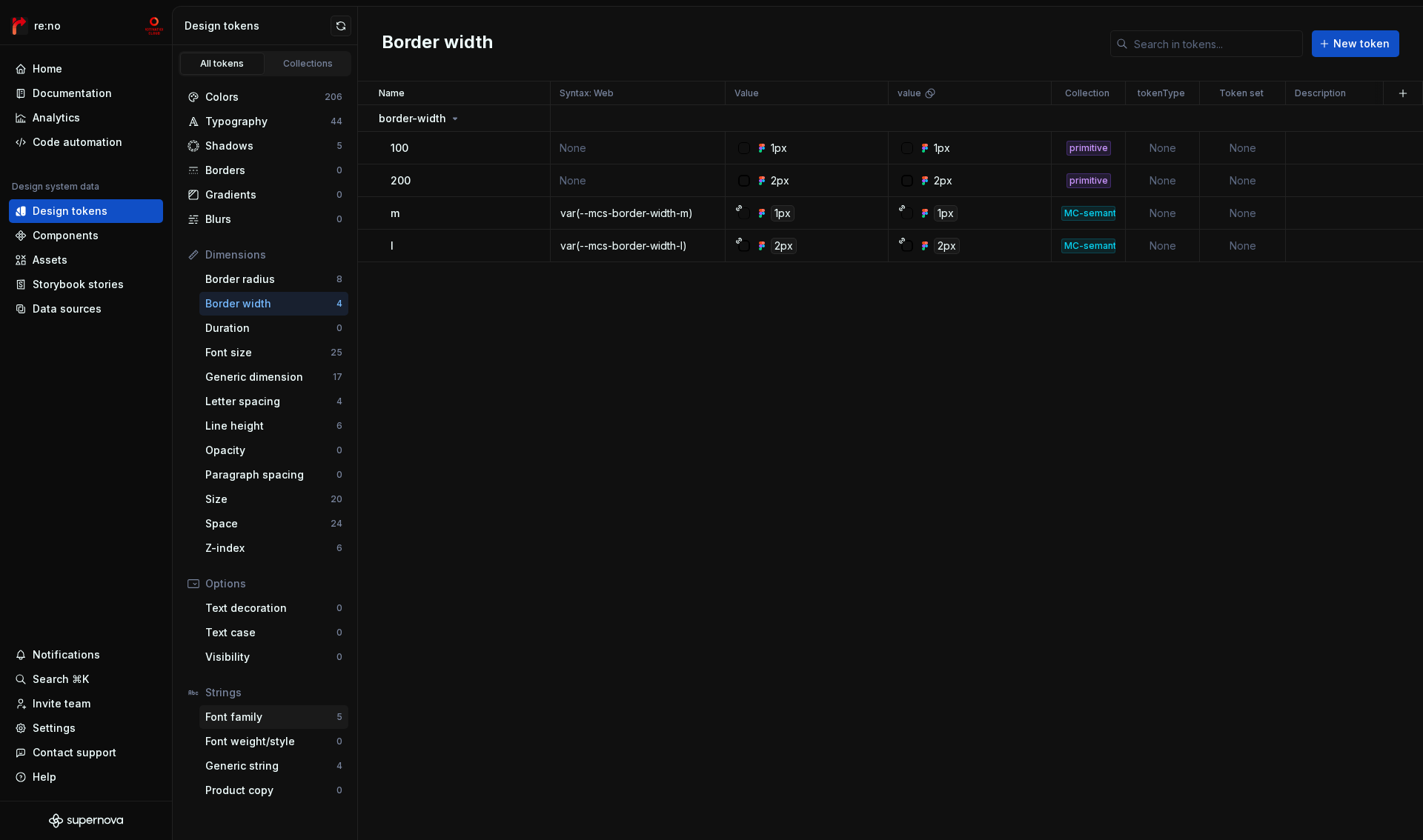
click at [269, 720] on div "Font family" at bounding box center [270, 717] width 131 height 15
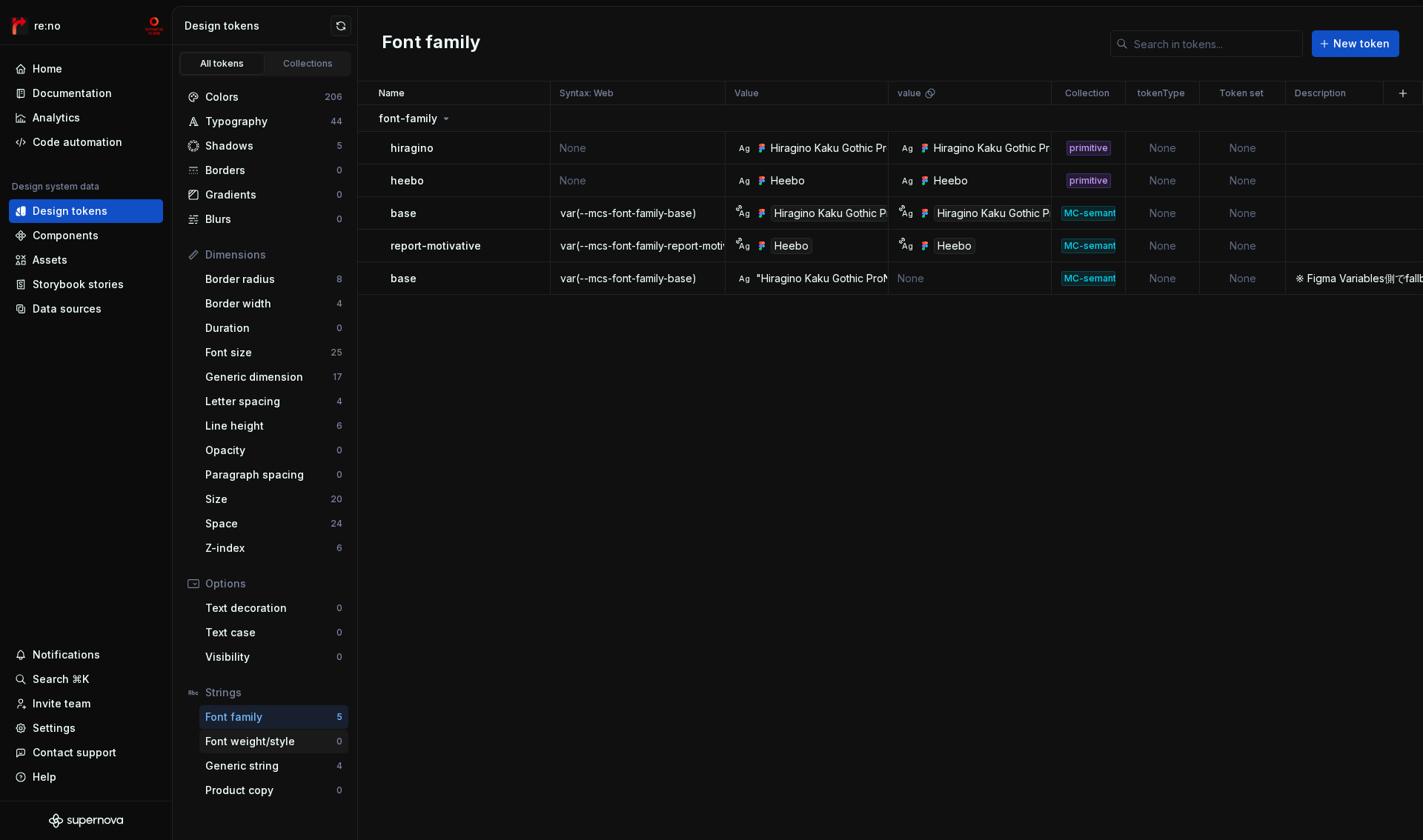
click at [258, 744] on div "Font weight/style" at bounding box center [270, 741] width 131 height 15
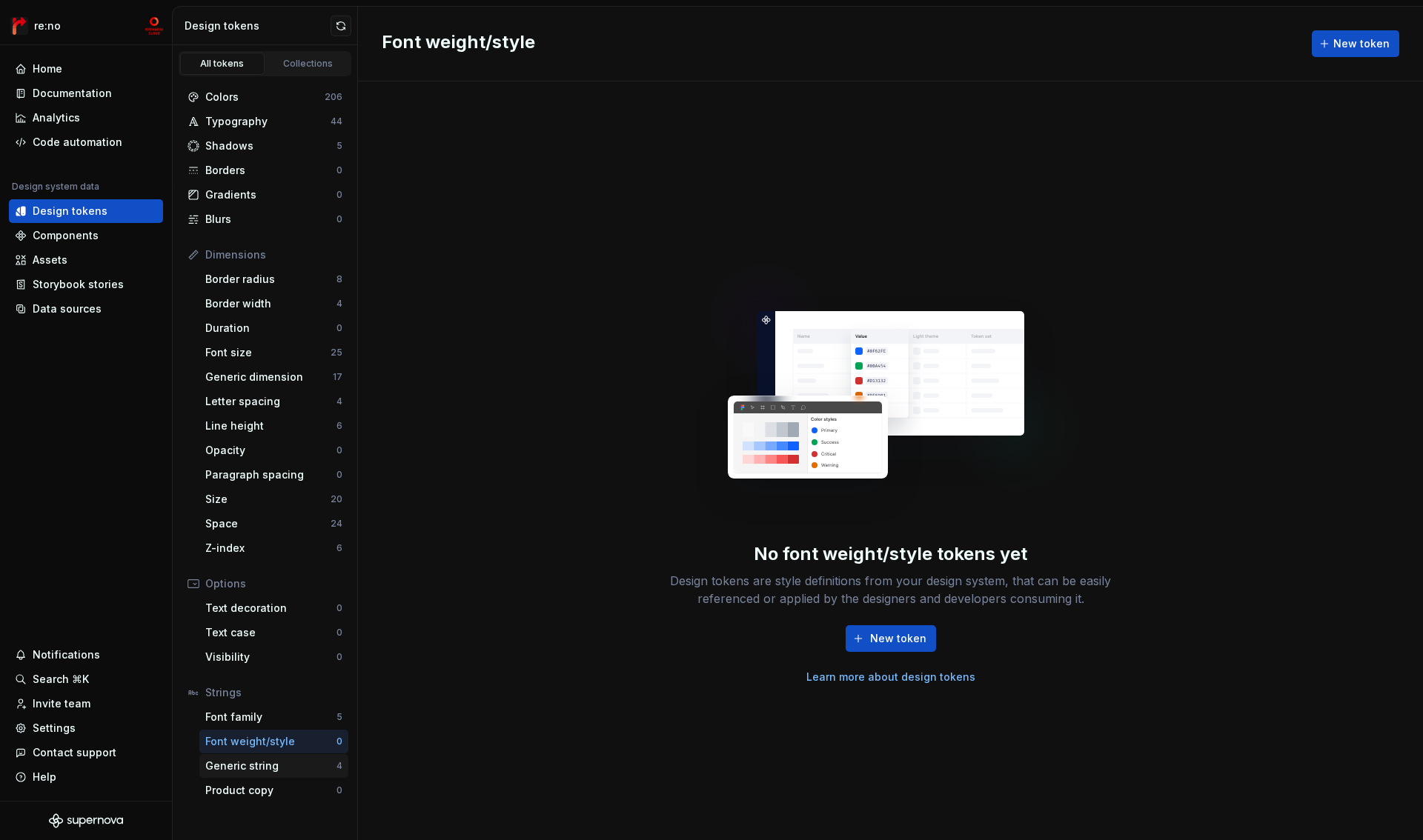
click at [257, 767] on div "Generic string" at bounding box center [270, 766] width 131 height 15
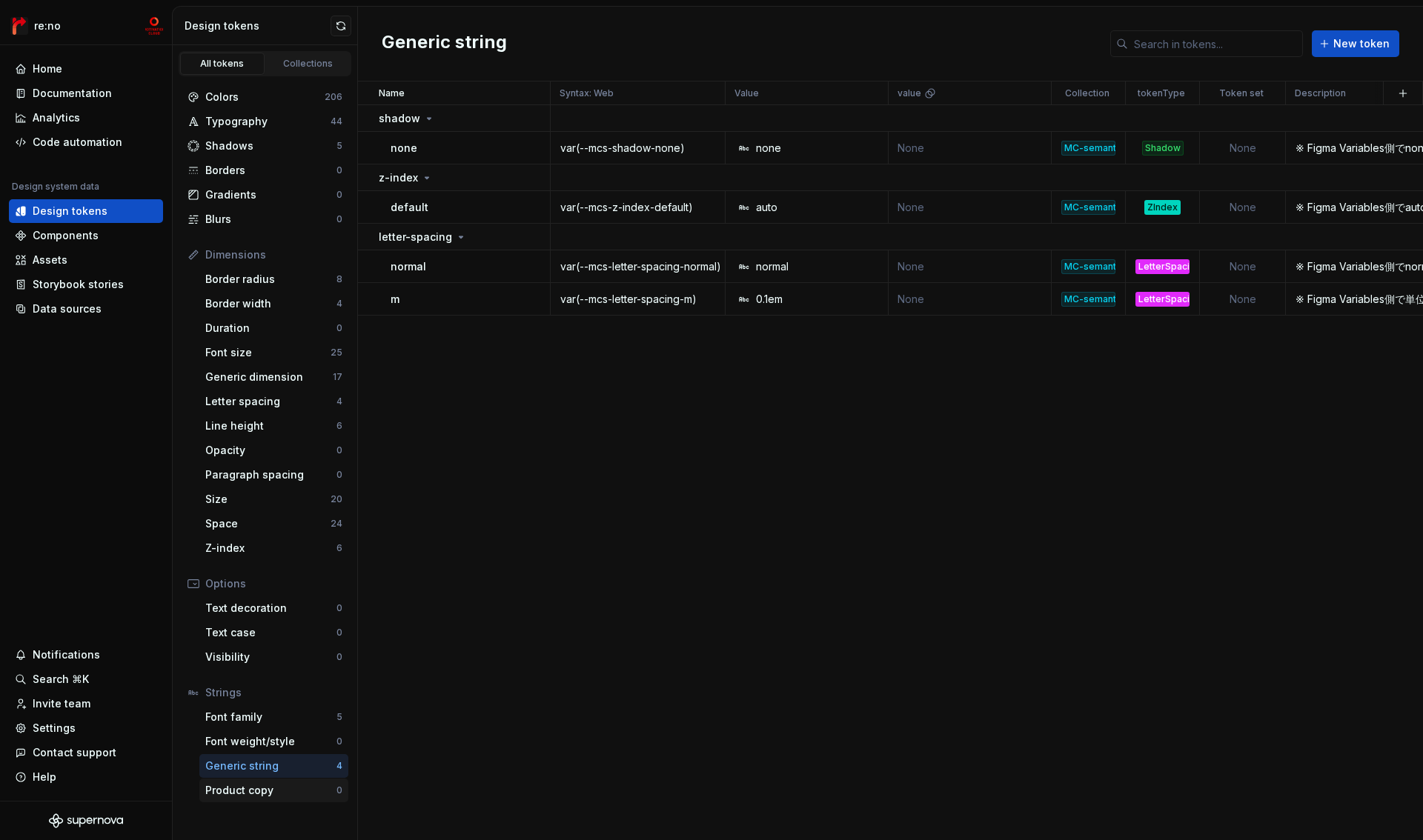
click at [257, 788] on div "Product copy" at bounding box center [270, 790] width 131 height 15
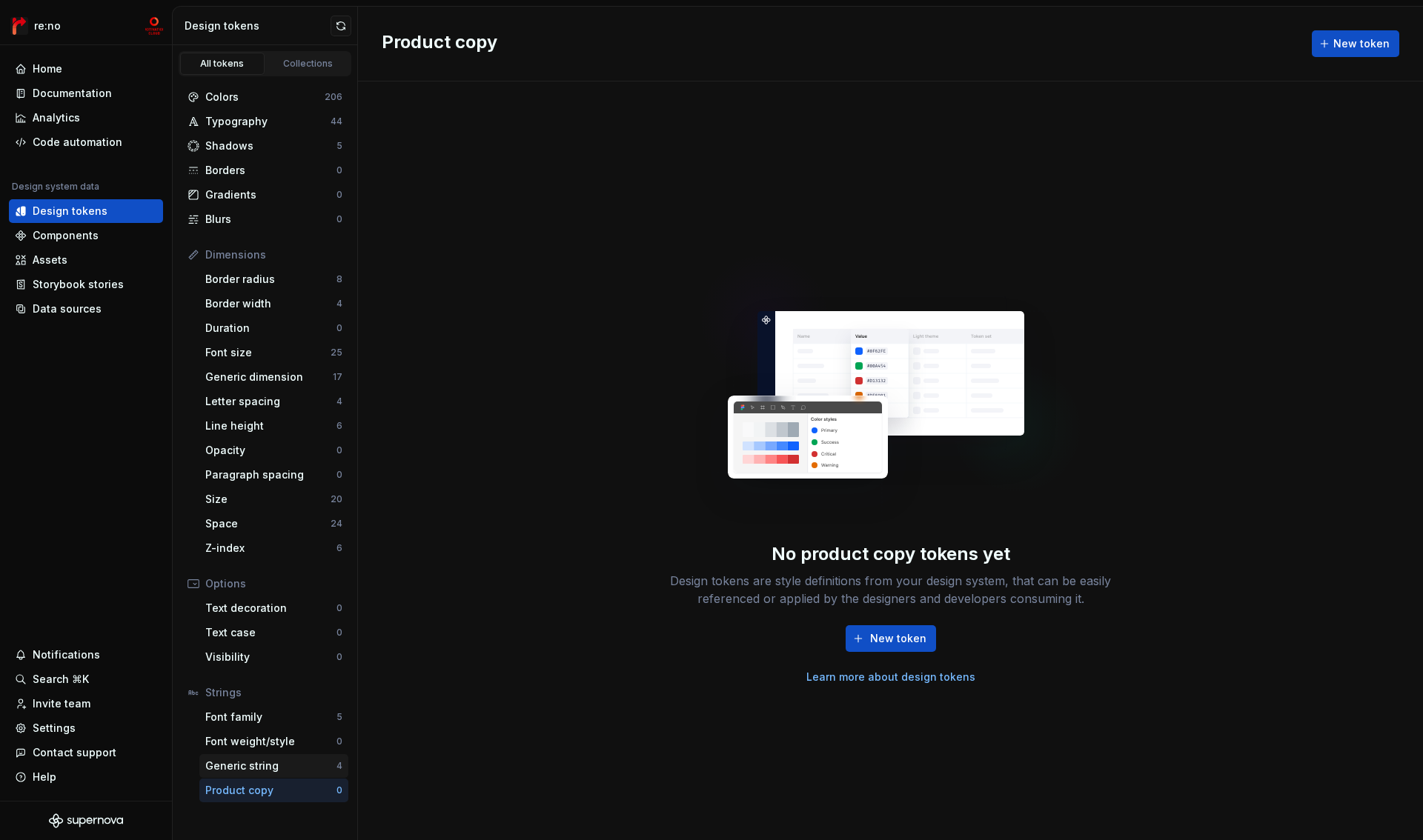
click at [261, 761] on div "Generic string" at bounding box center [270, 766] width 131 height 15
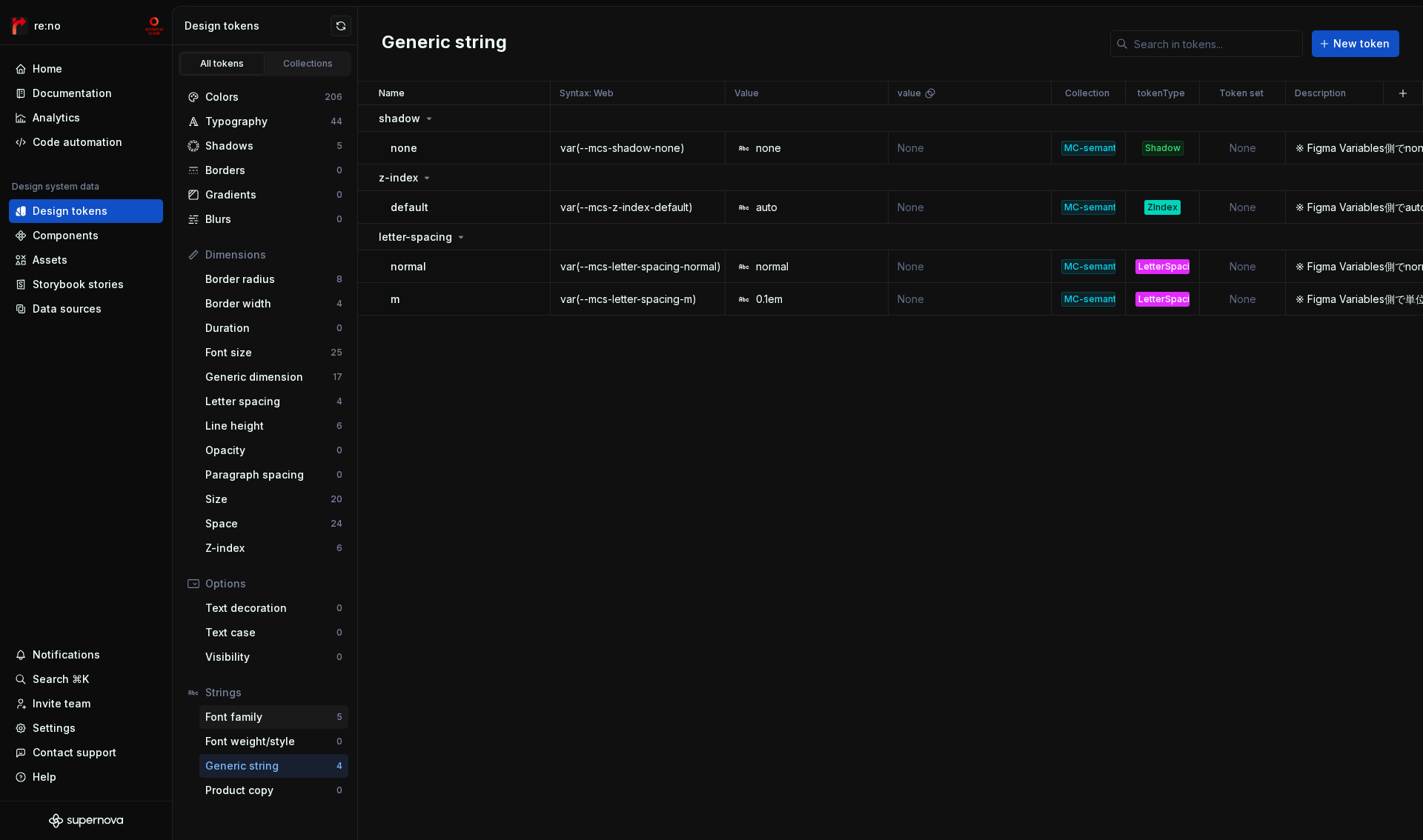
click at [277, 711] on div "Font family" at bounding box center [270, 717] width 131 height 15
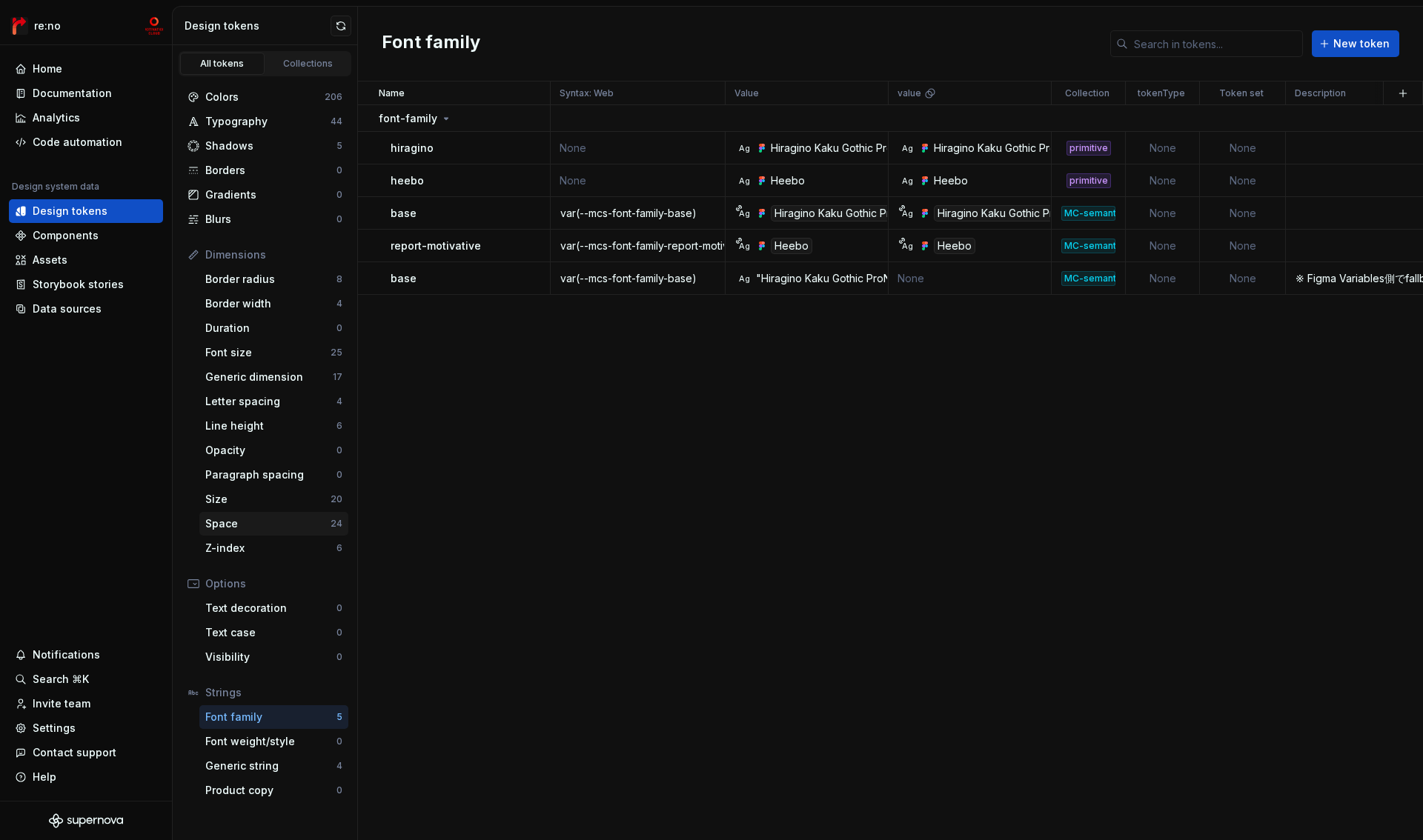
click at [284, 519] on div "Space" at bounding box center [268, 523] width 126 height 15
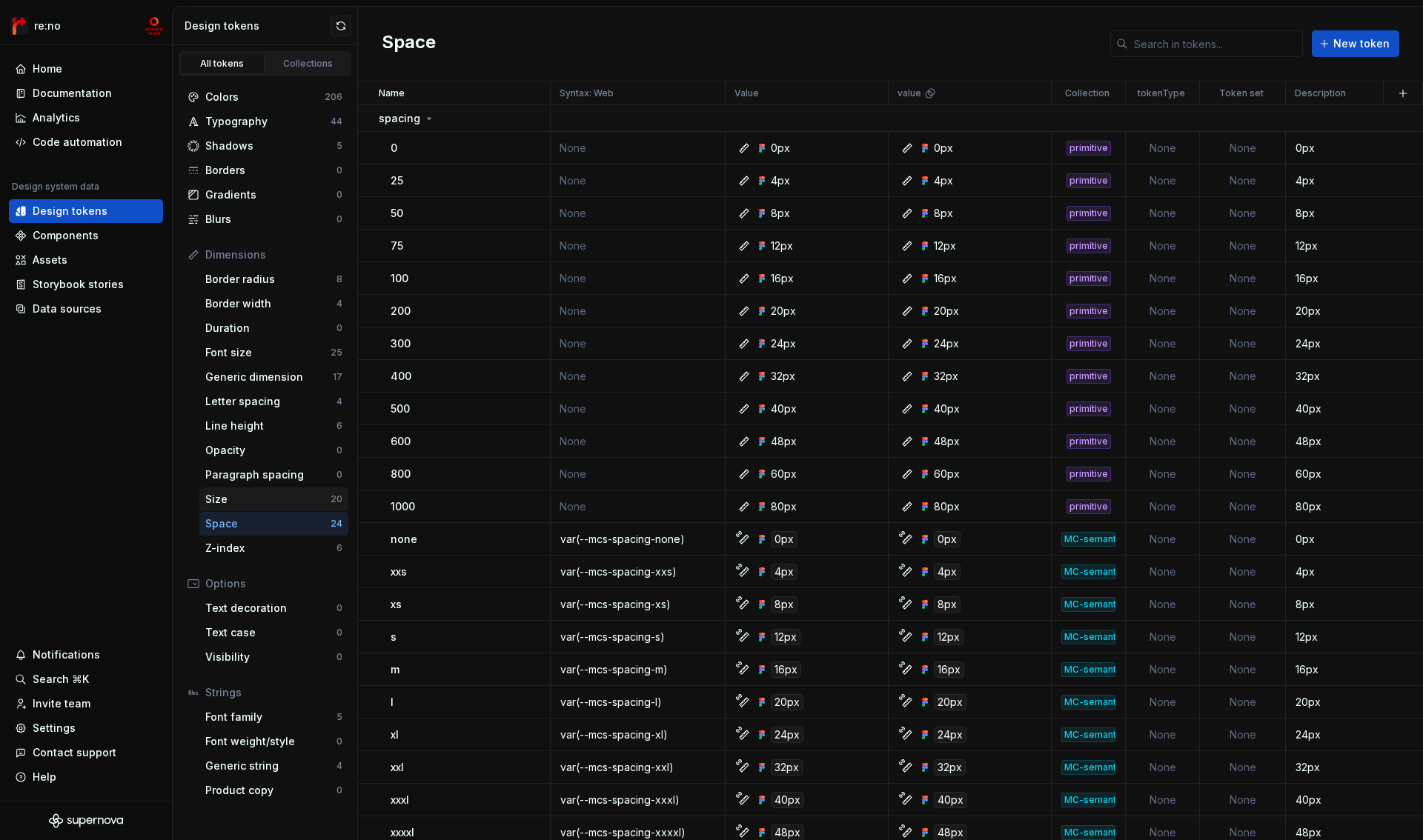
click at [288, 494] on div "Size" at bounding box center [268, 499] width 126 height 15
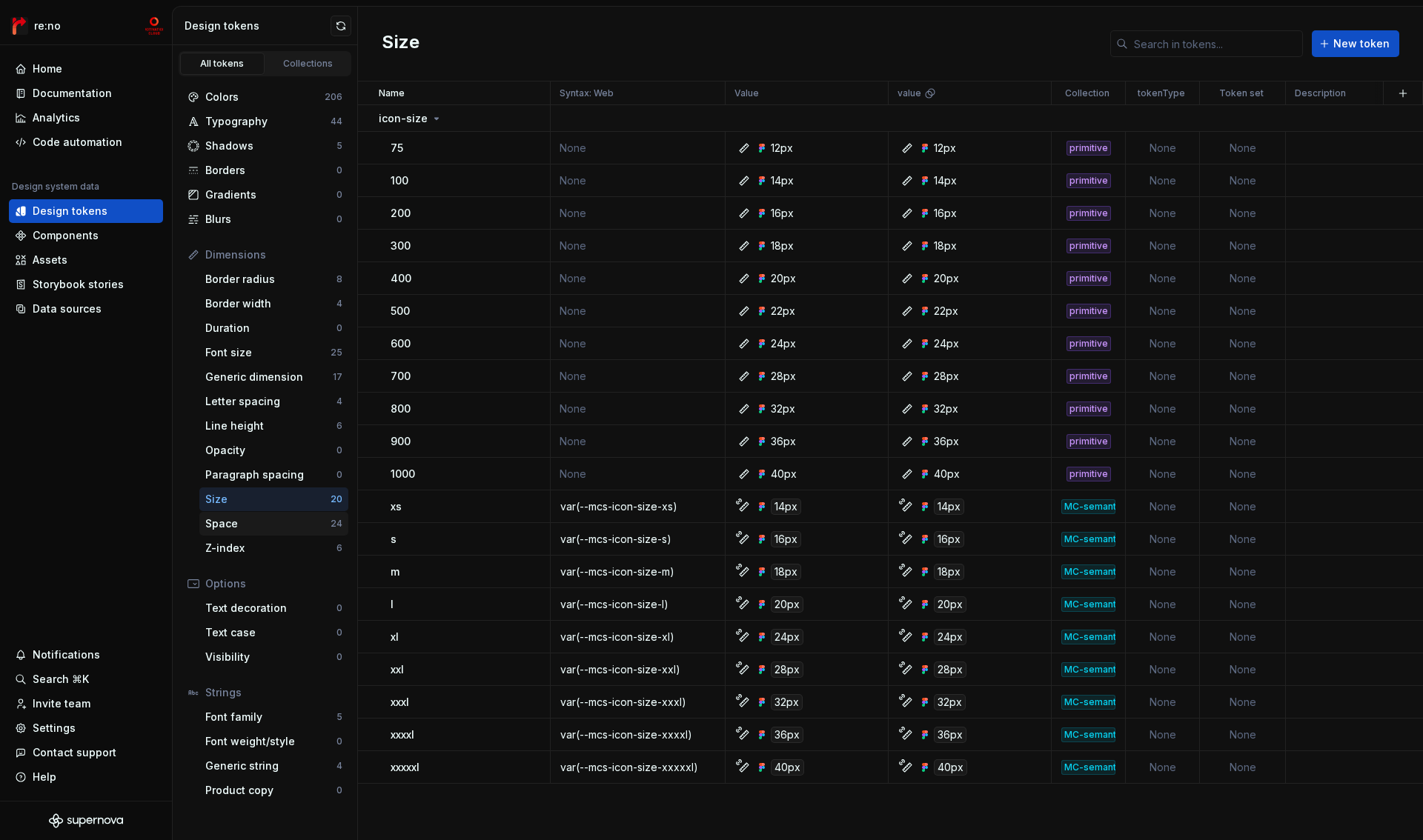
click at [286, 522] on div "Space" at bounding box center [268, 523] width 126 height 15
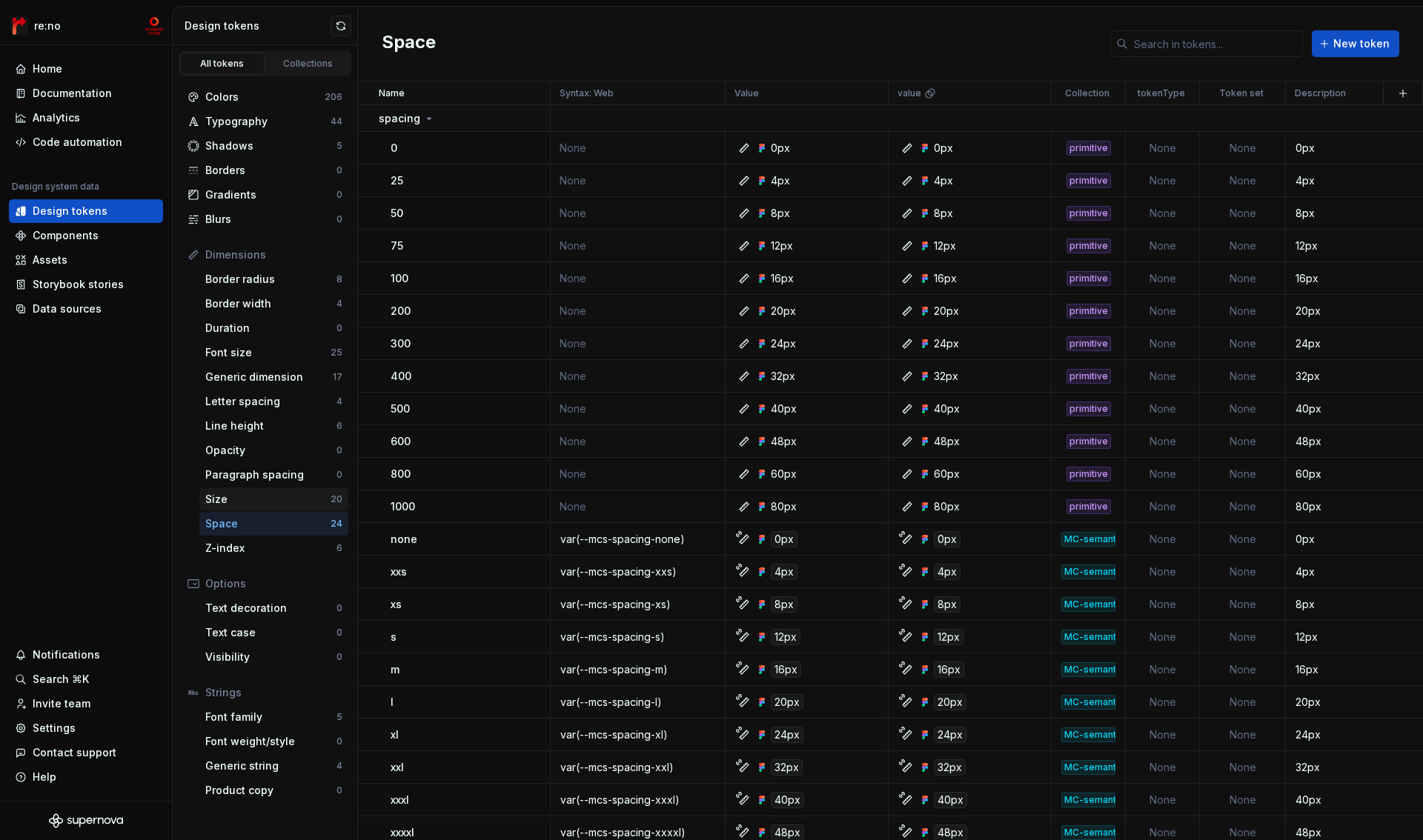
click at [286, 500] on div "Size" at bounding box center [268, 499] width 126 height 15
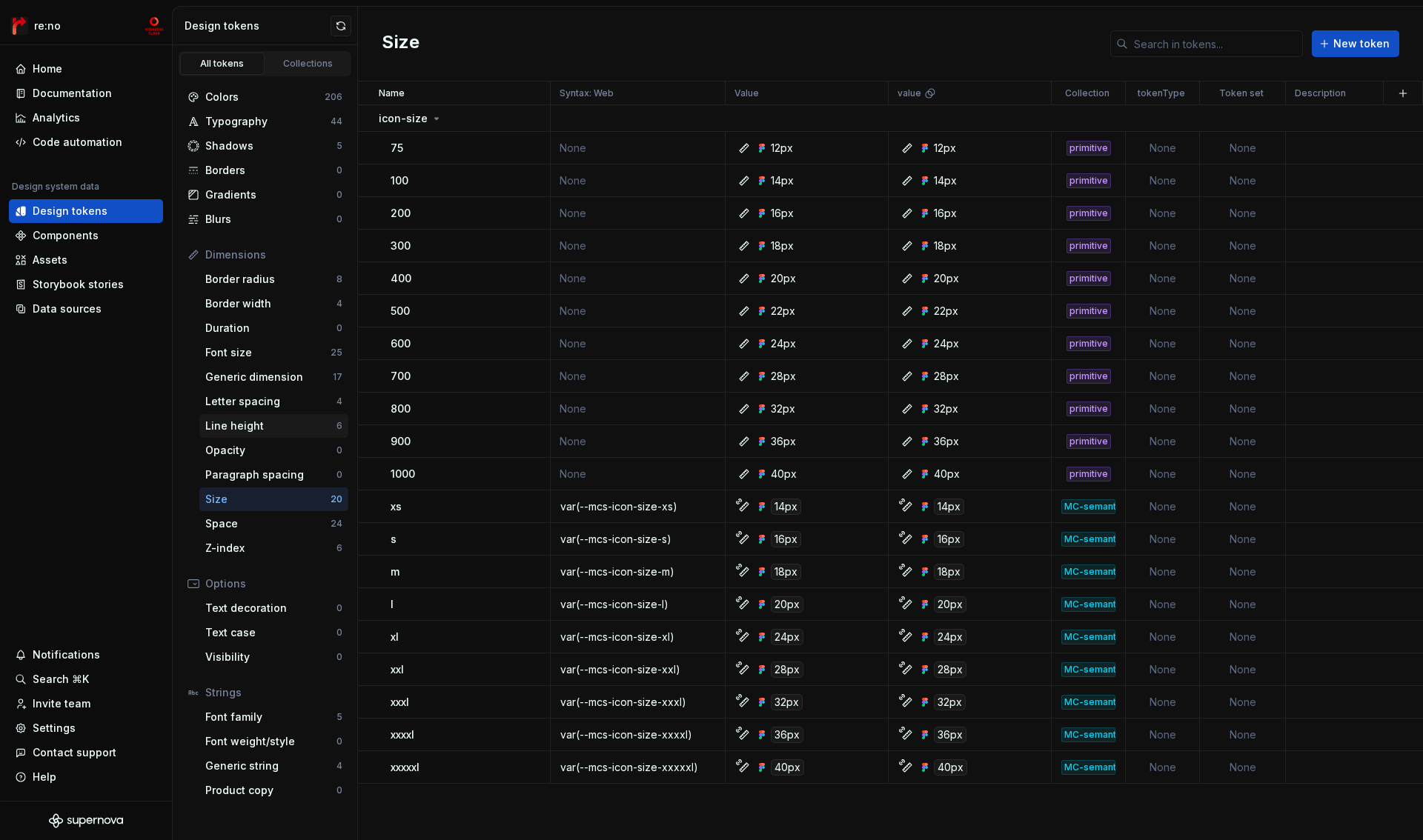
click at [274, 419] on div "Line height" at bounding box center [270, 425] width 131 height 15
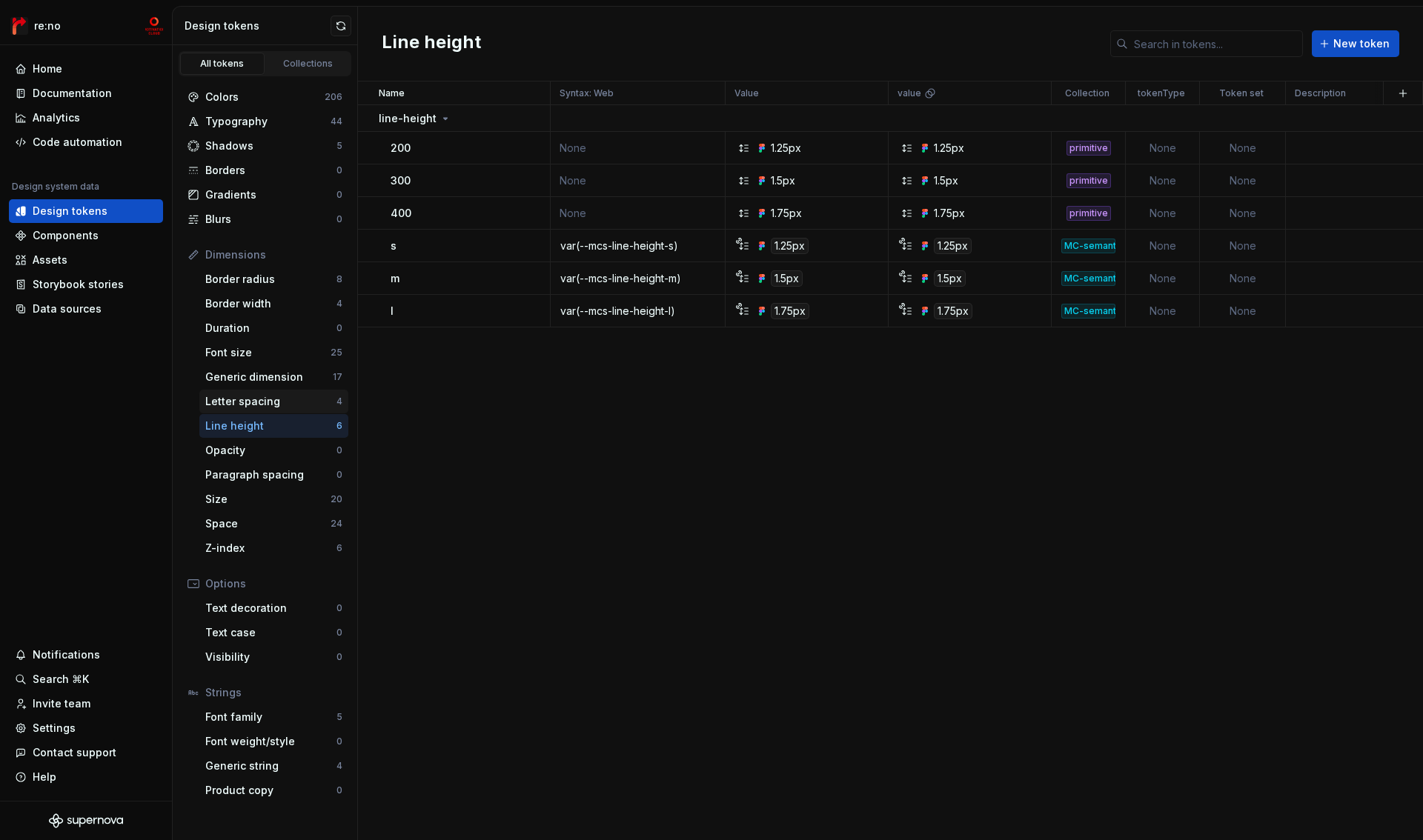
click at [275, 403] on div "Letter spacing" at bounding box center [270, 401] width 131 height 15
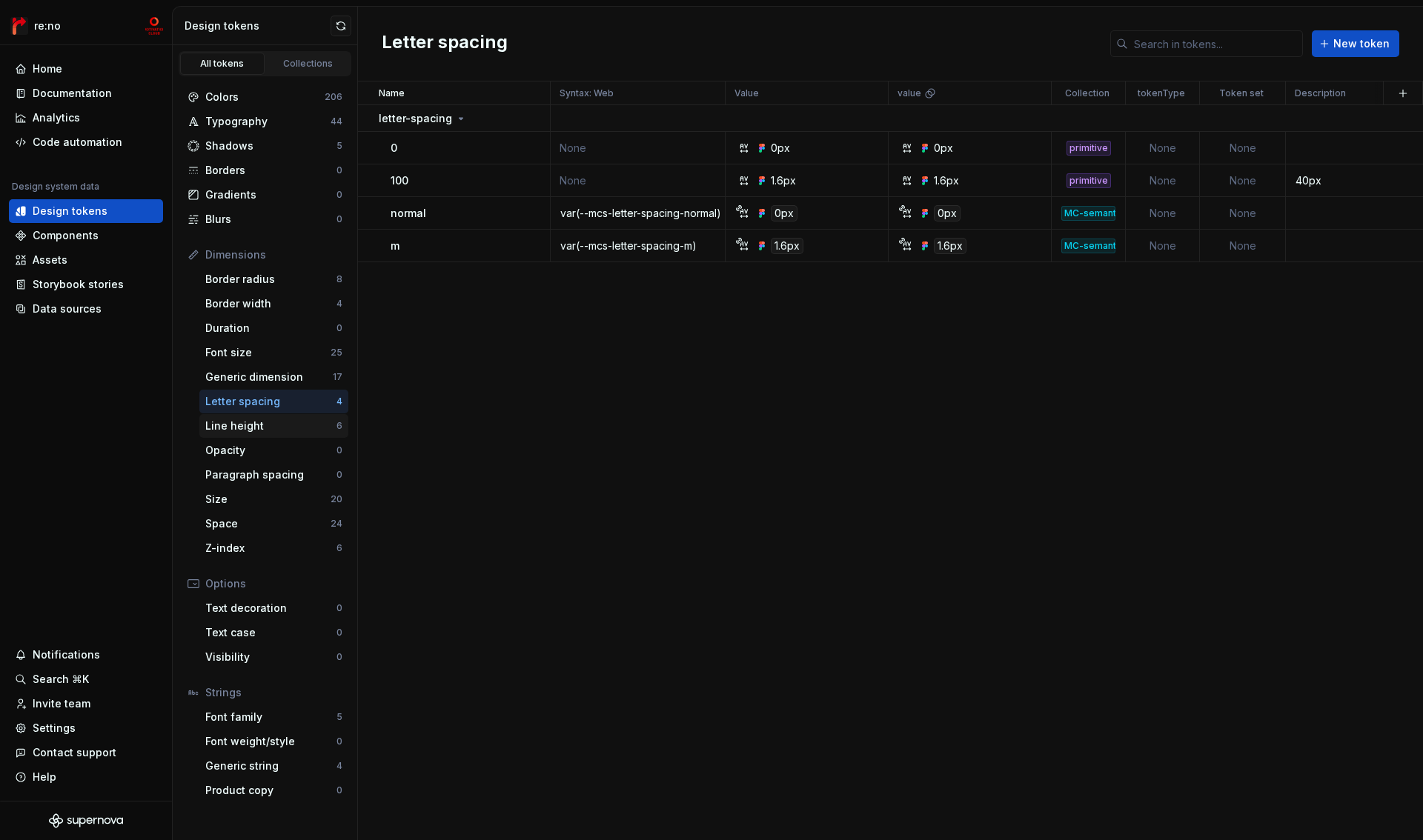
click at [269, 427] on div "Line height" at bounding box center [270, 425] width 131 height 15
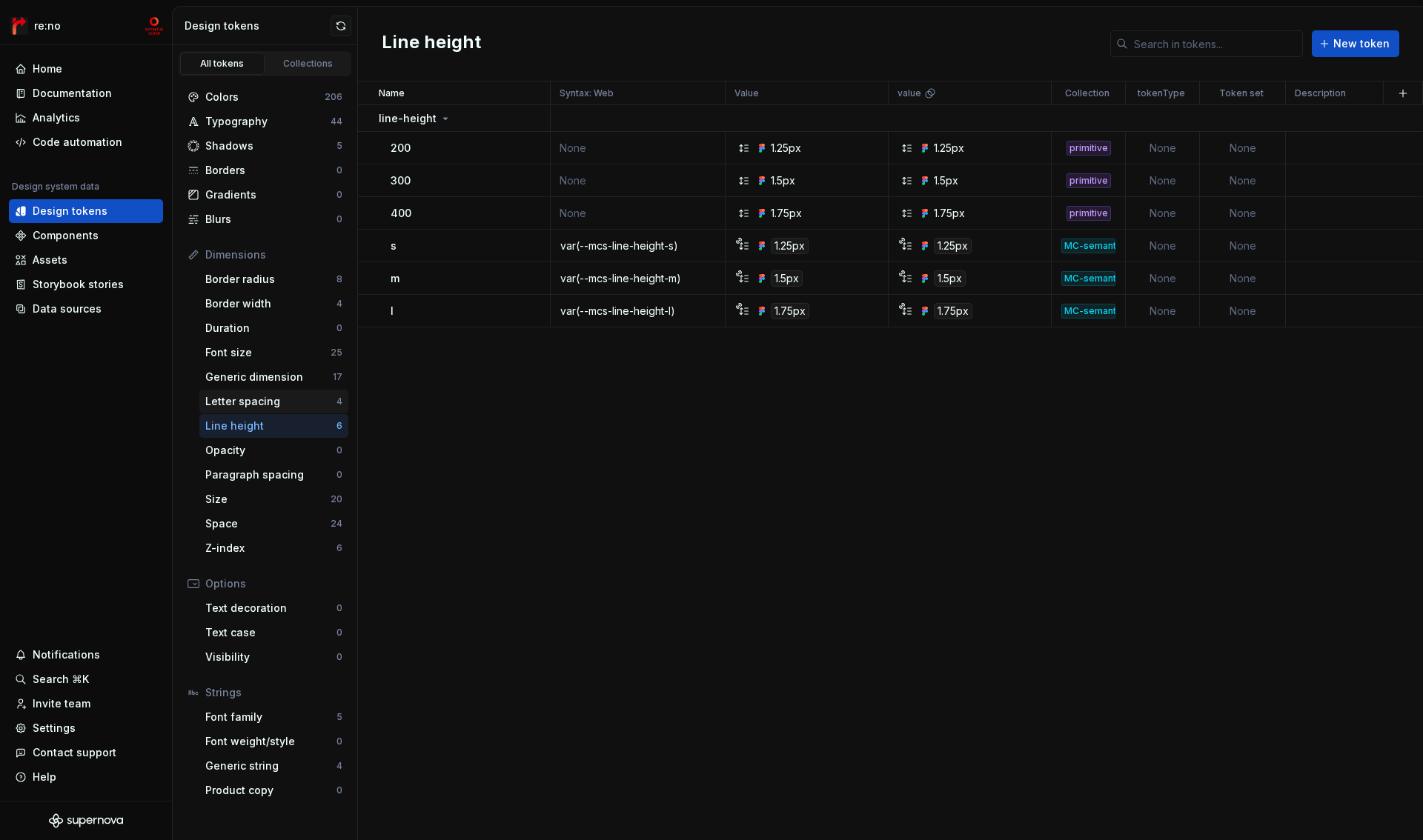
click at [270, 396] on div "Letter spacing" at bounding box center [270, 401] width 131 height 15
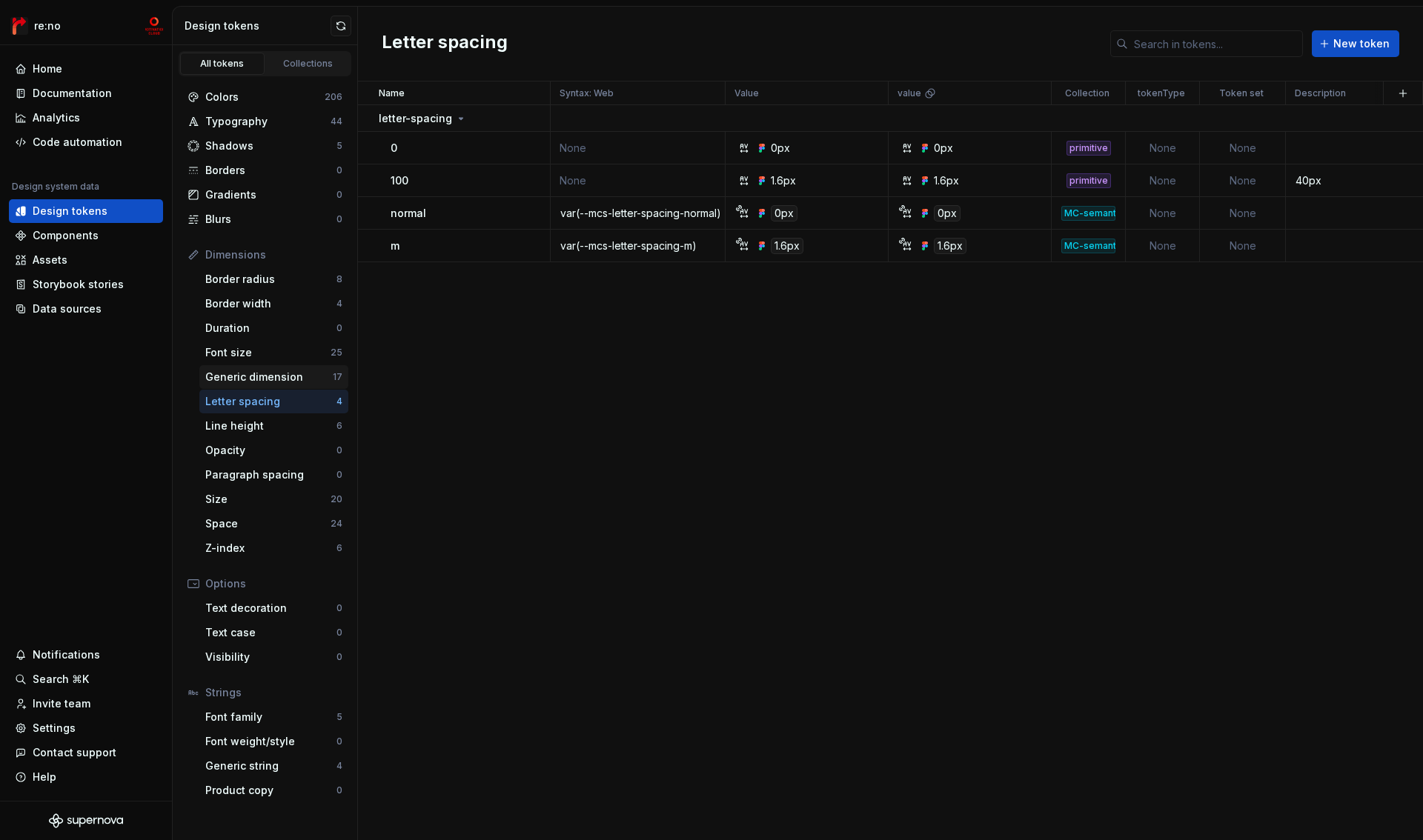
click at [269, 370] on div "Generic dimension" at bounding box center [269, 376] width 128 height 15
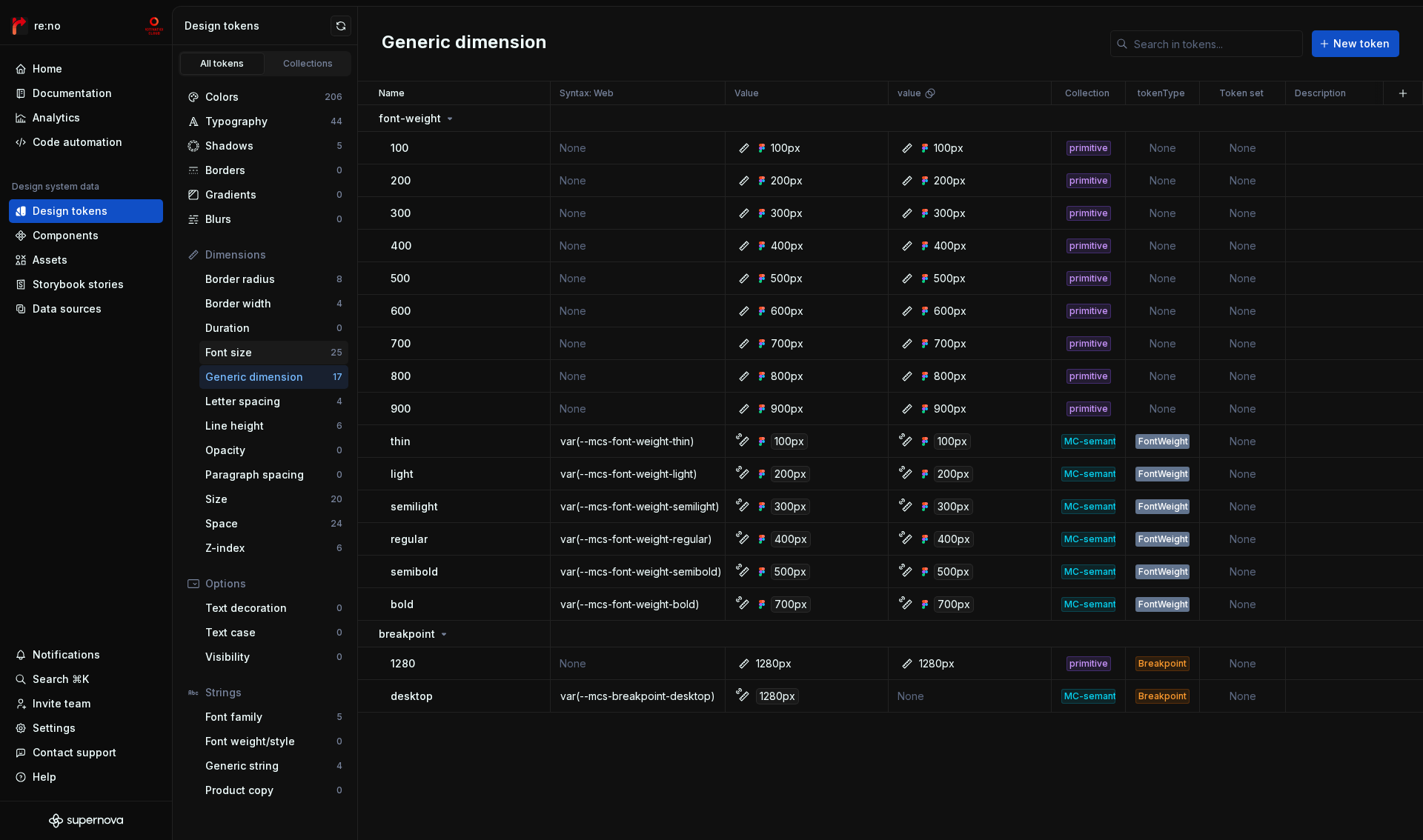
click at [258, 349] on div "Font size" at bounding box center [268, 352] width 126 height 15
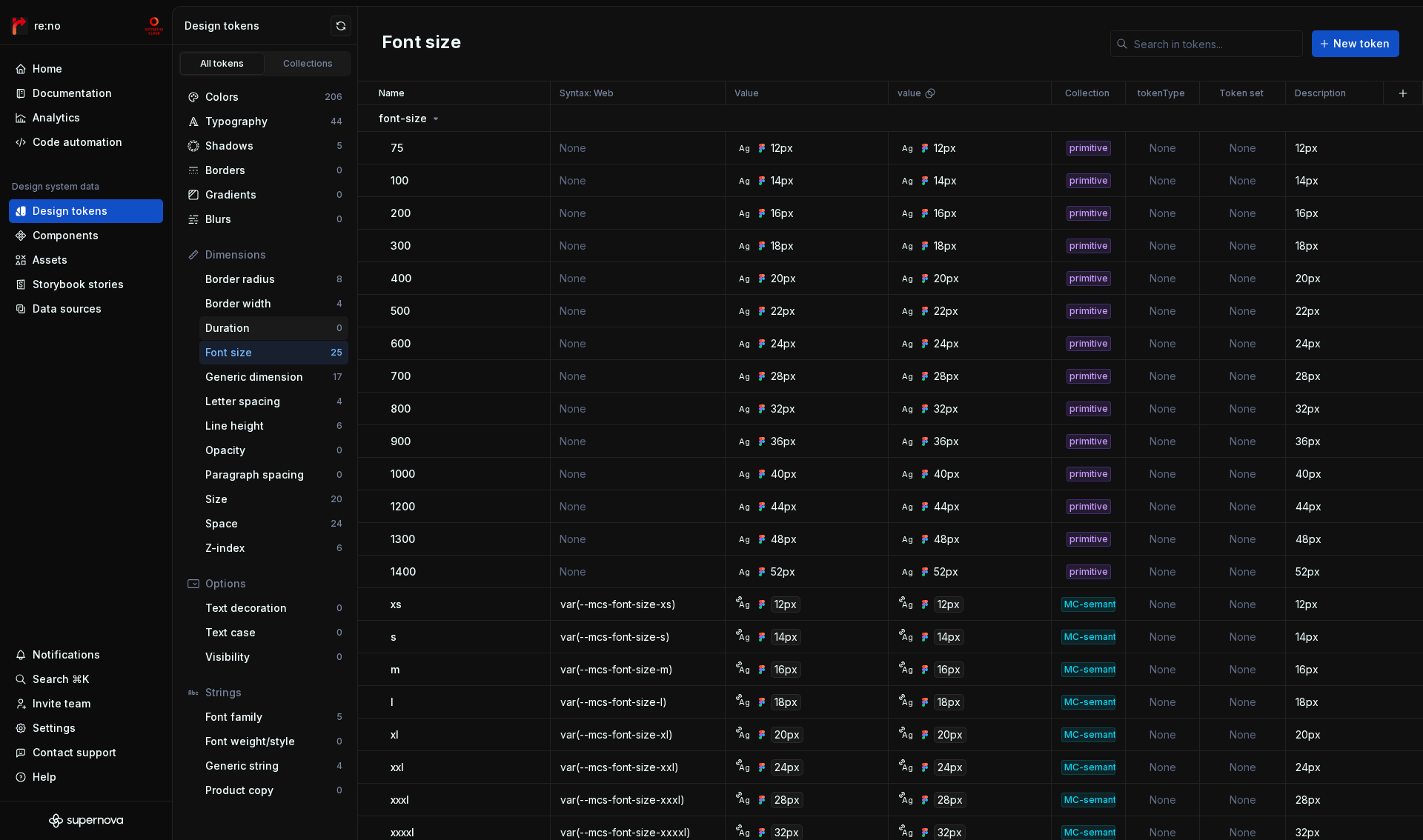
click at [253, 333] on div "Duration" at bounding box center [270, 327] width 131 height 15
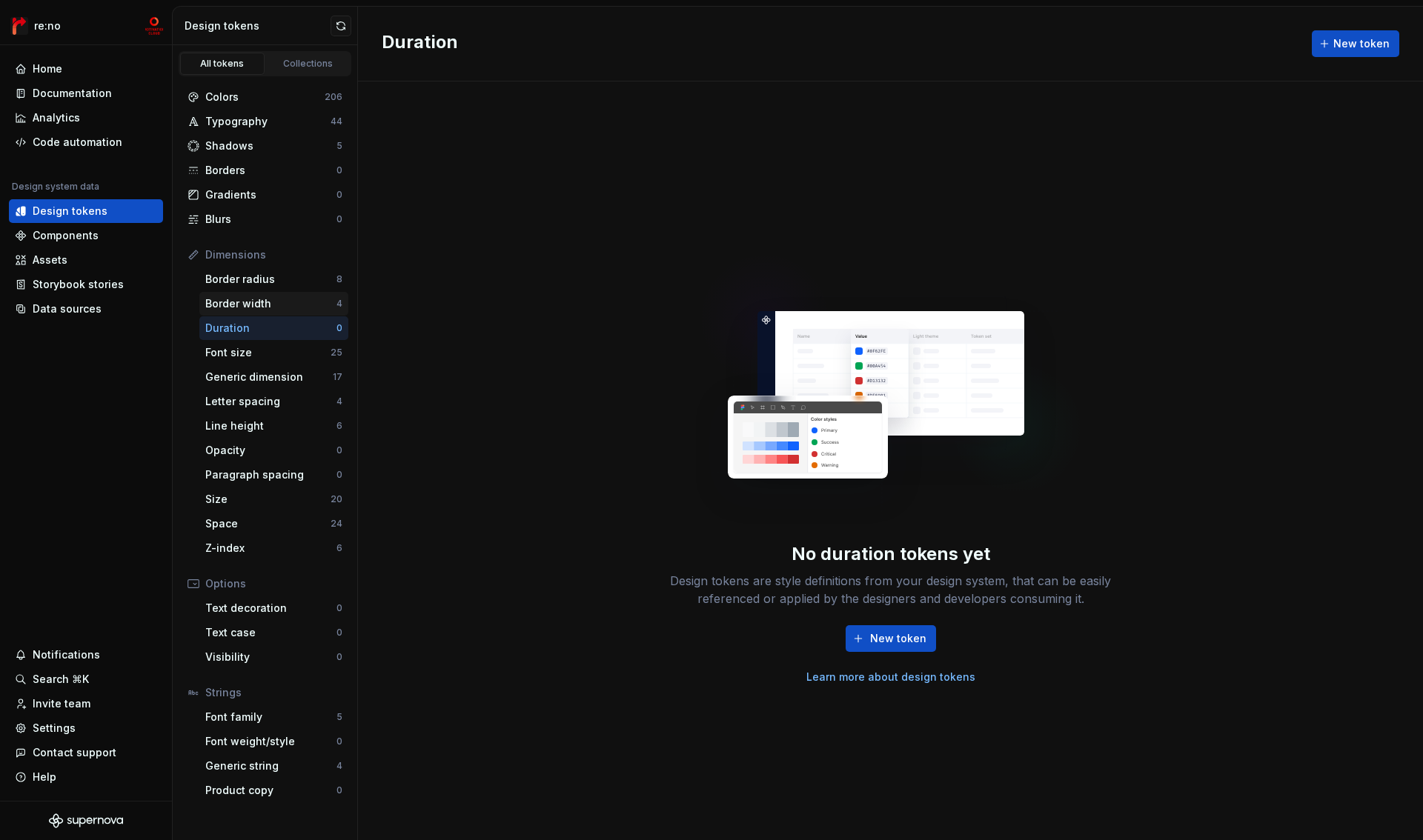
click at [262, 309] on div "Border width" at bounding box center [270, 303] width 131 height 15
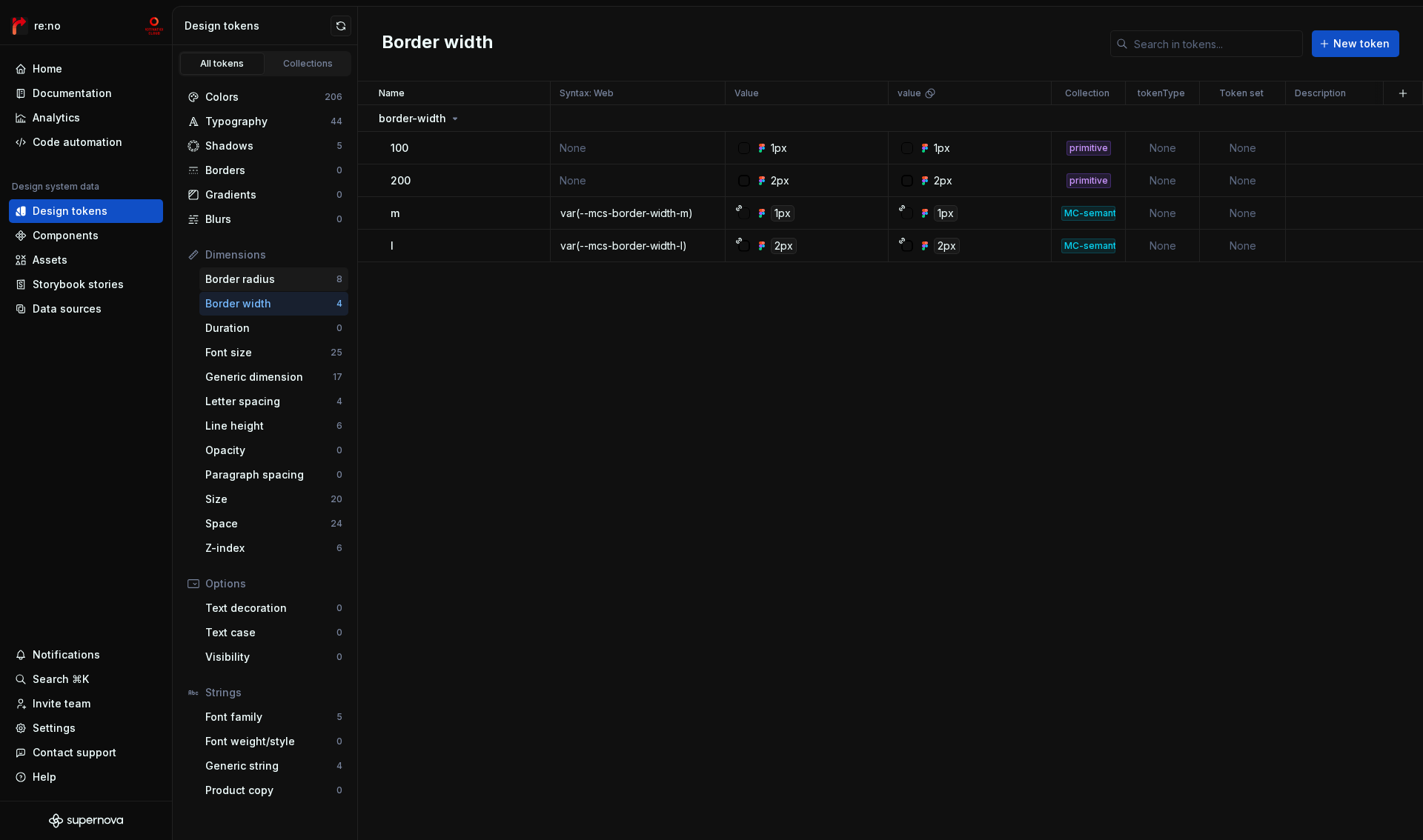
click at [251, 275] on div "Border radius" at bounding box center [270, 278] width 131 height 15
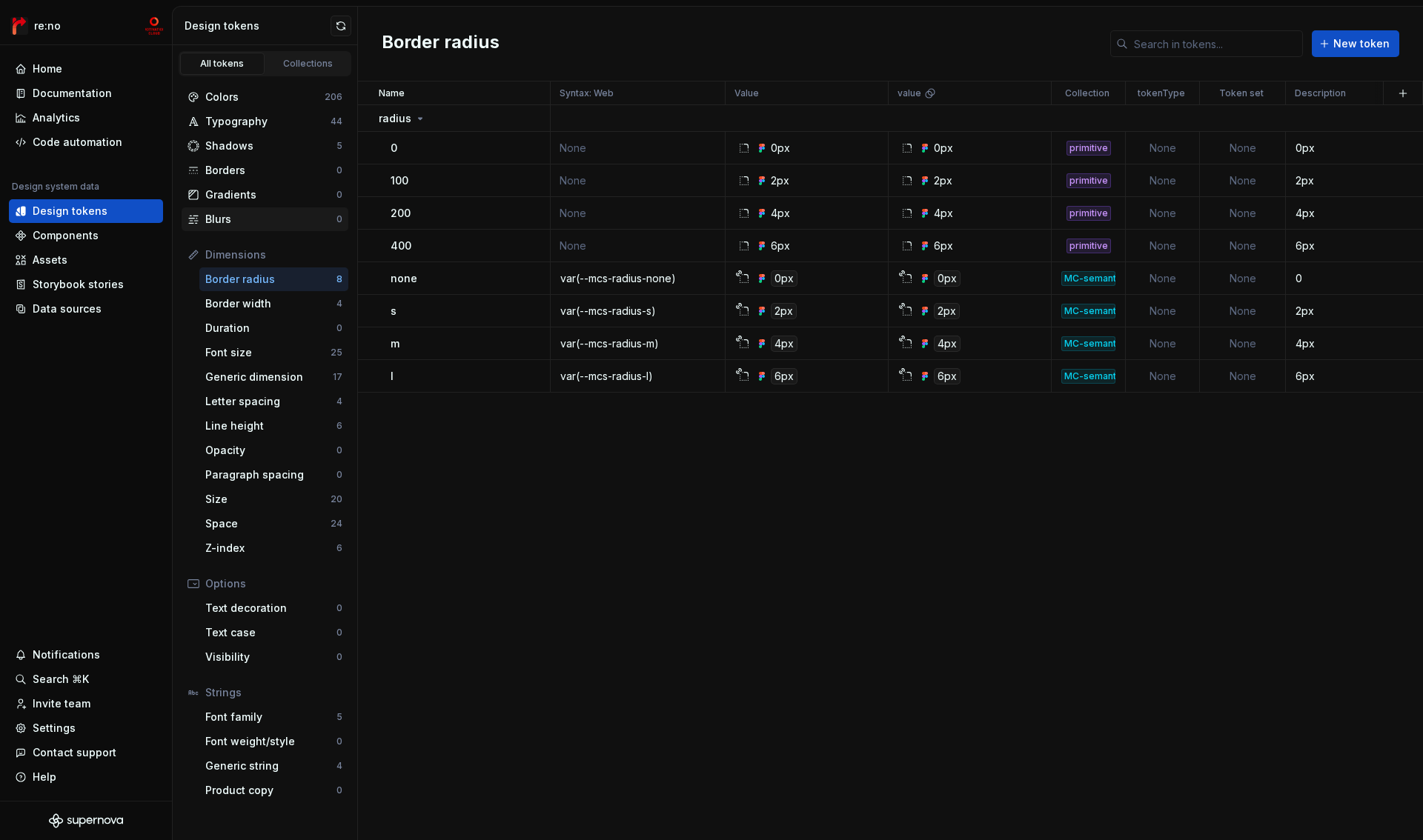
click at [241, 218] on div "Blurs" at bounding box center [270, 219] width 131 height 15
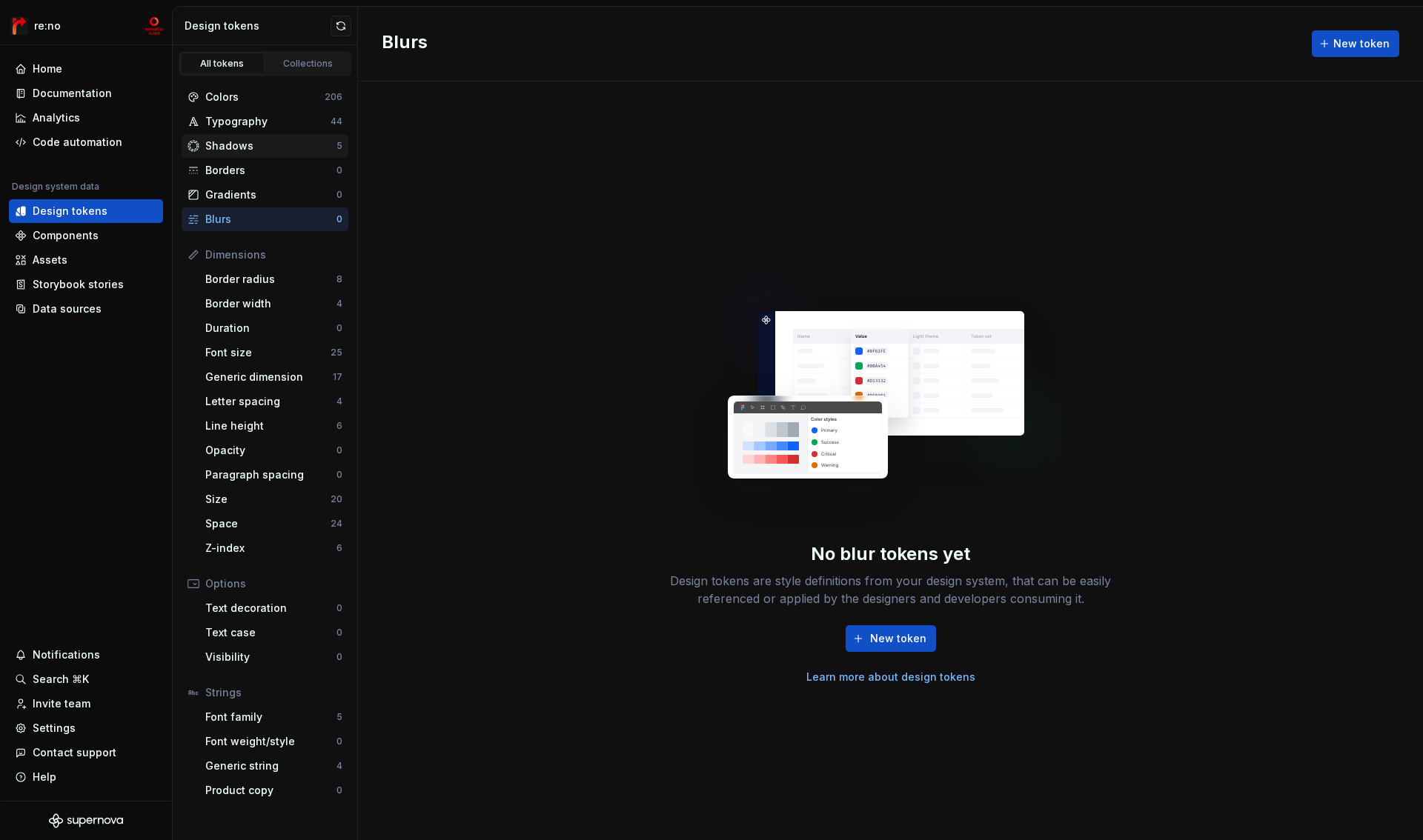
click at [249, 151] on div "Shadows" at bounding box center [270, 145] width 131 height 15
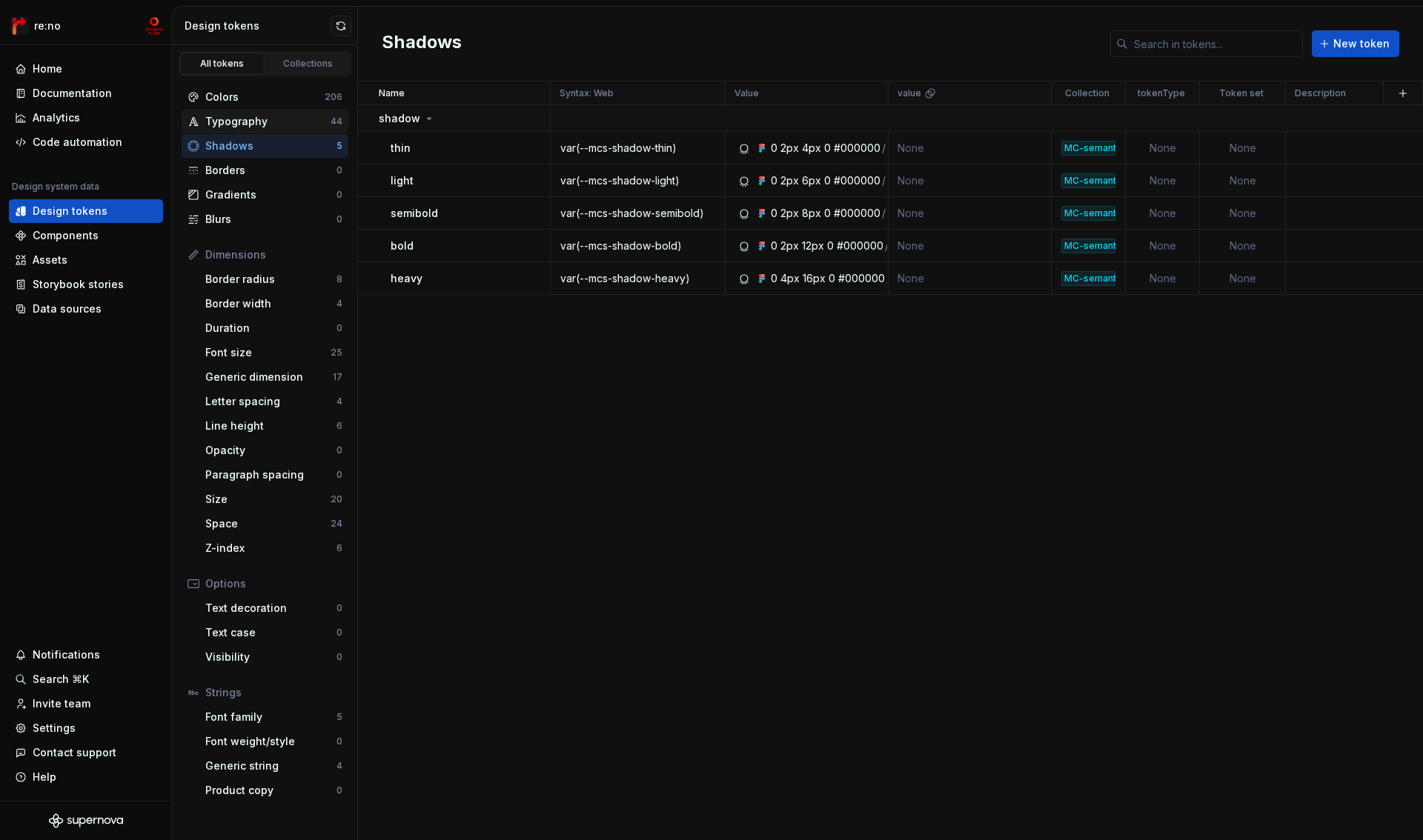
click at [256, 120] on div "Typography" at bounding box center [268, 121] width 126 height 15
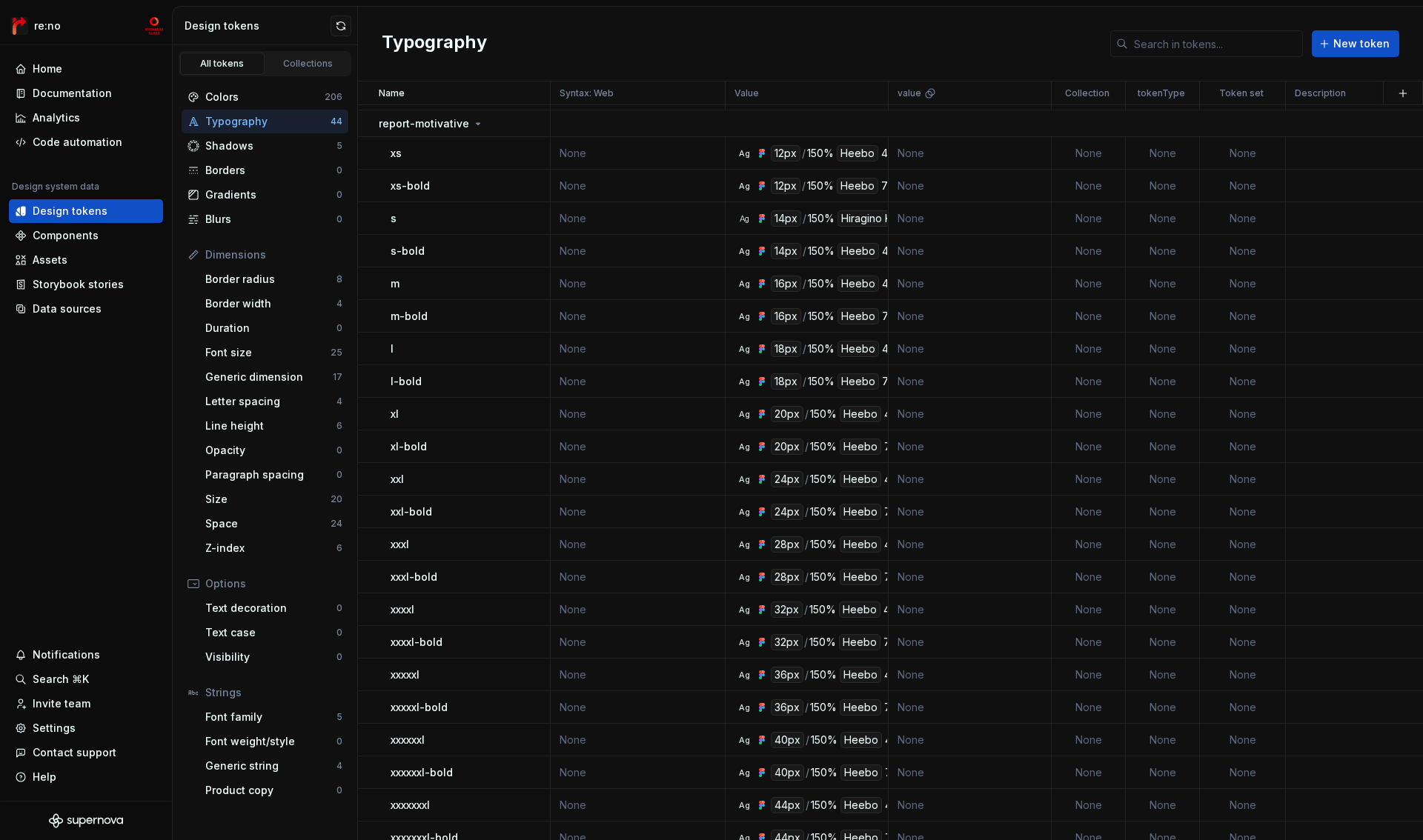
scroll to position [760, 0]
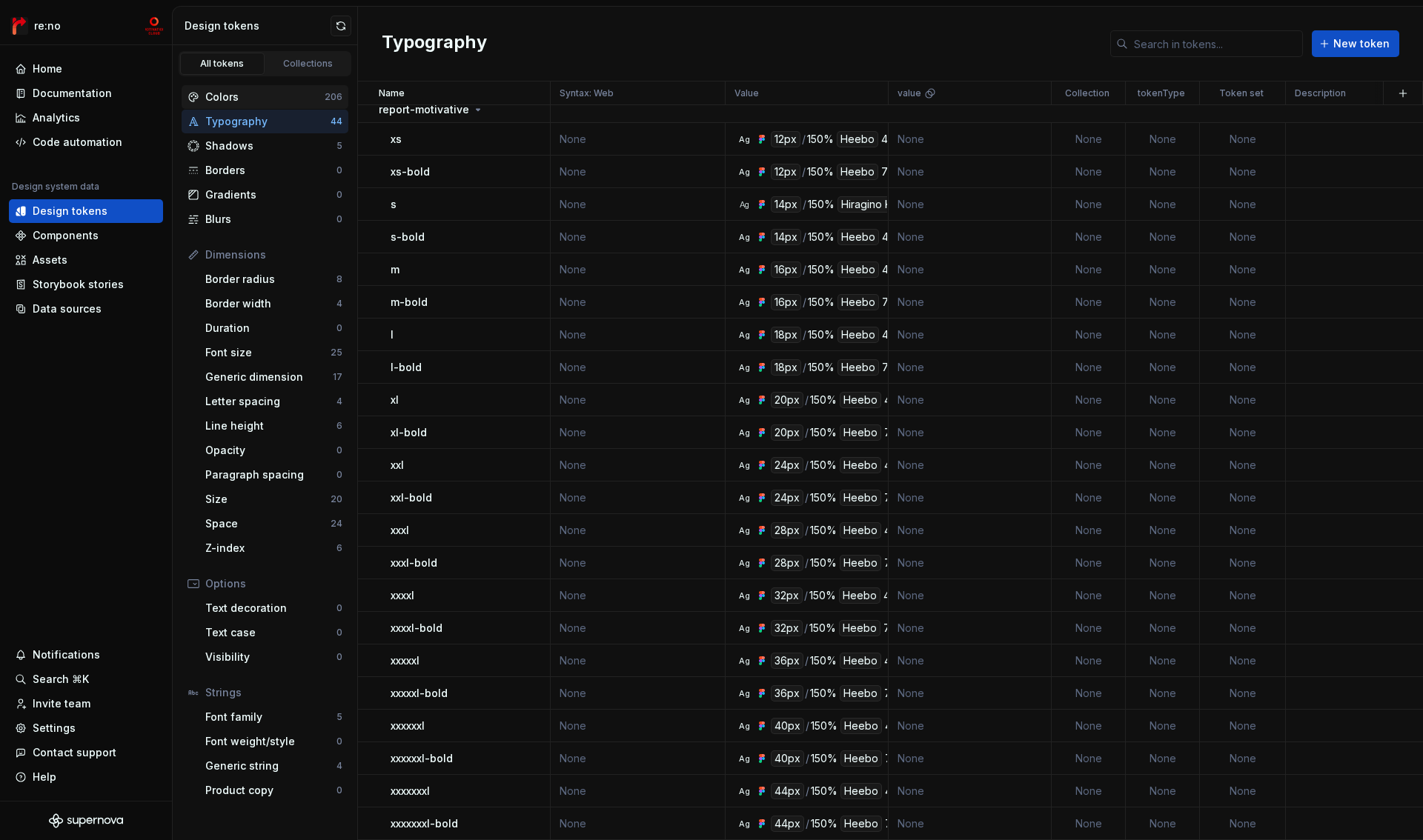
click at [267, 105] on div "Colors 206" at bounding box center [265, 96] width 167 height 24
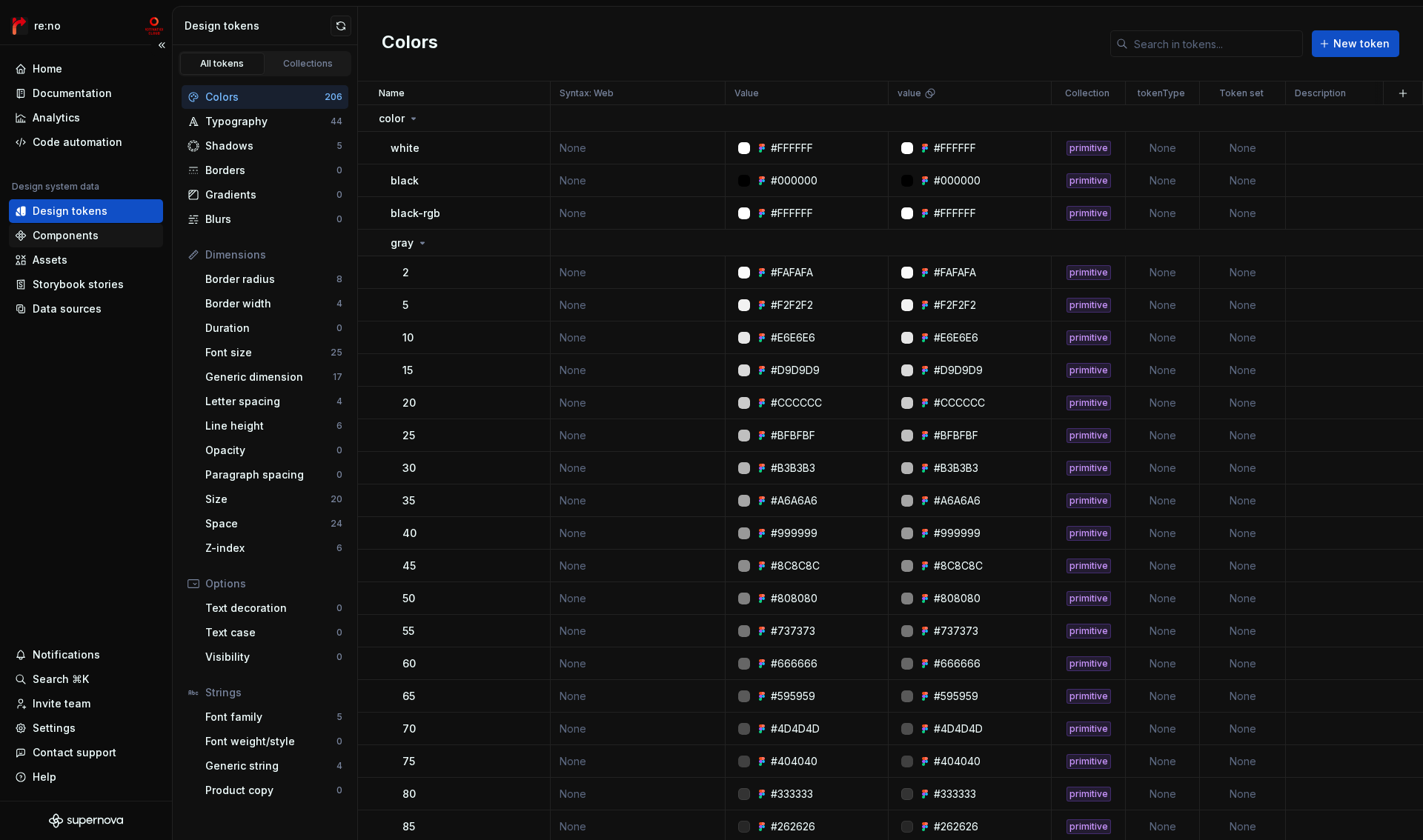
click at [75, 237] on div "Components" at bounding box center [66, 235] width 66 height 15
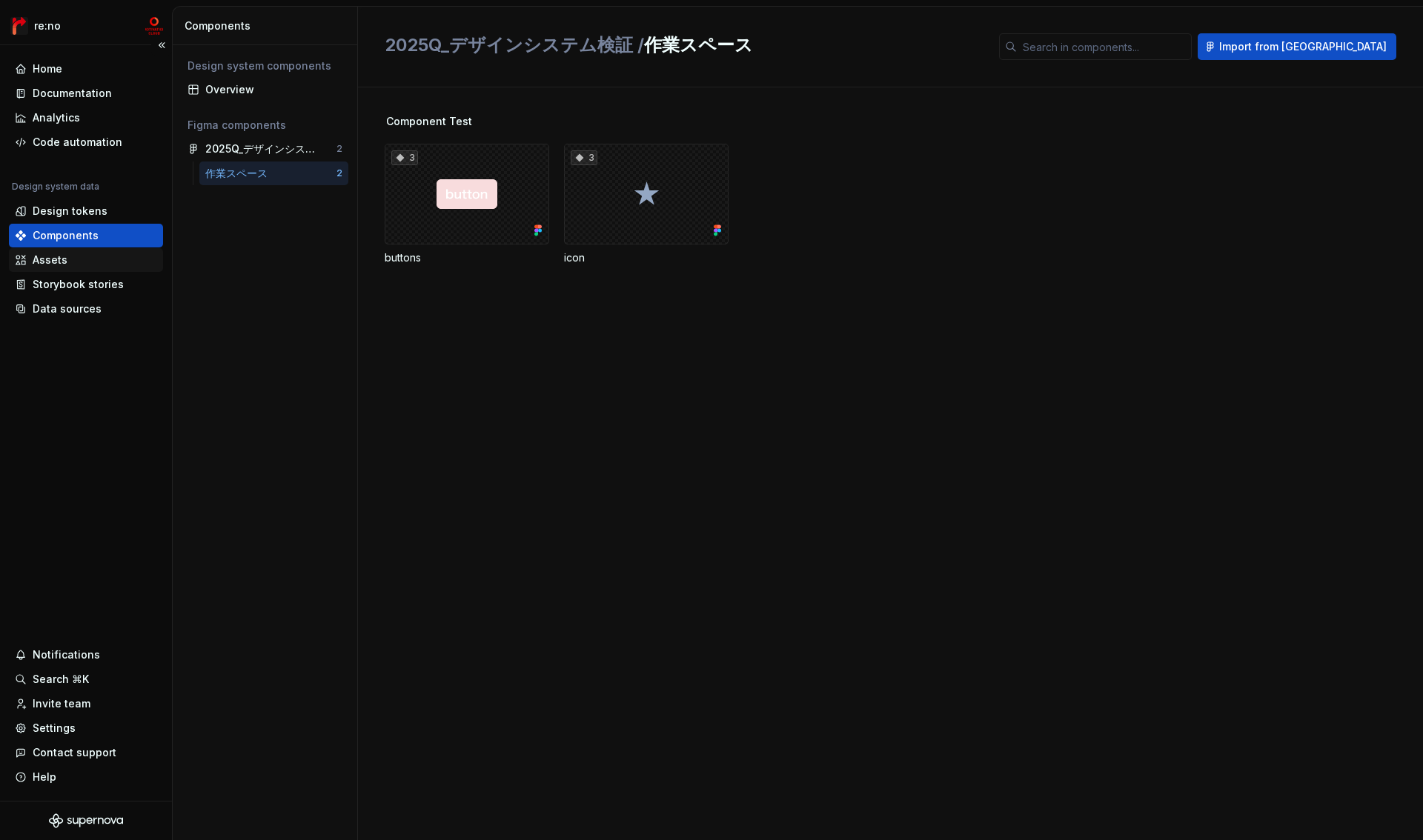
click at [54, 260] on div "Assets" at bounding box center [51, 259] width 35 height 15
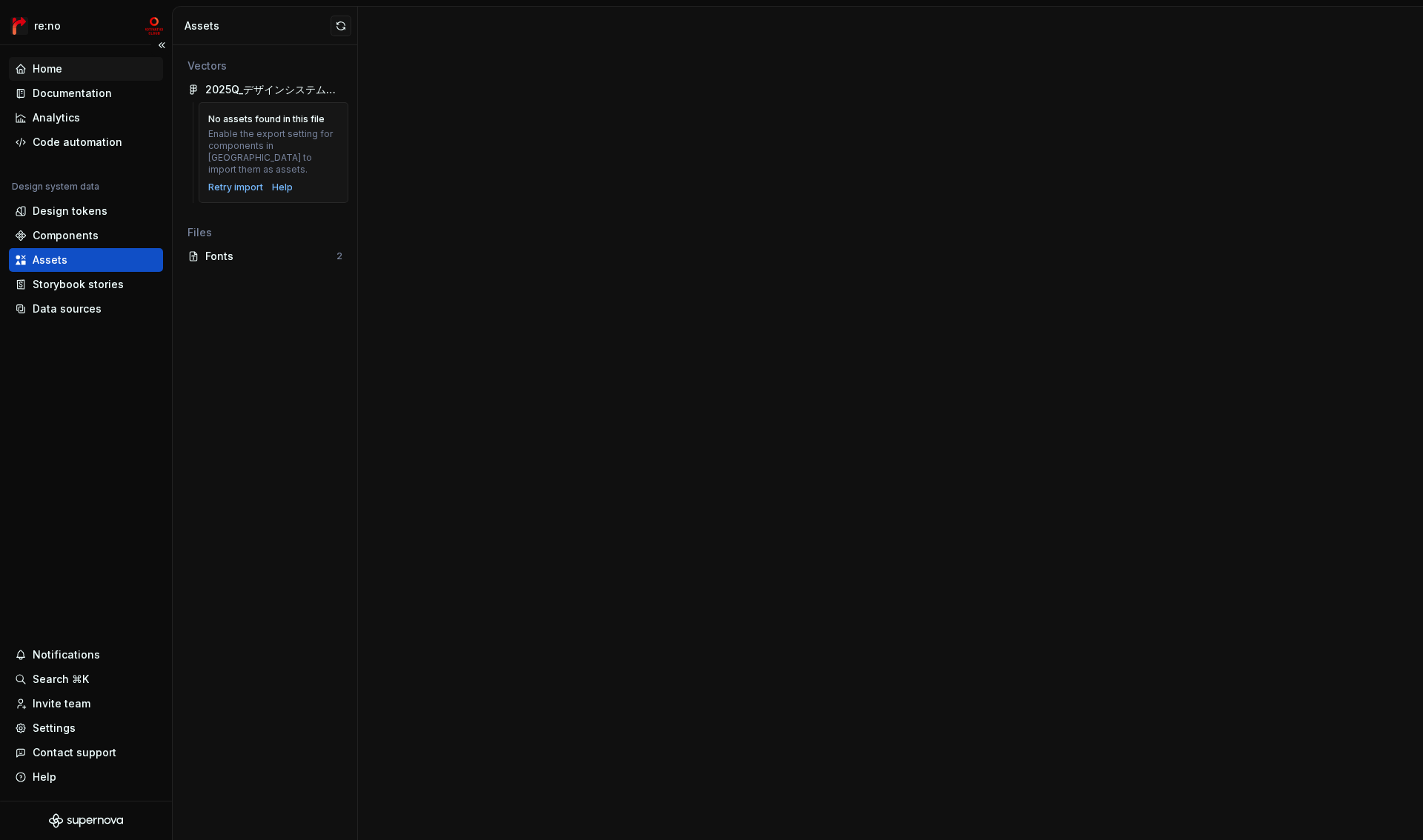
click at [76, 73] on div "Home" at bounding box center [86, 68] width 142 height 15
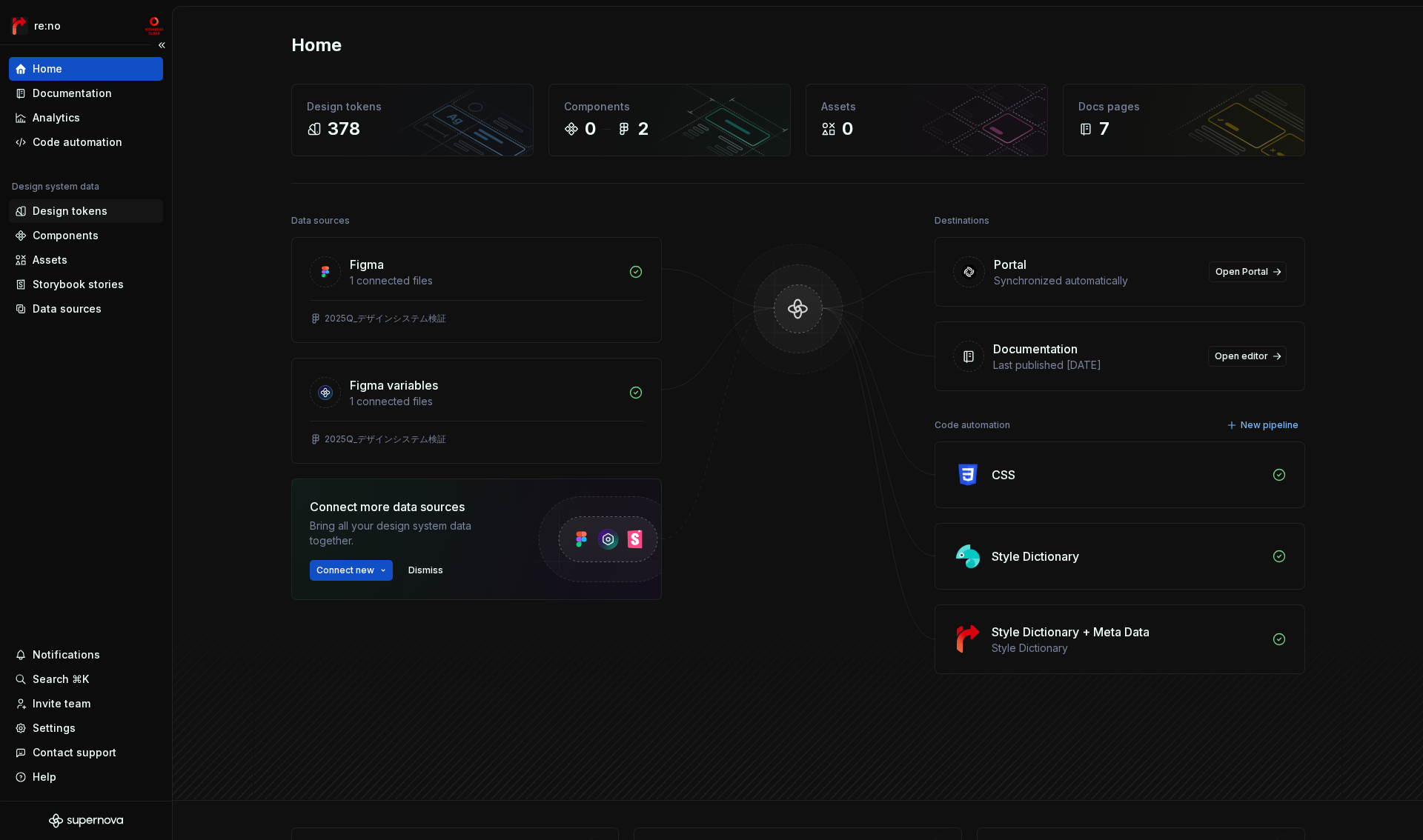
click at [117, 206] on div "Design tokens" at bounding box center [86, 210] width 142 height 15
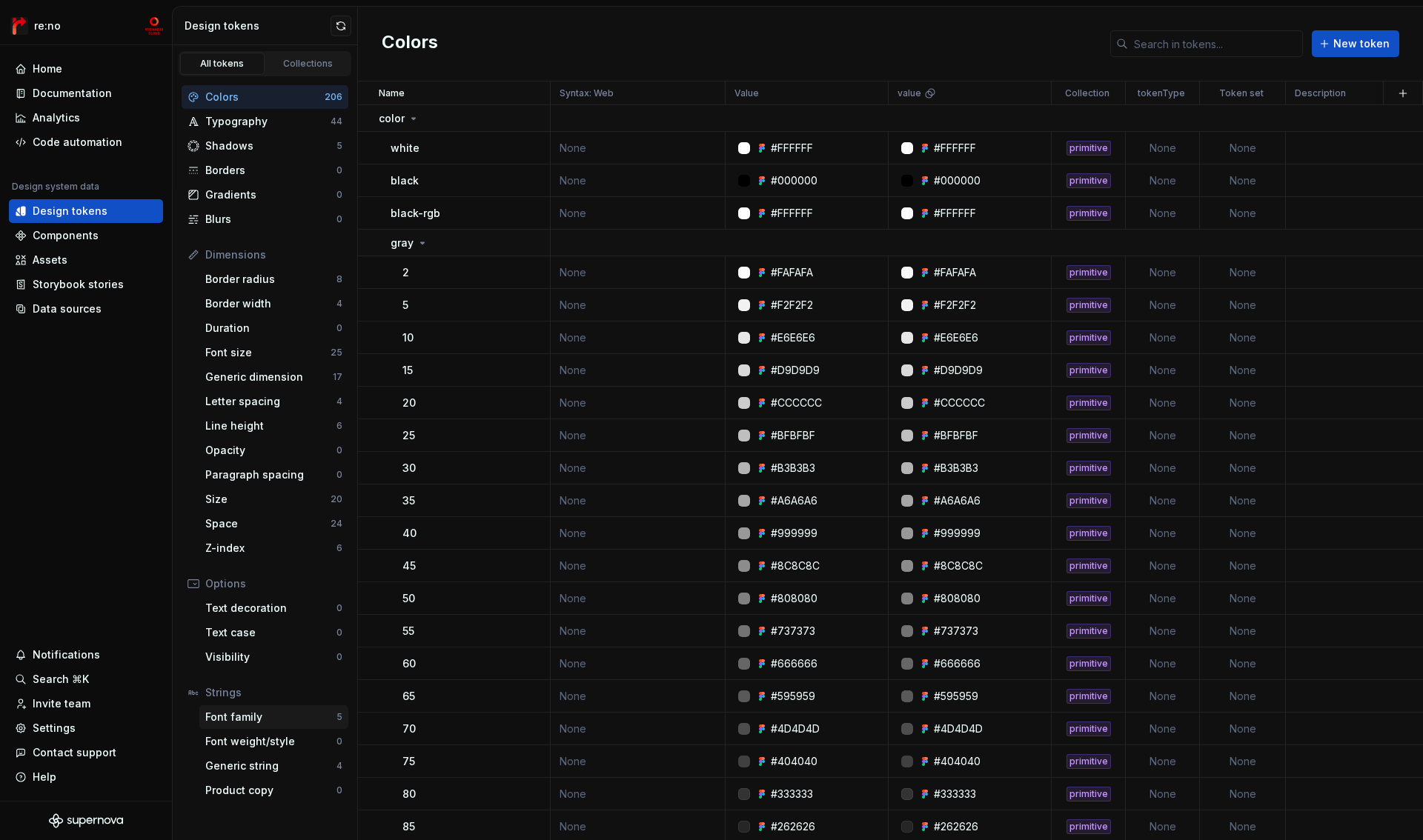
click at [297, 714] on div "Font family" at bounding box center [270, 717] width 131 height 15
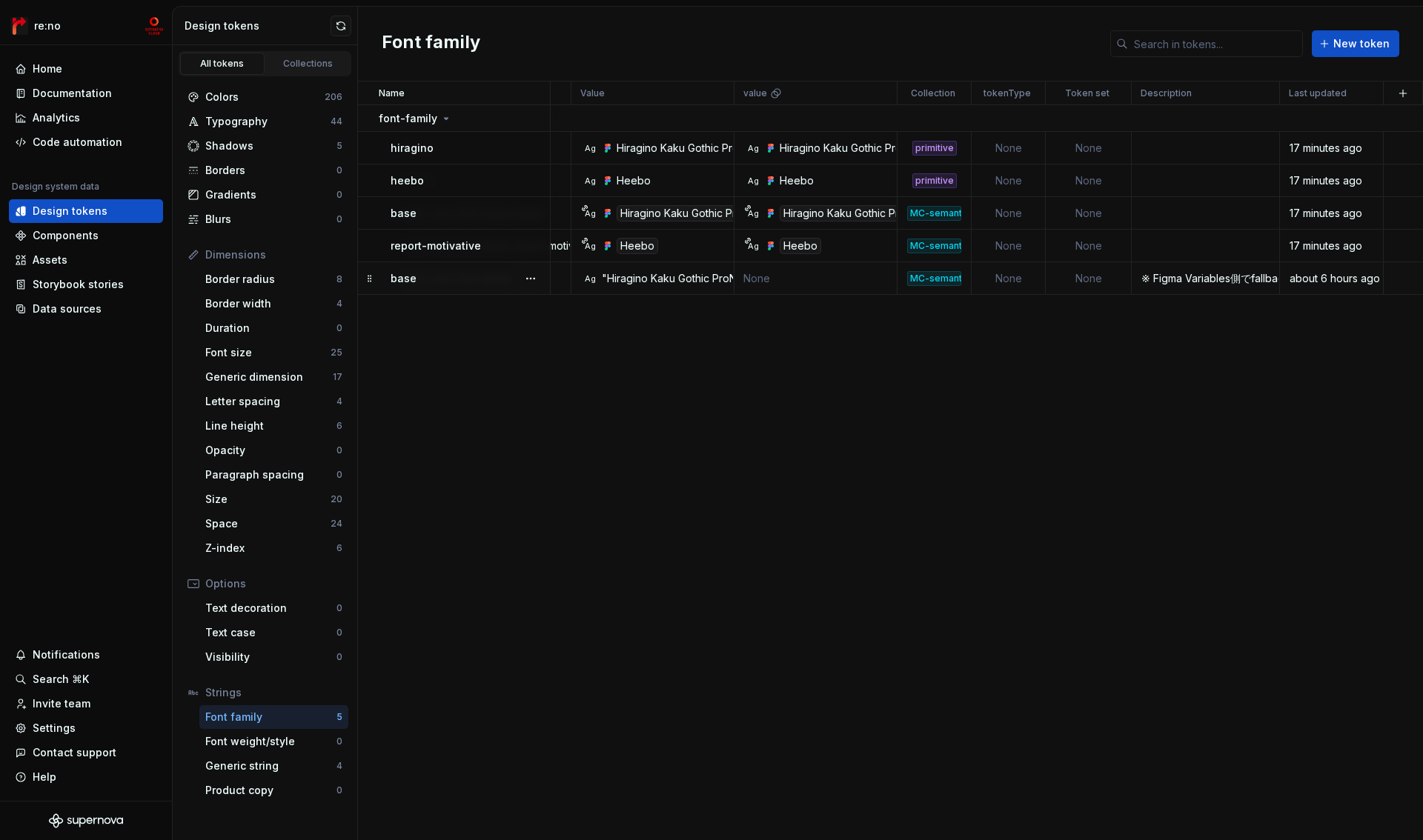
scroll to position [0, 154]
click at [1398, 98] on button "button" at bounding box center [1402, 93] width 21 height 21
click at [1307, 153] on div "New custom property" at bounding box center [1318, 152] width 111 height 15
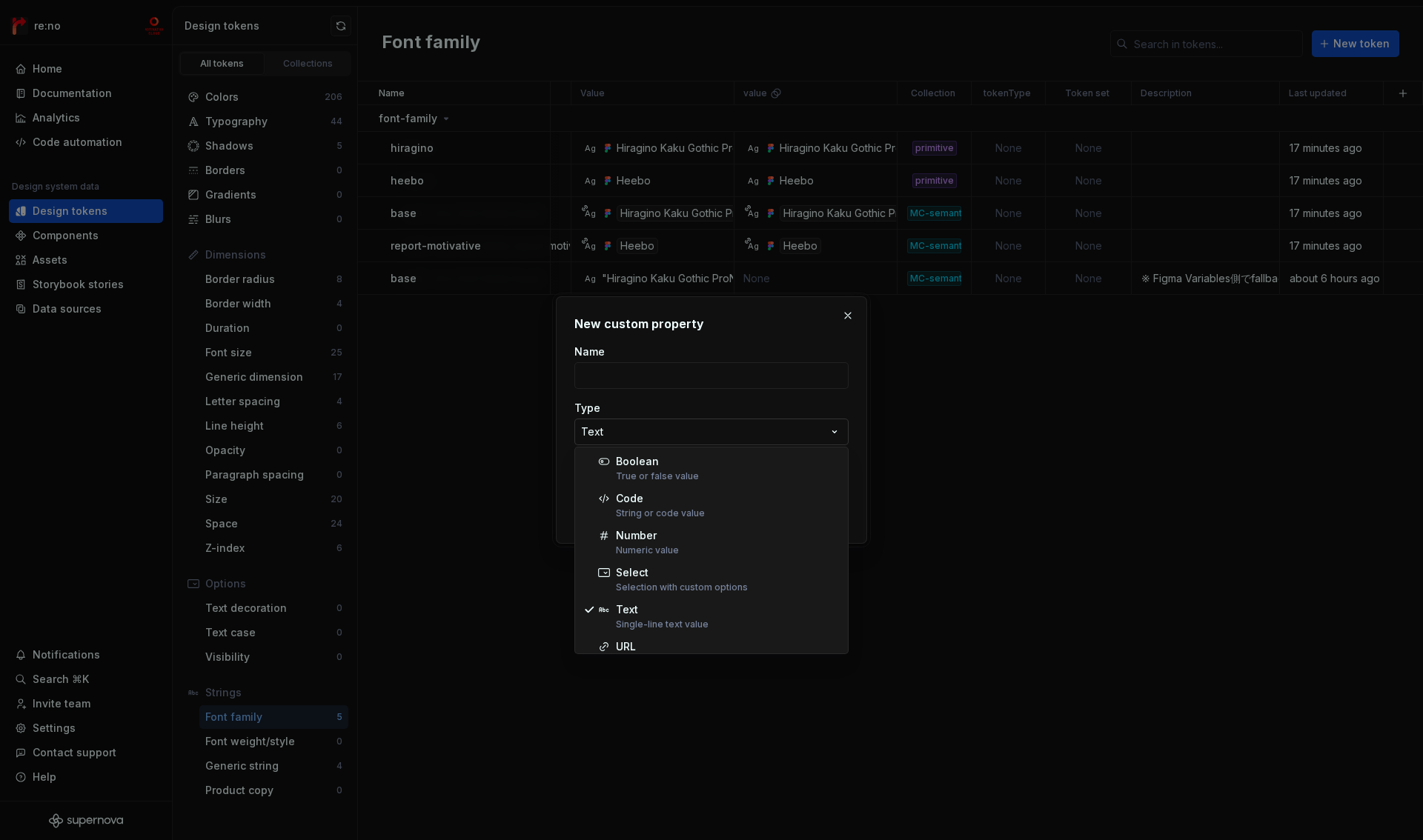
click at [641, 430] on div "**********" at bounding box center [711, 420] width 1423 height 840
select select "***"
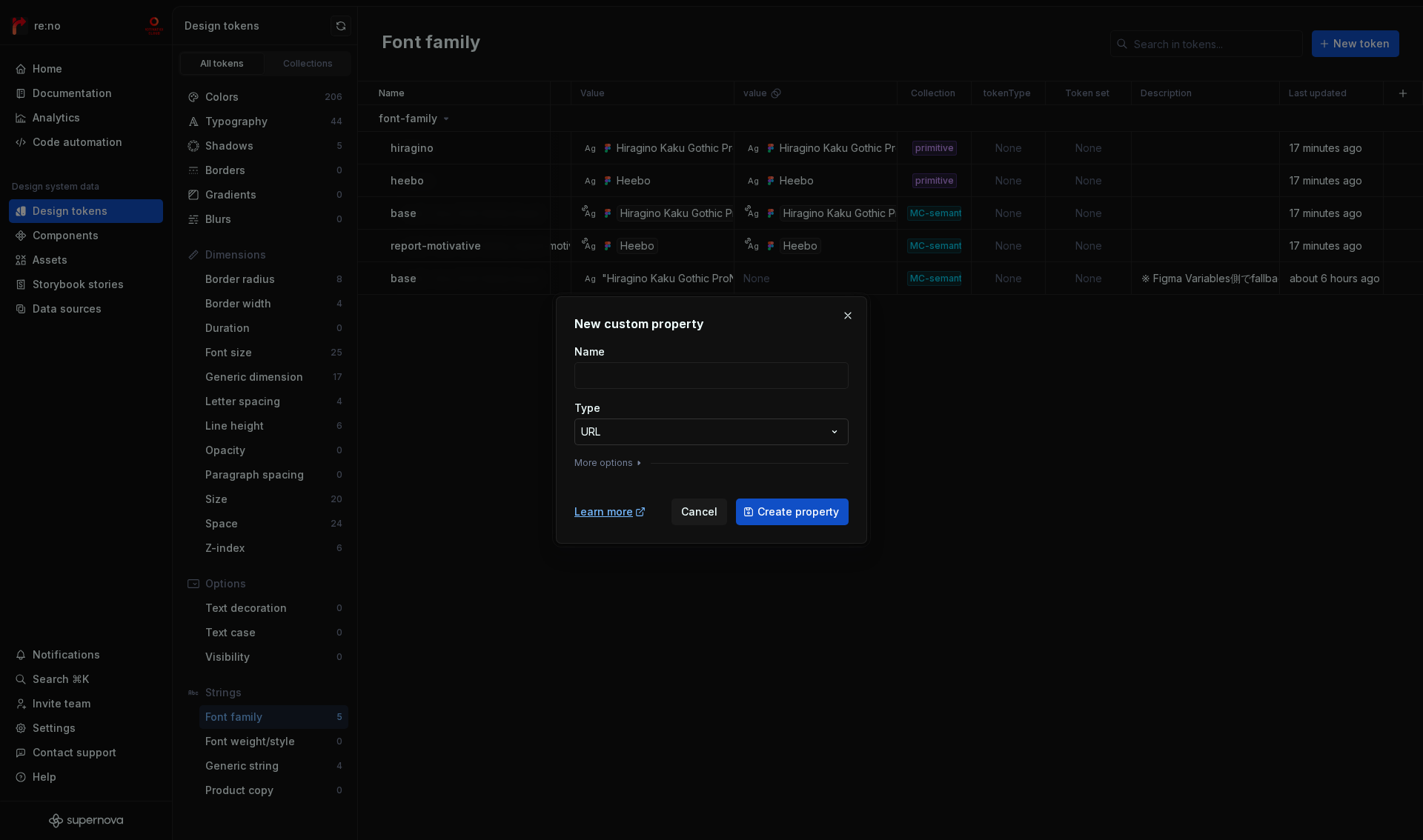
click at [639, 430] on div "**********" at bounding box center [711, 420] width 1423 height 840
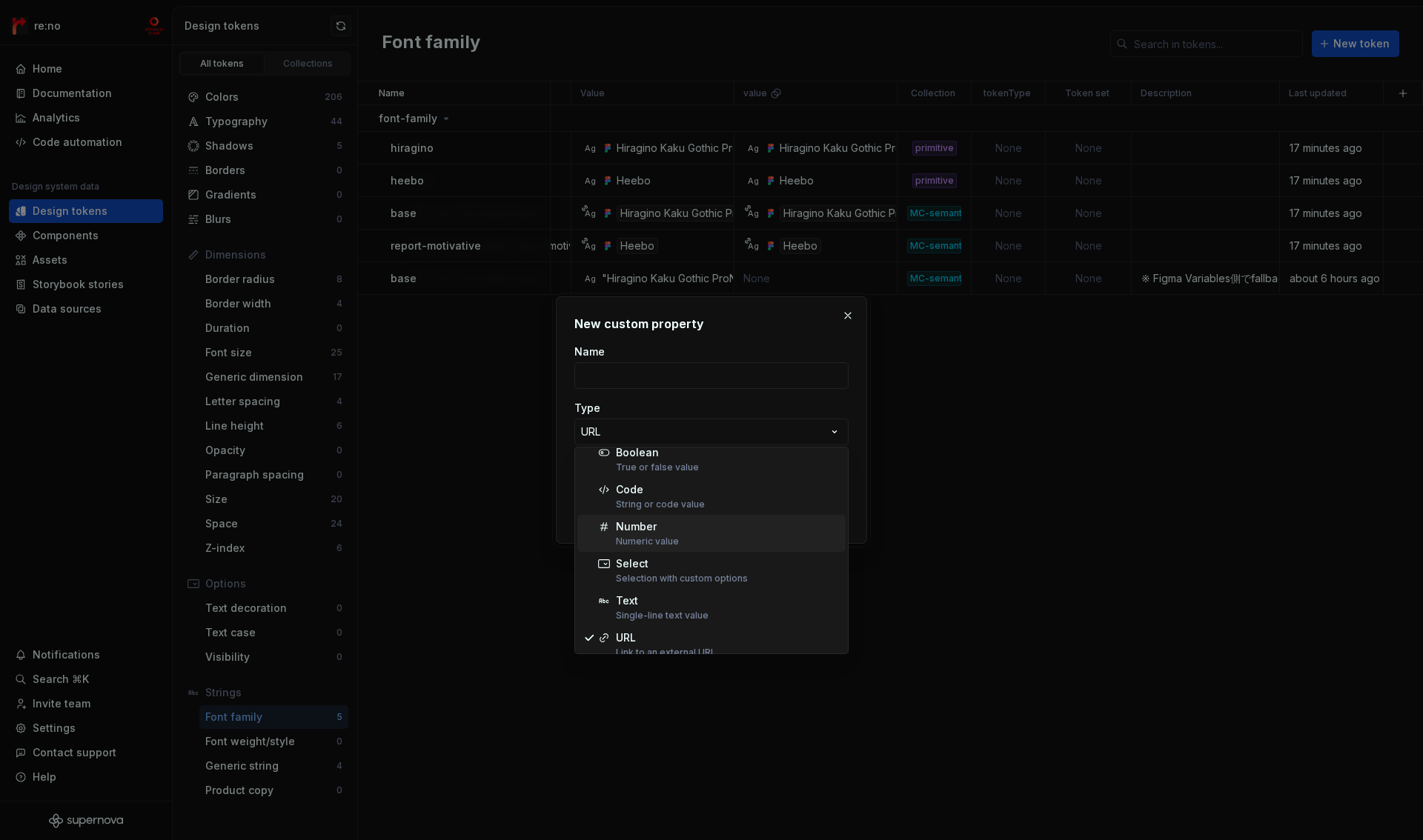
scroll to position [0, 0]
click at [659, 415] on div "**********" at bounding box center [711, 420] width 1423 height 840
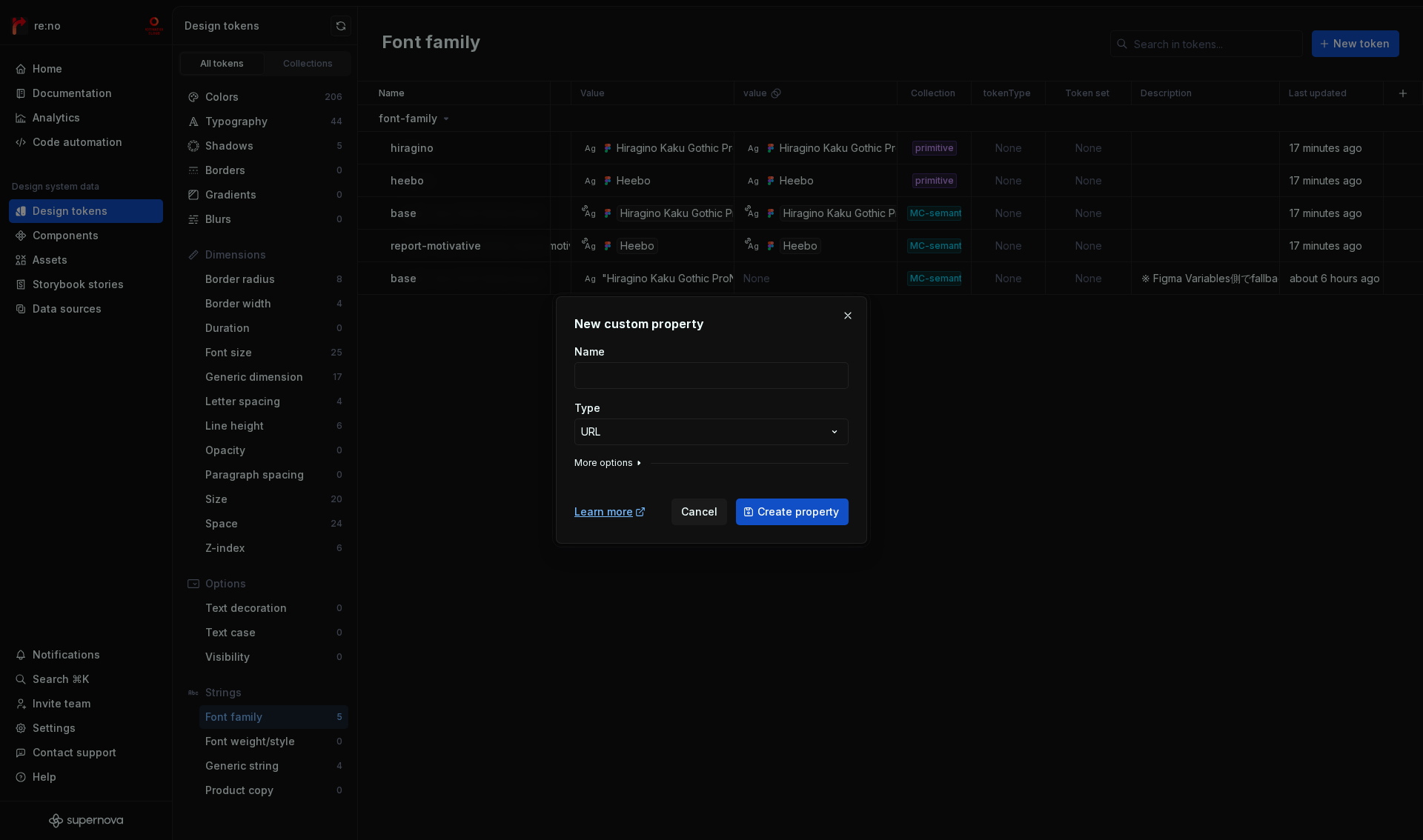
click at [635, 457] on icon "button" at bounding box center [638, 462] width 11 height 11
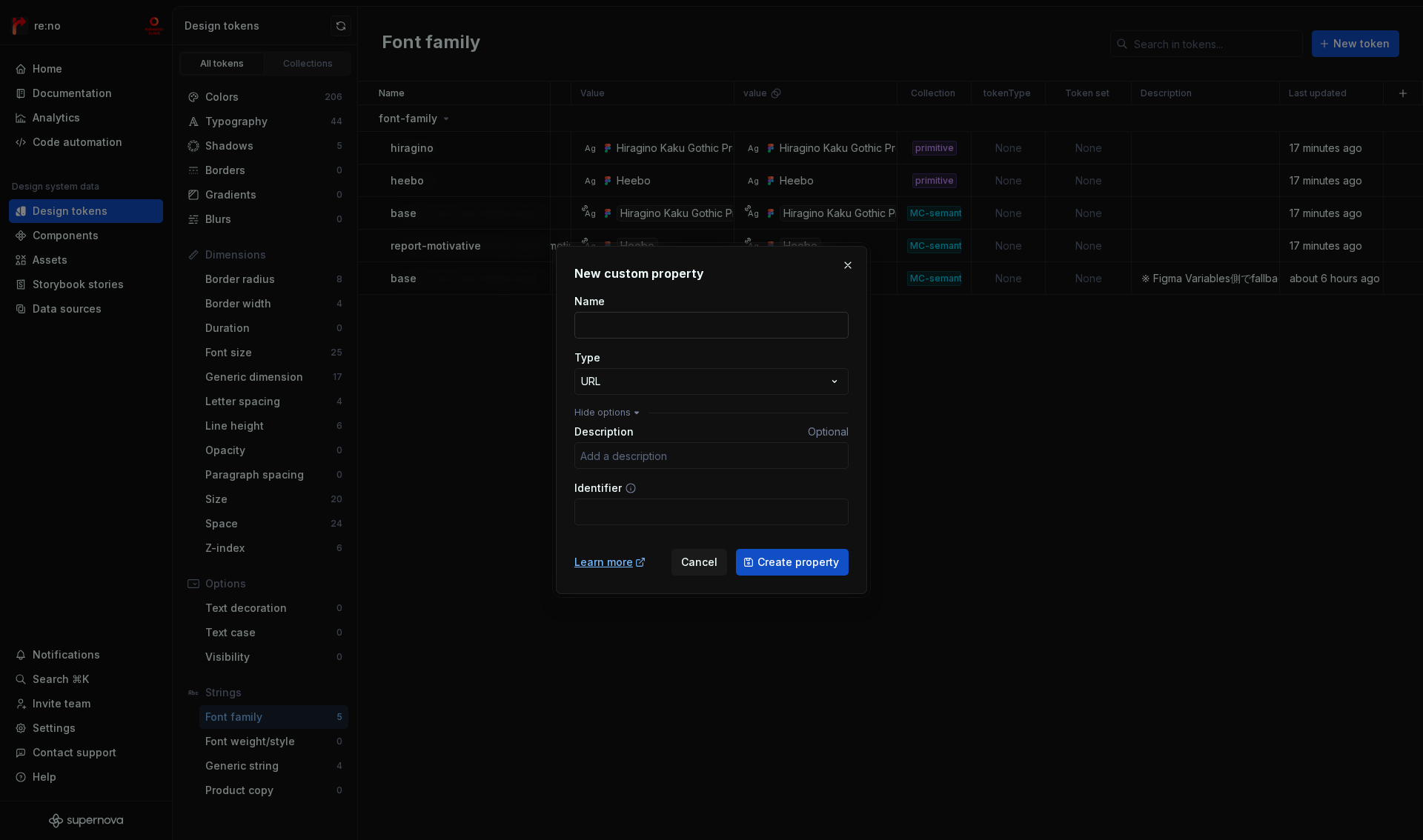
click at [648, 331] on input "Name" at bounding box center [711, 325] width 274 height 27
type input "Test"
click at [690, 384] on div "**********" at bounding box center [711, 420] width 1423 height 840
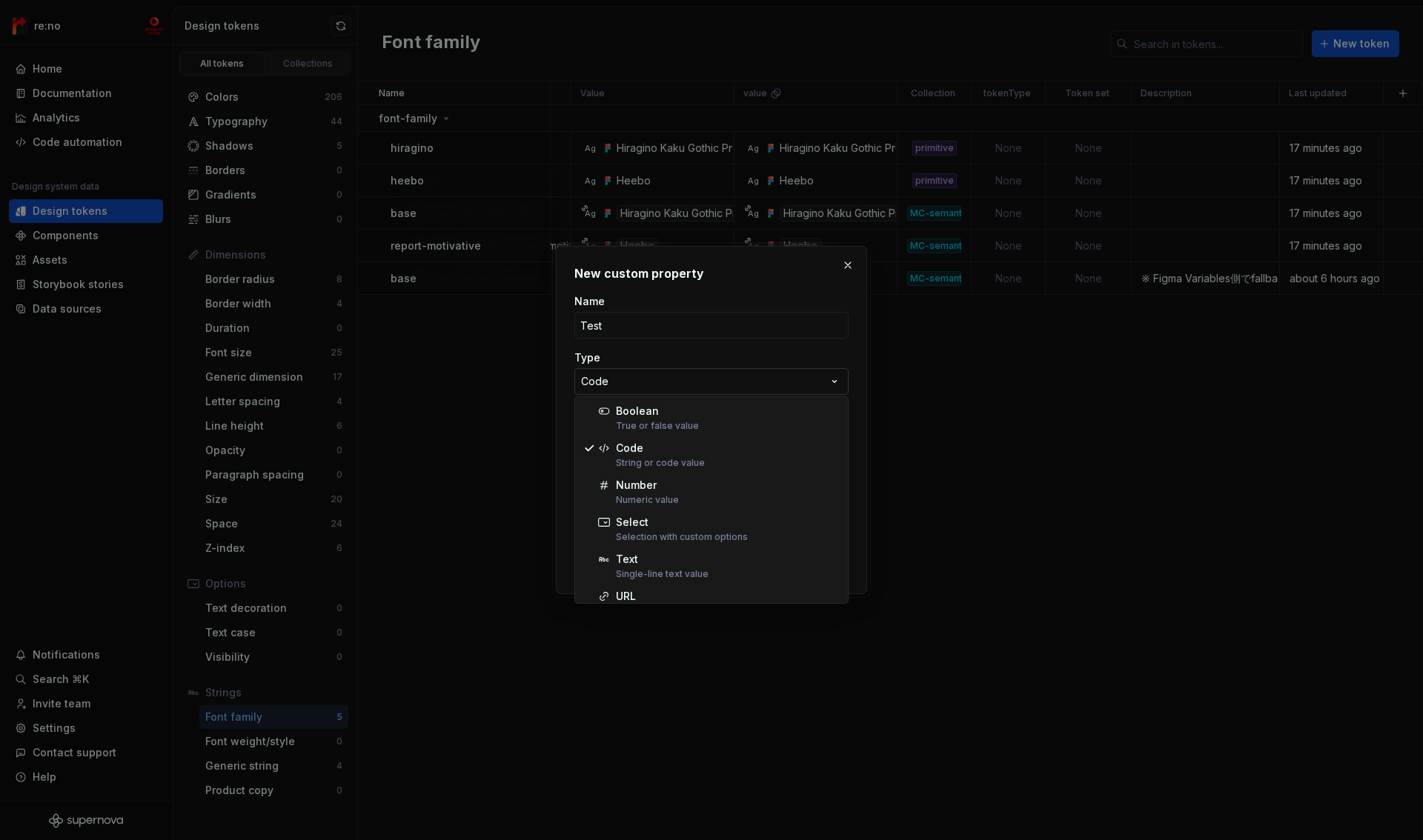
click at [666, 380] on div "**********" at bounding box center [711, 420] width 1423 height 840
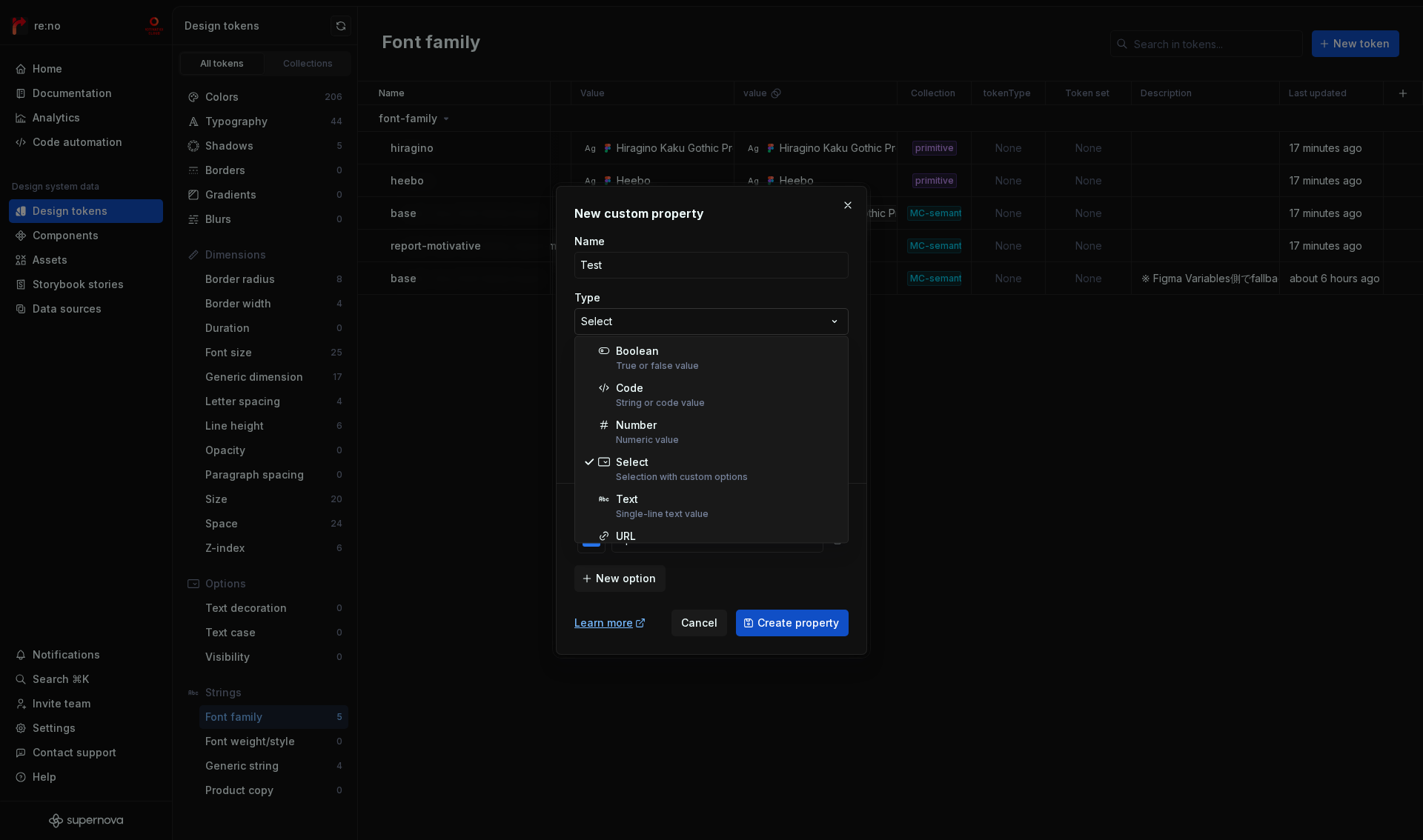
click at [667, 320] on div "**********" at bounding box center [711, 420] width 1423 height 840
select select "*******"
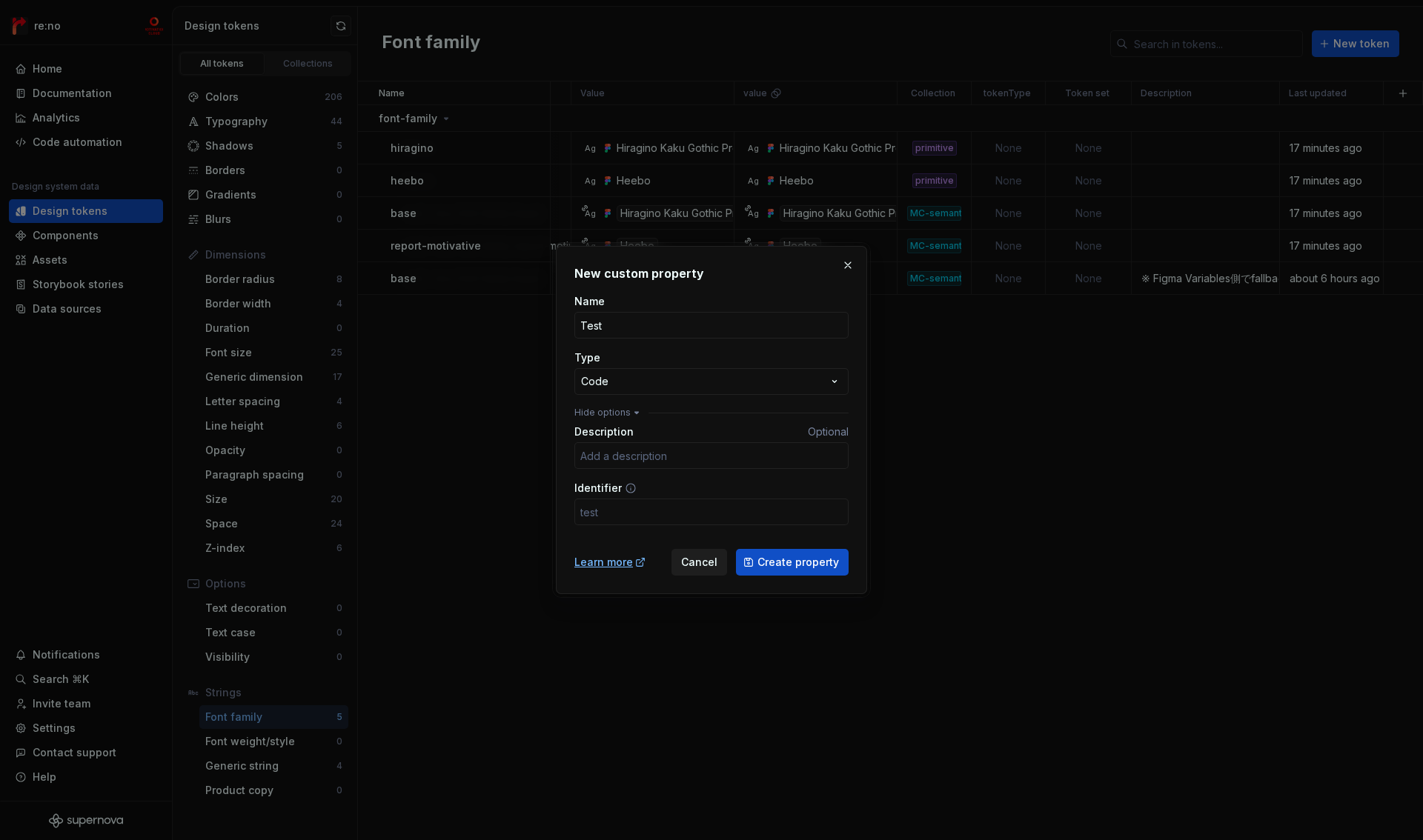
click at [707, 571] on button "Cancel" at bounding box center [699, 562] width 56 height 27
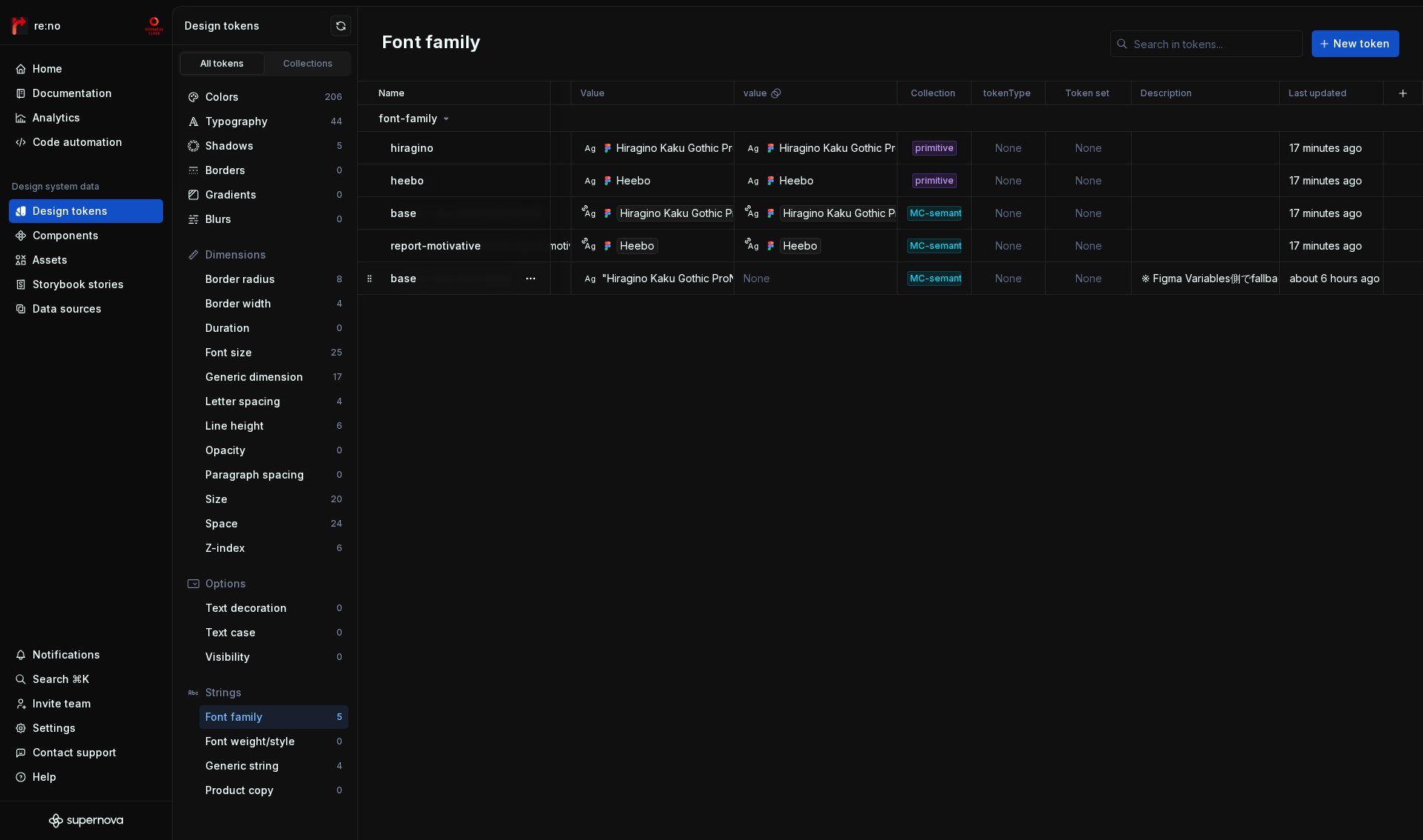
click at [1005, 278] on td "None" at bounding box center [1008, 278] width 74 height 33
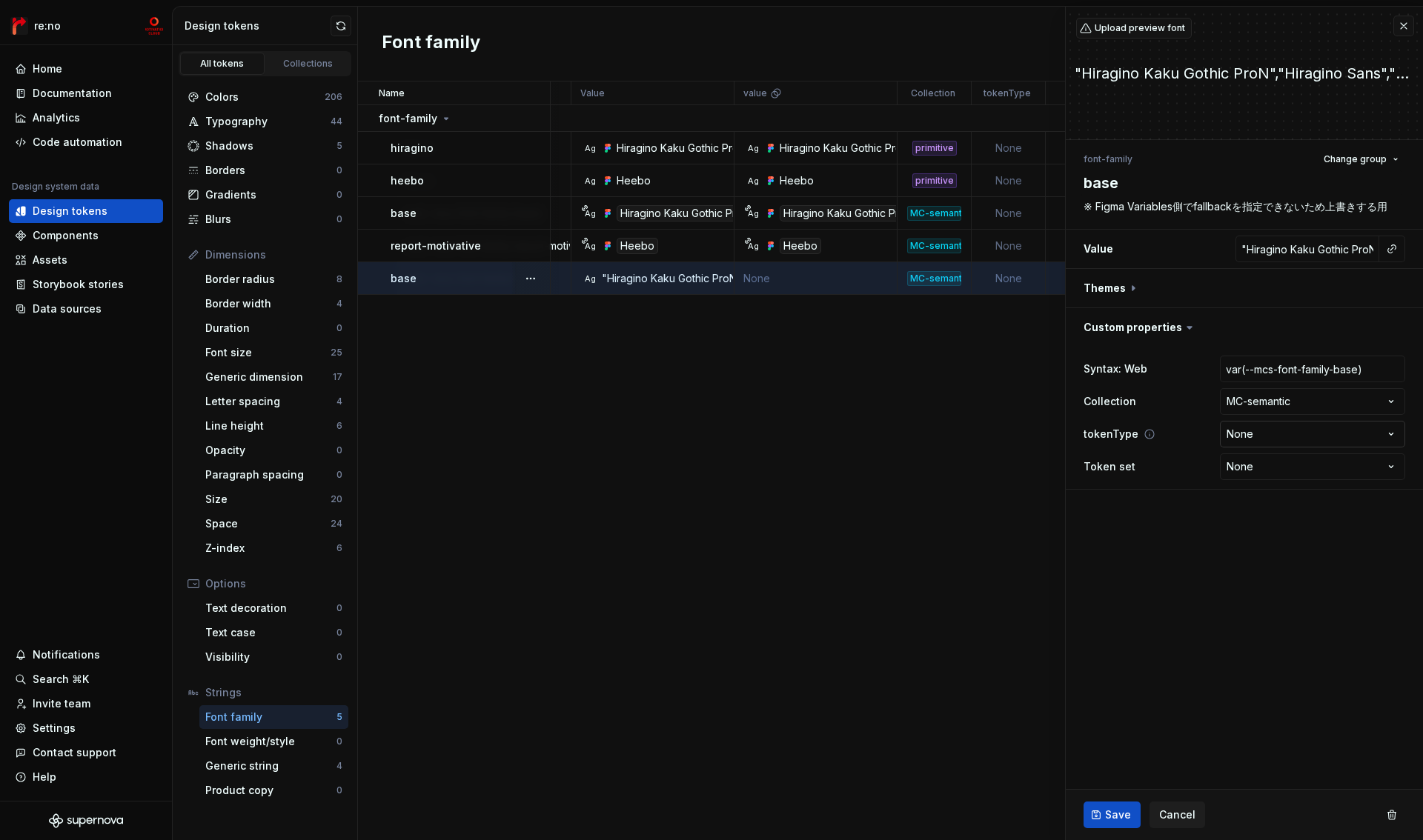
click at [1273, 440] on html "re:no Home Documentation Analytics Code automation Design system data Design to…" at bounding box center [711, 420] width 1423 height 840
type textarea "*"
click at [1274, 440] on html "re:no Home Documentation Analytics Code automation Design system data Design to…" at bounding box center [711, 420] width 1423 height 840
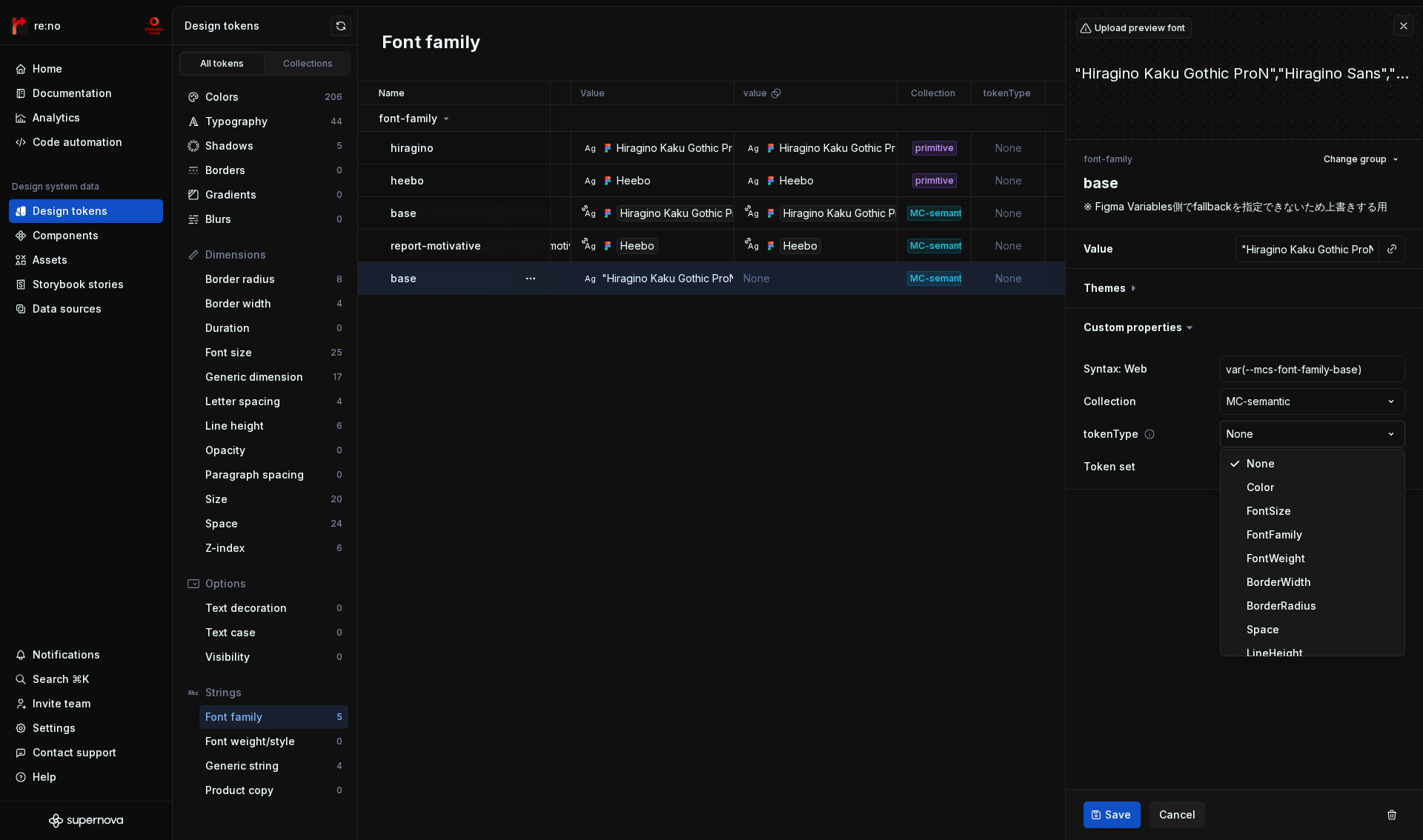
click at [1274, 440] on html "re:no Home Documentation Analytics Code automation Design system data Design to…" at bounding box center [711, 420] width 1423 height 840
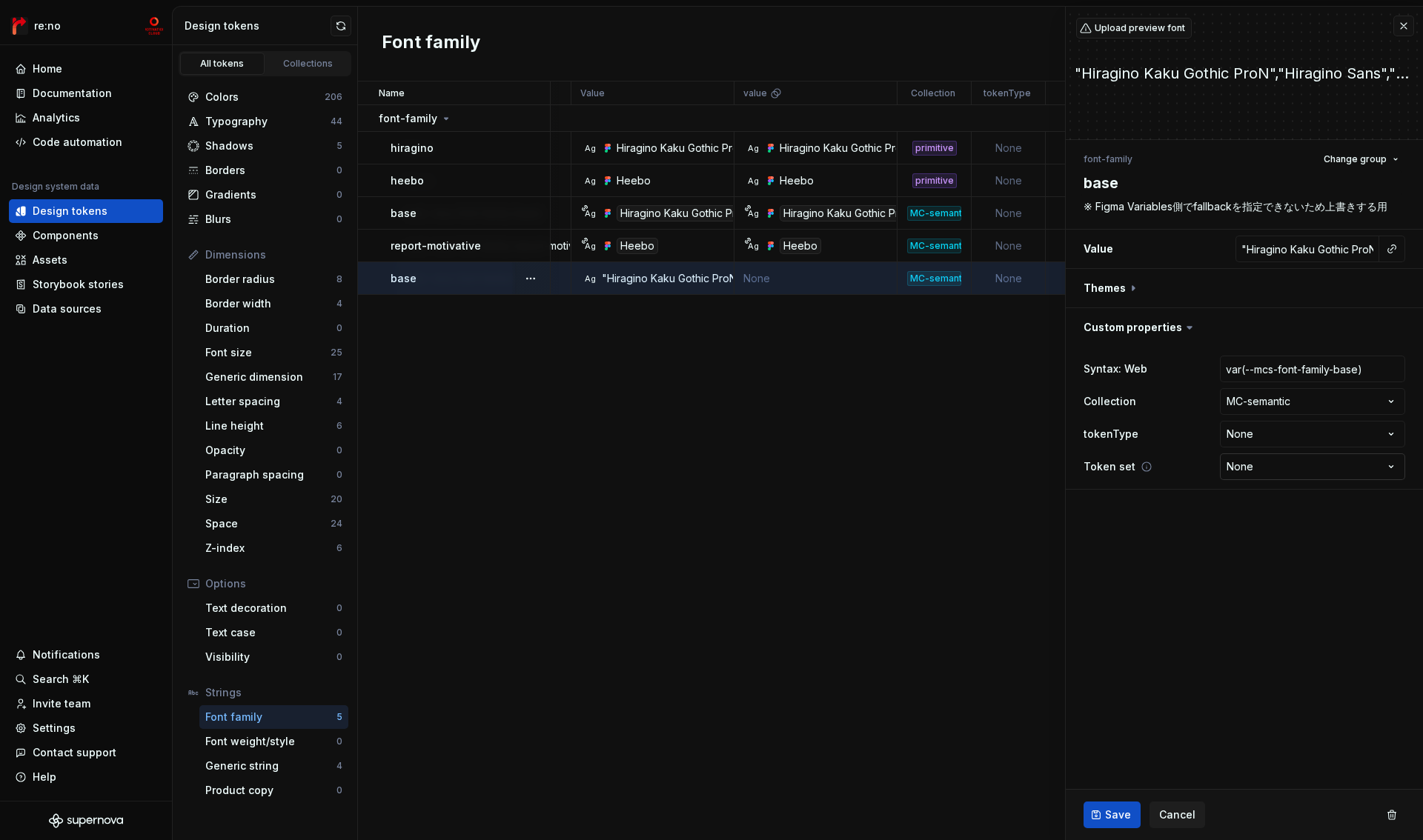
click at [1271, 467] on html "re:no Home Documentation Analytics Code automation Design system data Design to…" at bounding box center [711, 420] width 1423 height 840
click at [1156, 544] on html "re:no Home Documentation Analytics Code automation Design system data Design to…" at bounding box center [711, 420] width 1423 height 840
click at [1170, 809] on span "Cancel" at bounding box center [1177, 814] width 36 height 15
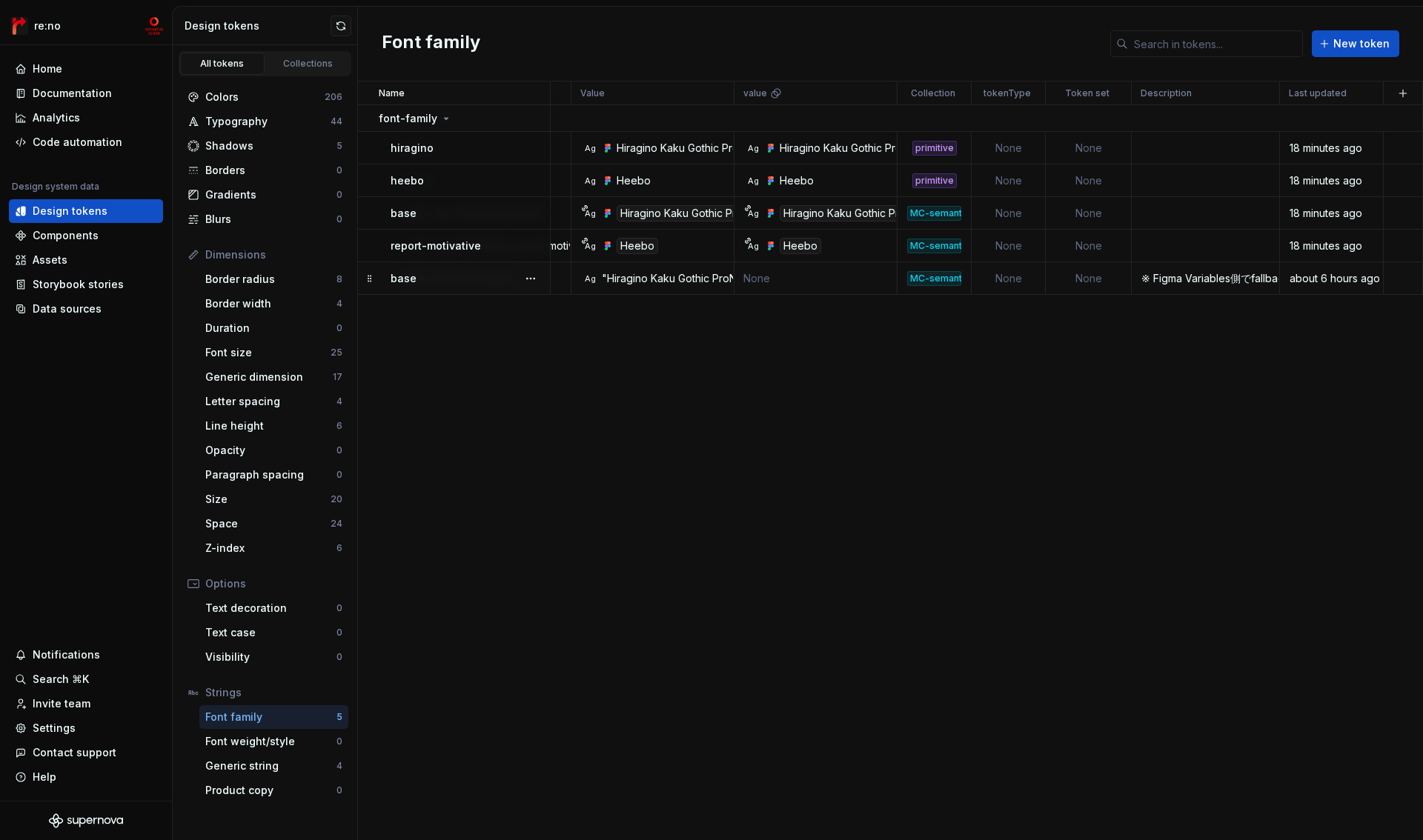
scroll to position [0, 154]
click at [252, 148] on div "Shadows" at bounding box center [270, 145] width 131 height 15
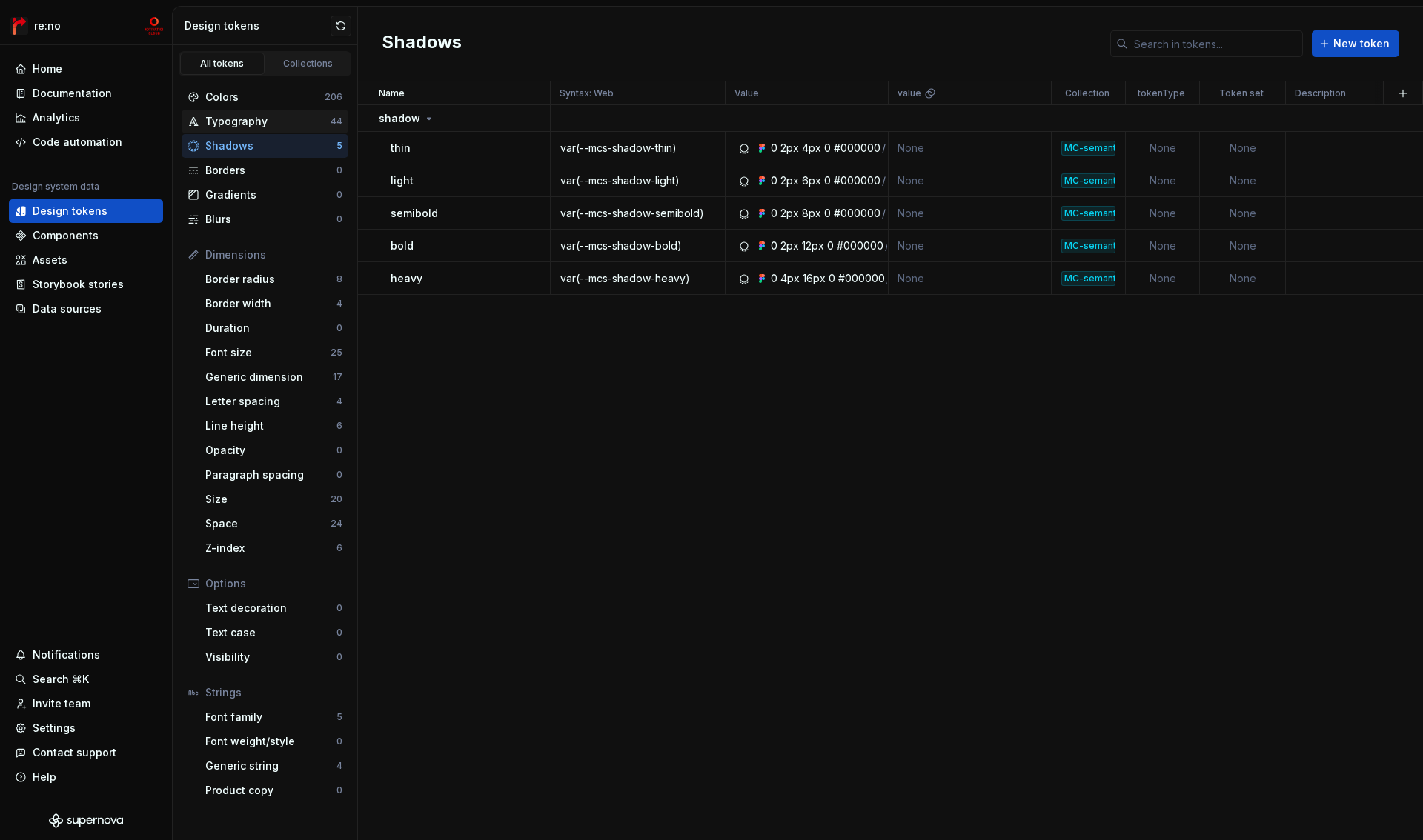
click at [266, 120] on div "Typography" at bounding box center [268, 121] width 126 height 15
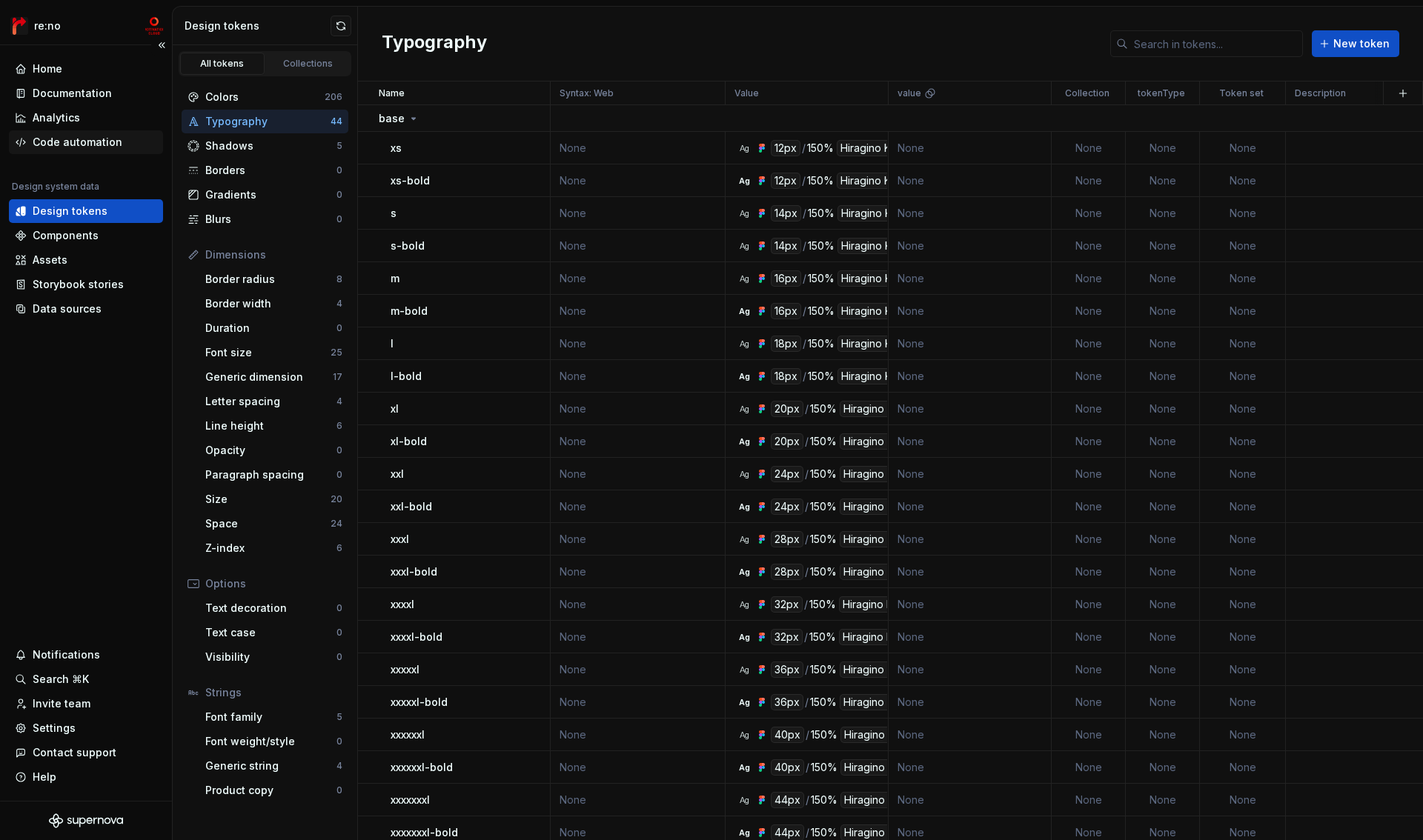
click at [103, 144] on div "Code automation" at bounding box center [77, 142] width 90 height 15
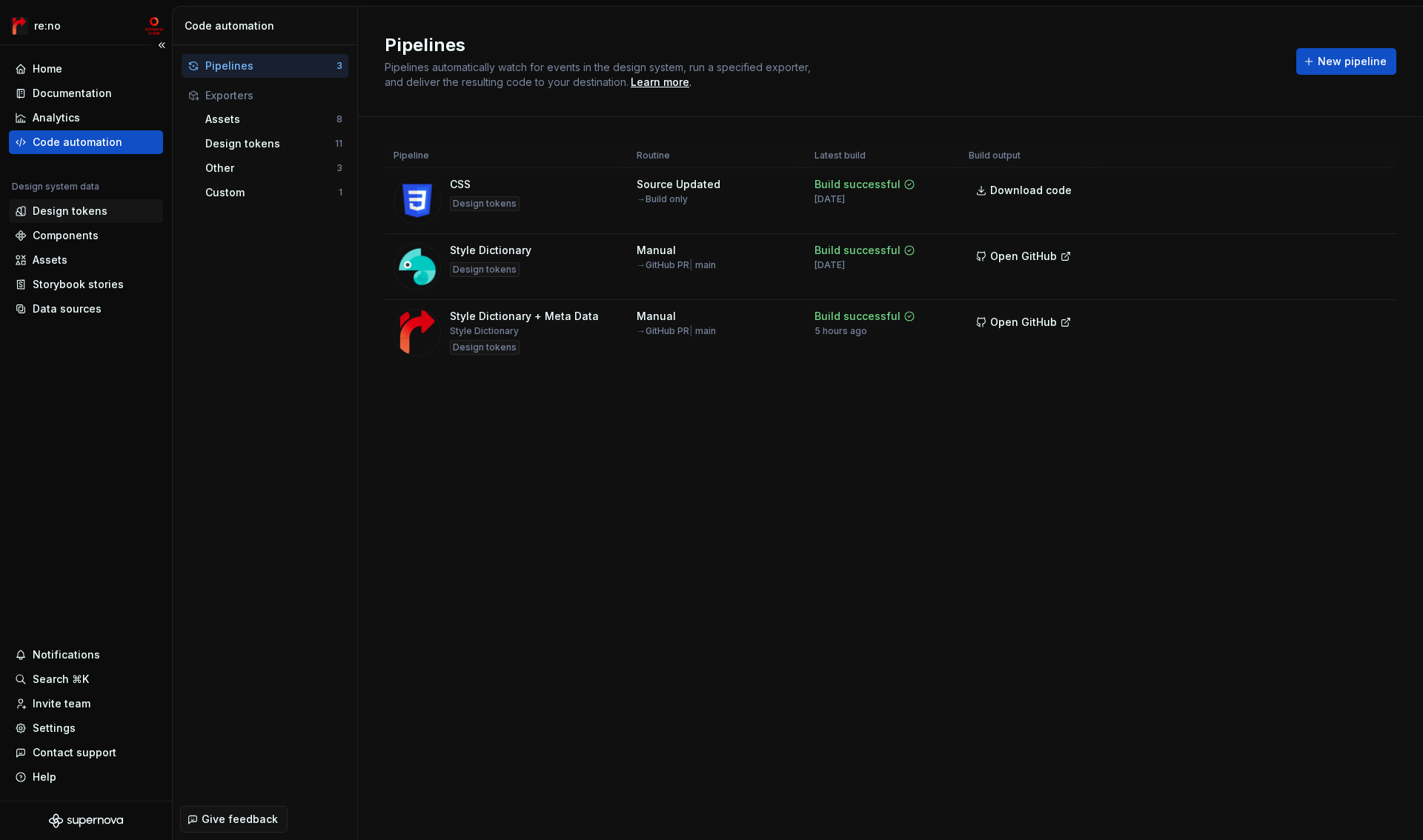
click at [90, 211] on div "Design tokens" at bounding box center [70, 210] width 75 height 15
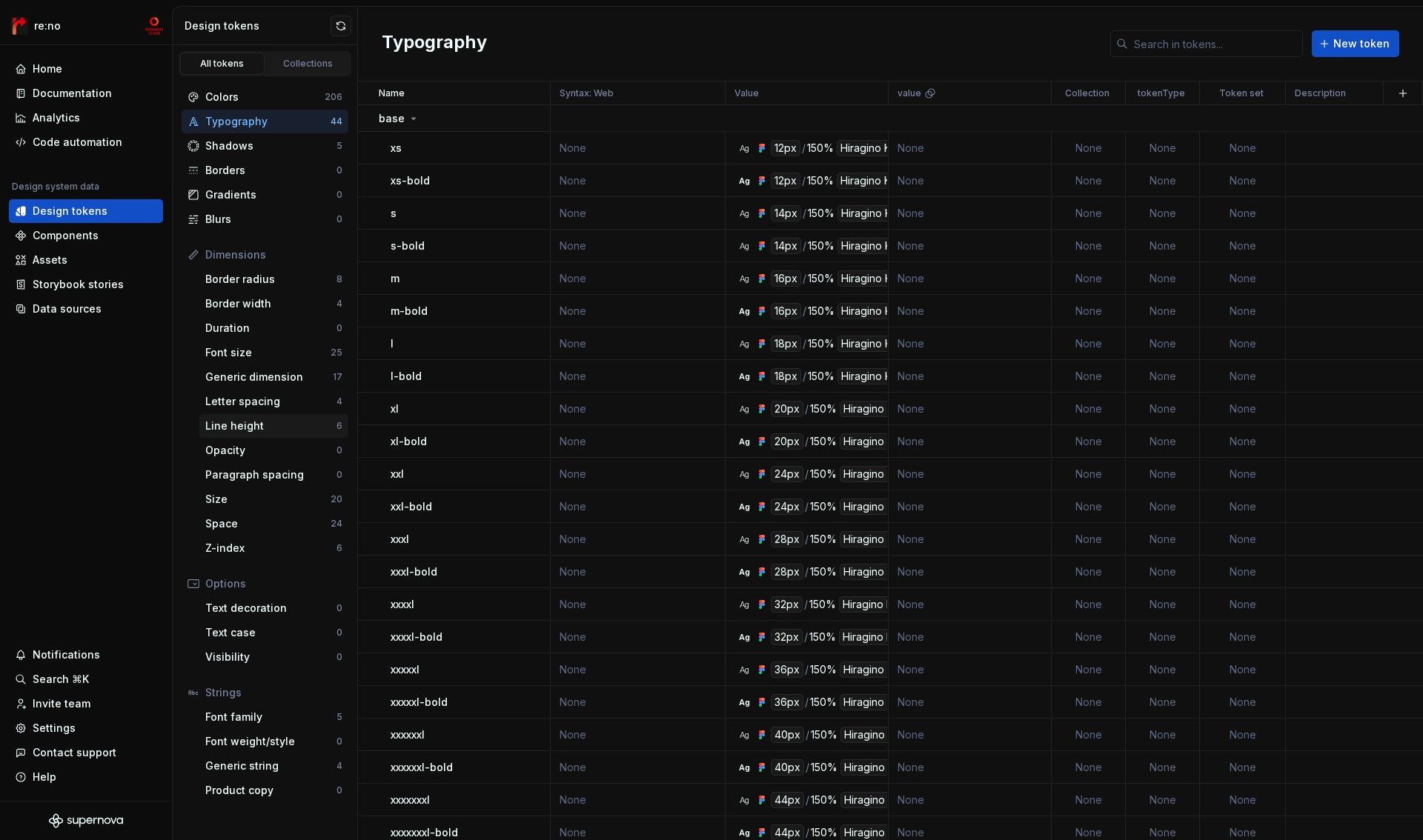
click at [244, 421] on div "Line height" at bounding box center [270, 425] width 131 height 15
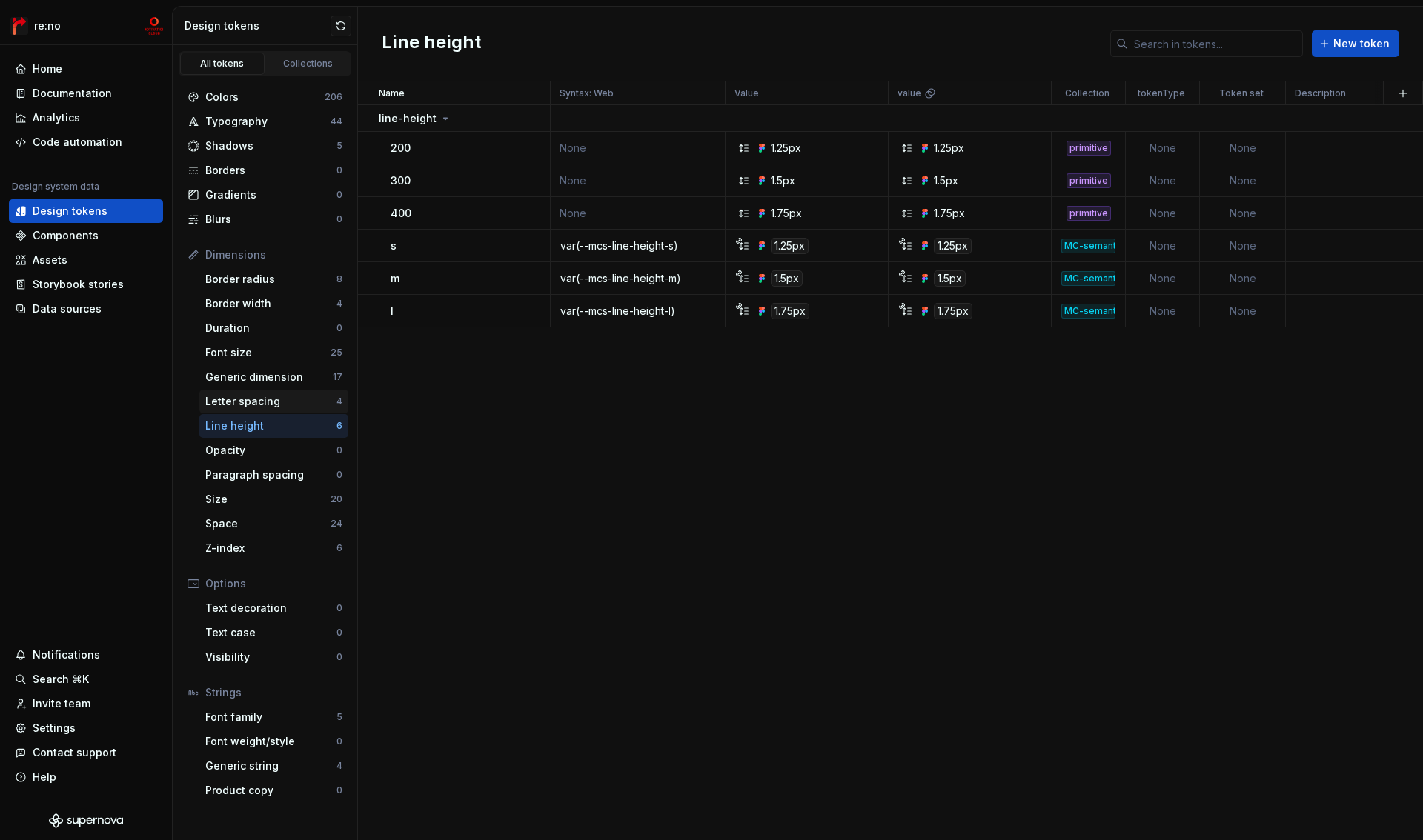
click at [247, 405] on div "Letter spacing" at bounding box center [270, 401] width 131 height 15
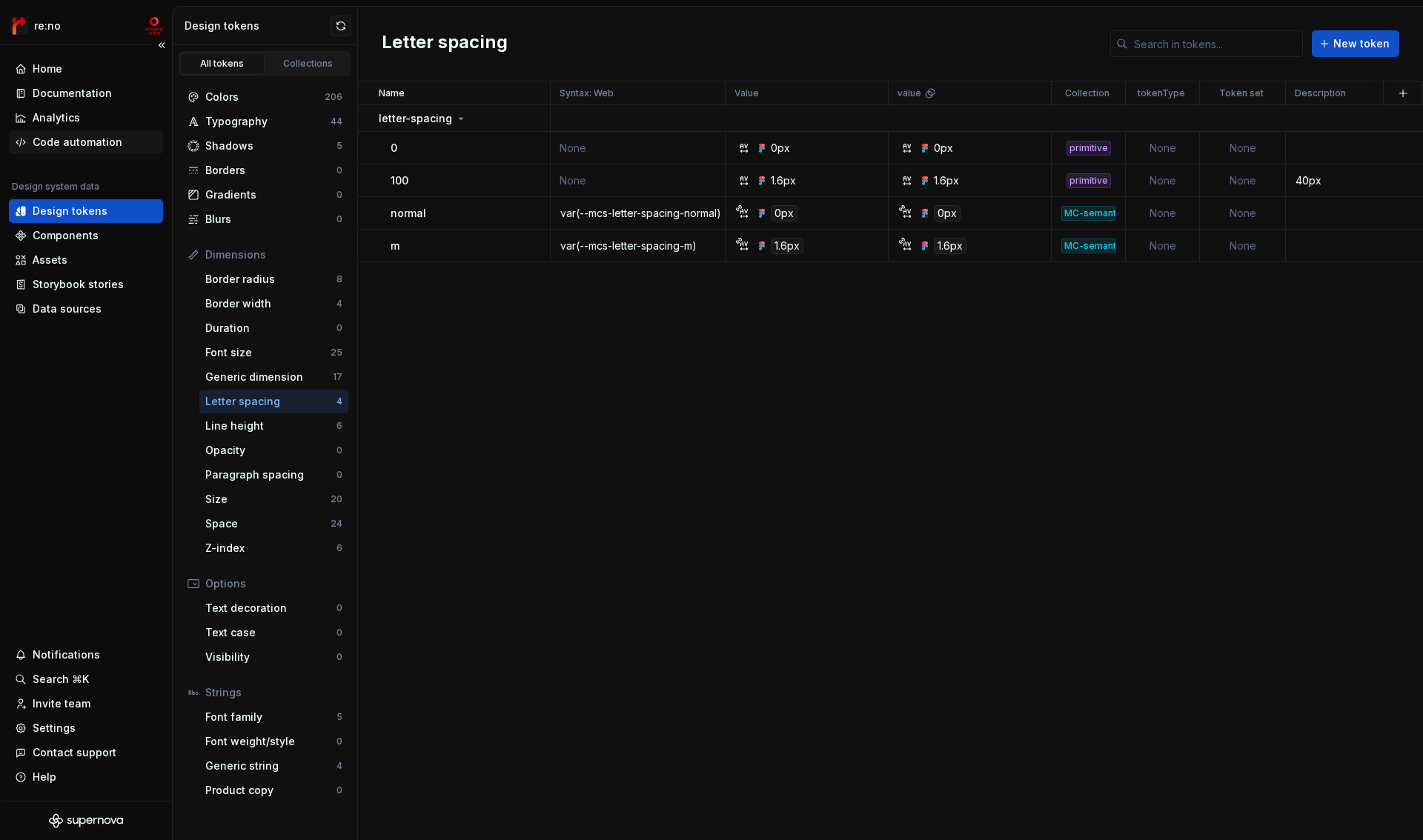
click at [111, 132] on div "Code automation" at bounding box center [86, 142] width 154 height 24
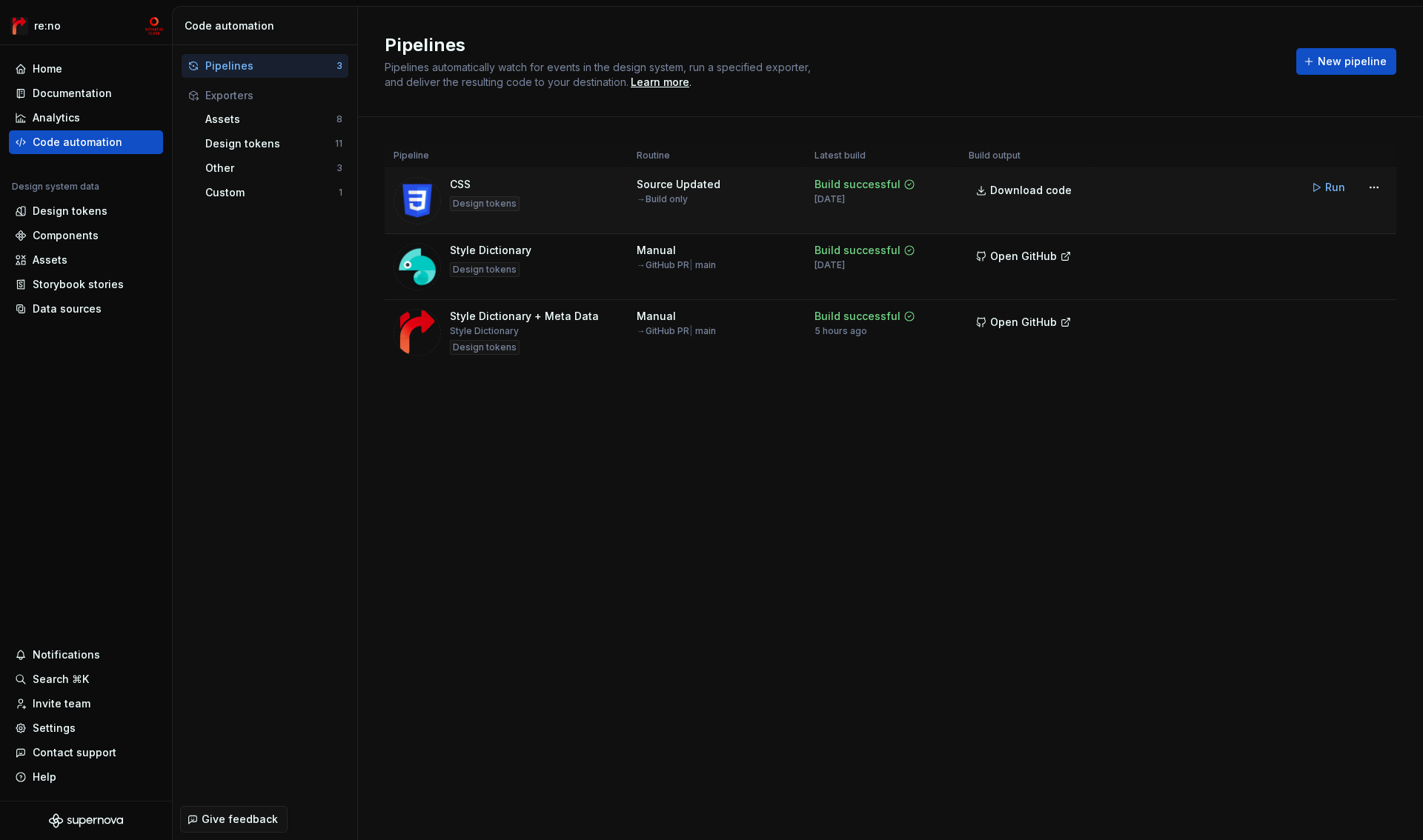
click at [502, 177] on div "CSS Design tokens" at bounding box center [485, 200] width 70 height 47
click at [1383, 323] on html "re:no Home Documentation Analytics Code automation Design system data Design to…" at bounding box center [711, 420] width 1423 height 840
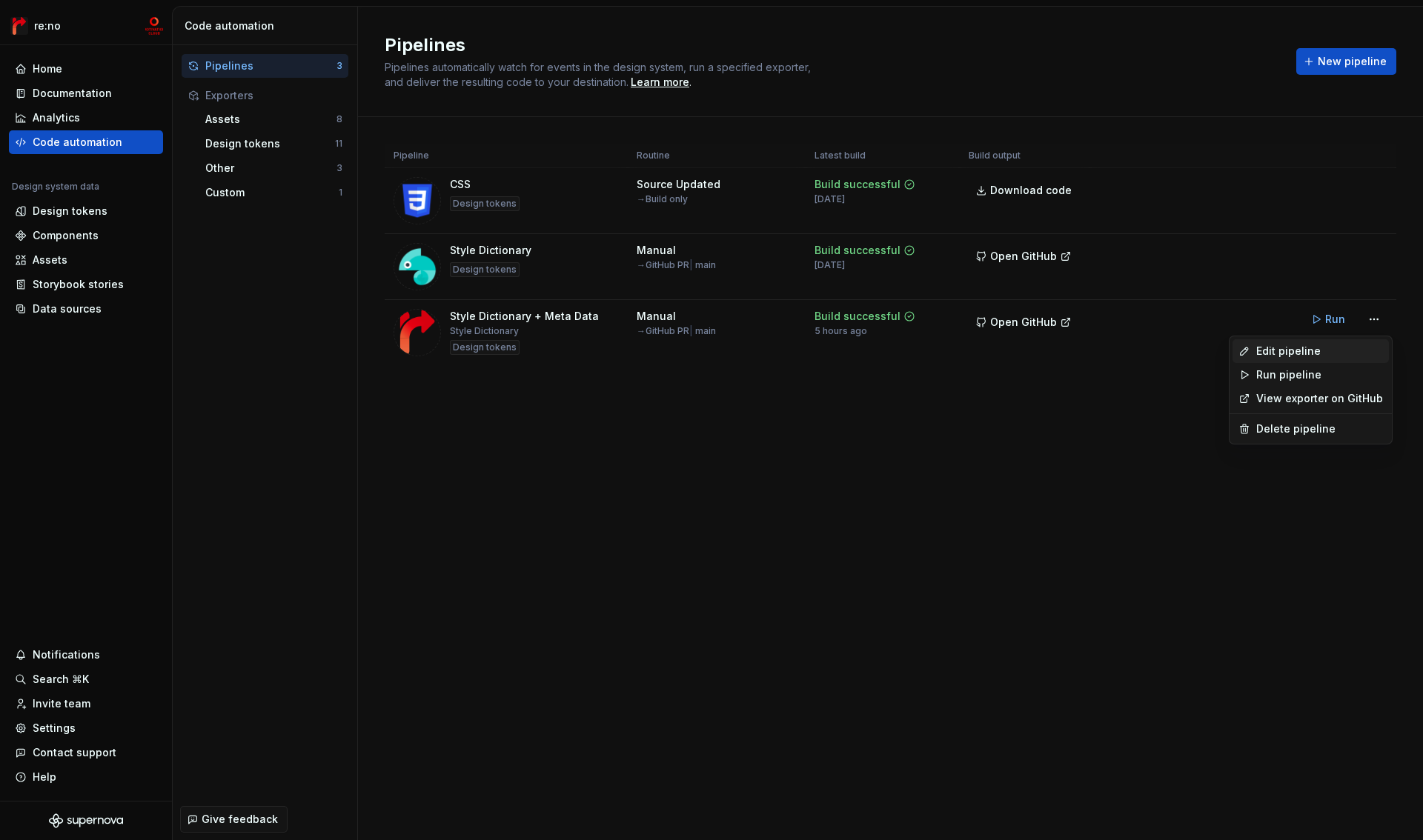
click at [1337, 352] on div "Edit pipeline" at bounding box center [1320, 350] width 127 height 15
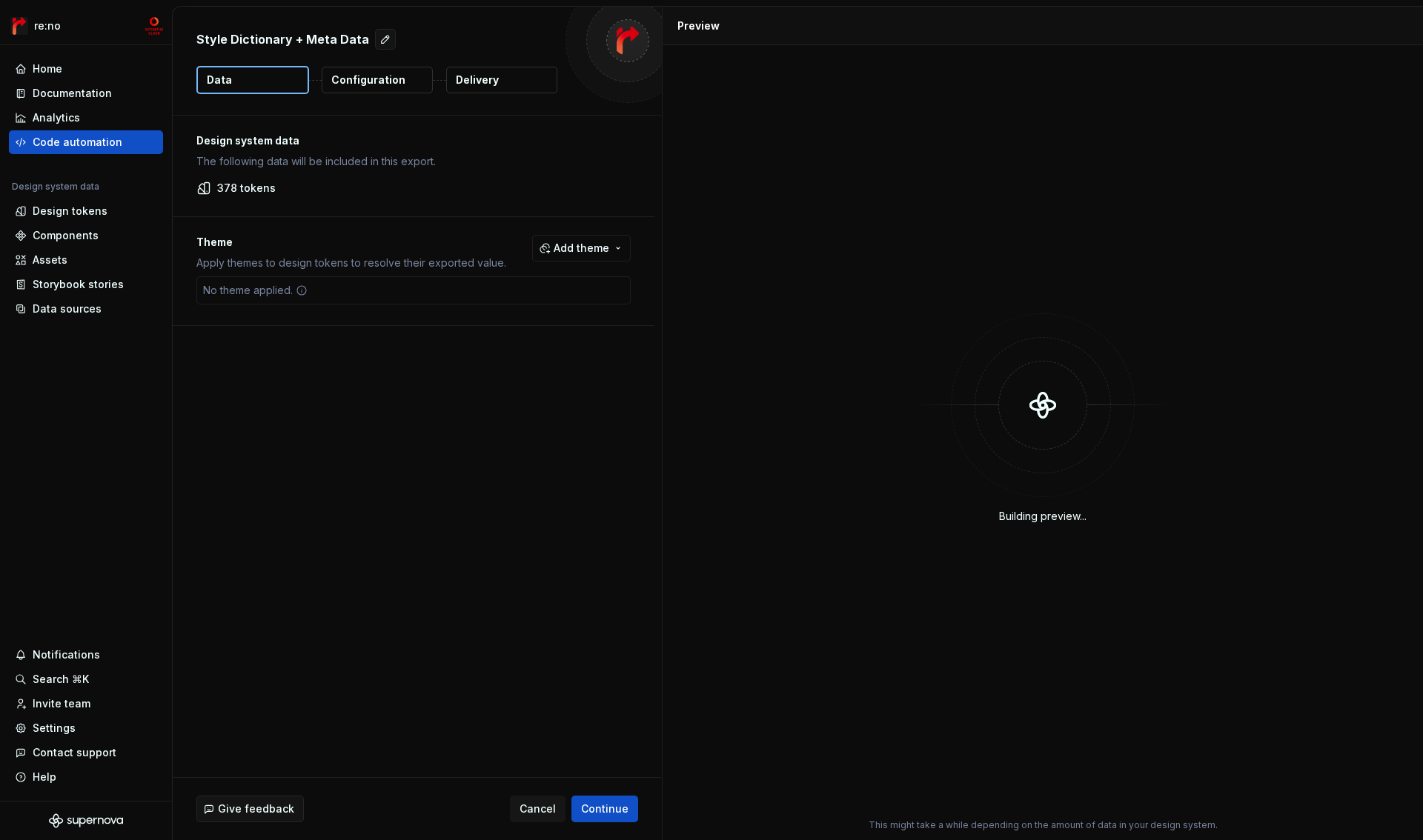
click at [364, 82] on p "Configuration" at bounding box center [368, 80] width 74 height 15
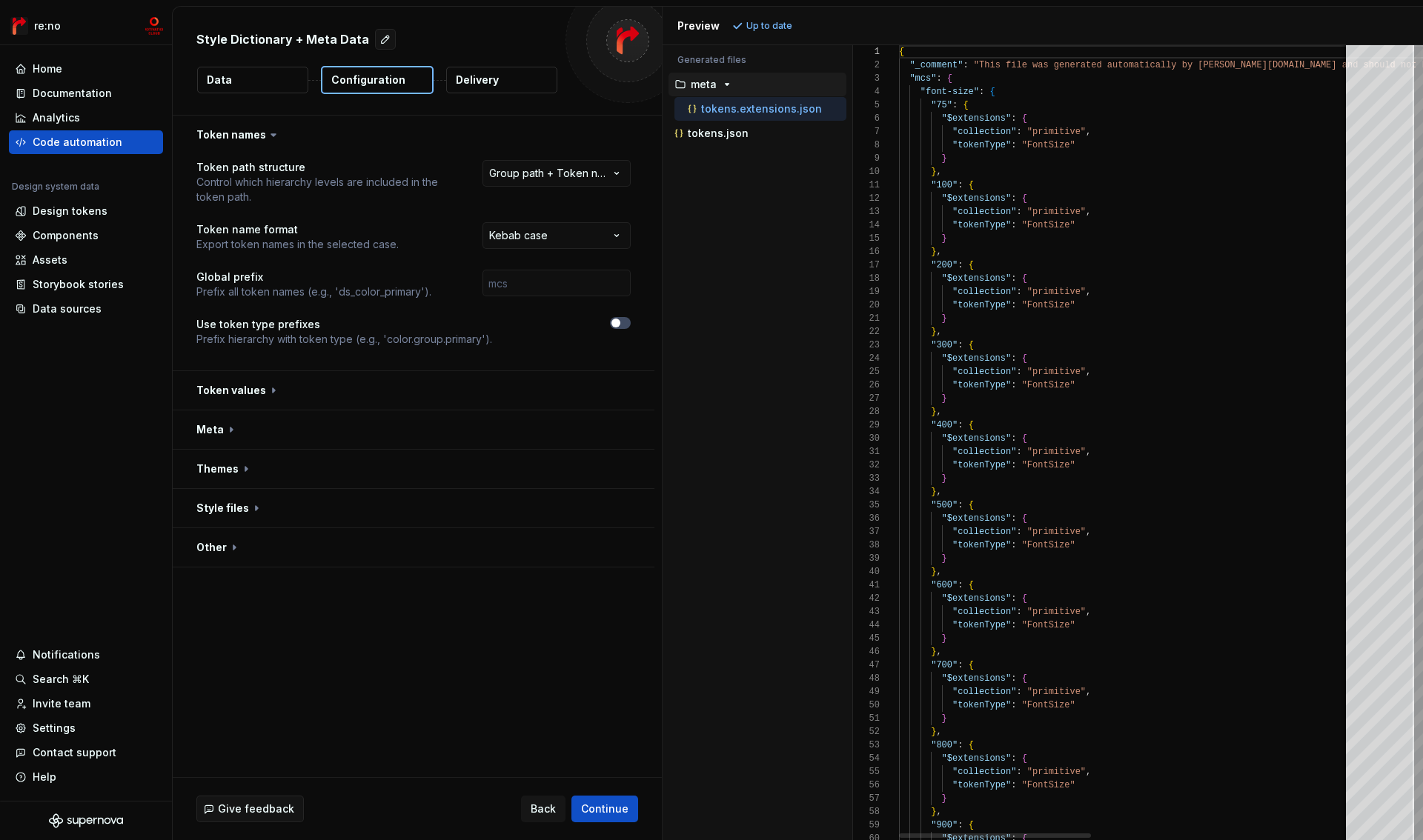
scroll to position [80, 118]
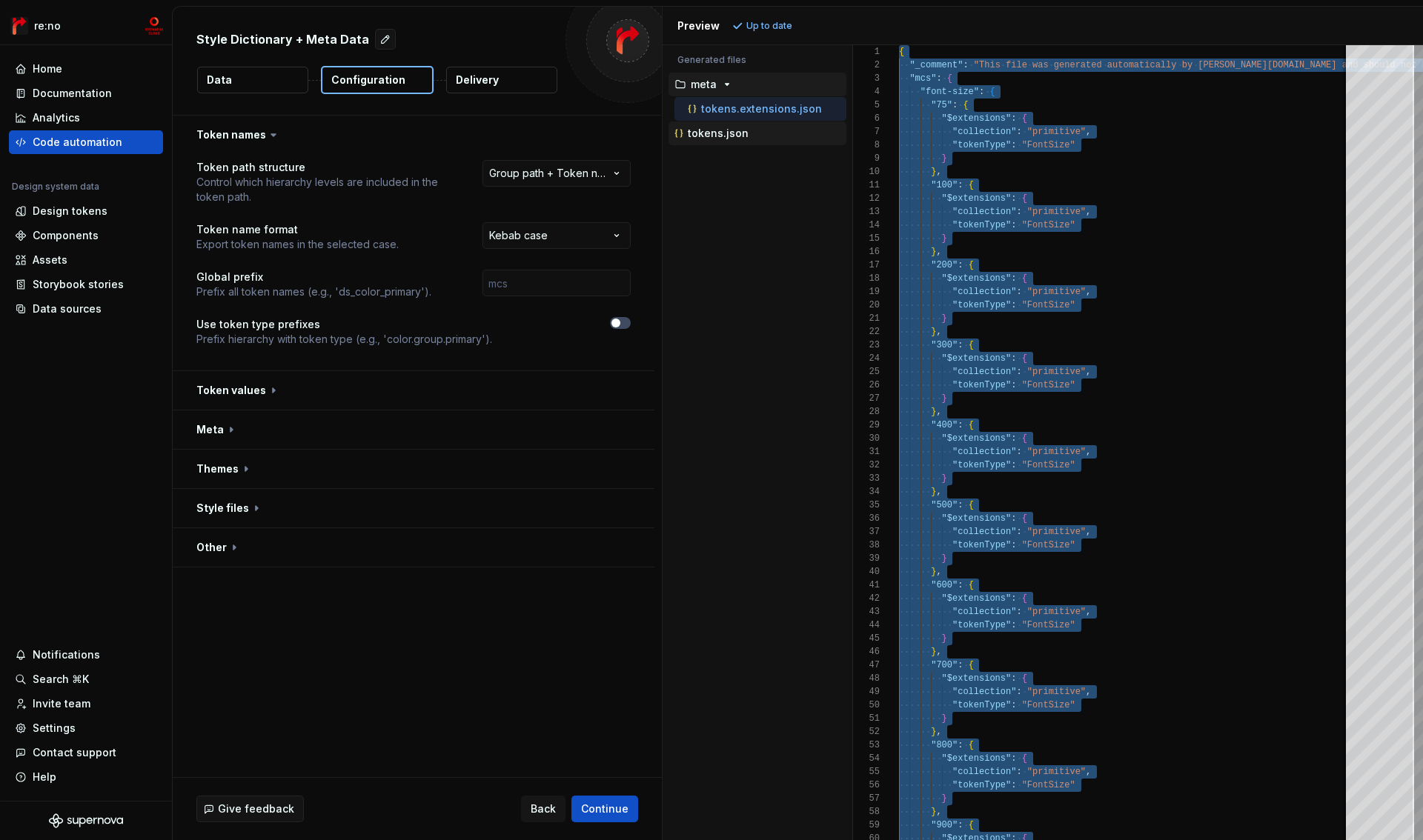
click at [736, 134] on p "tokens.json" at bounding box center [718, 133] width 60 height 11
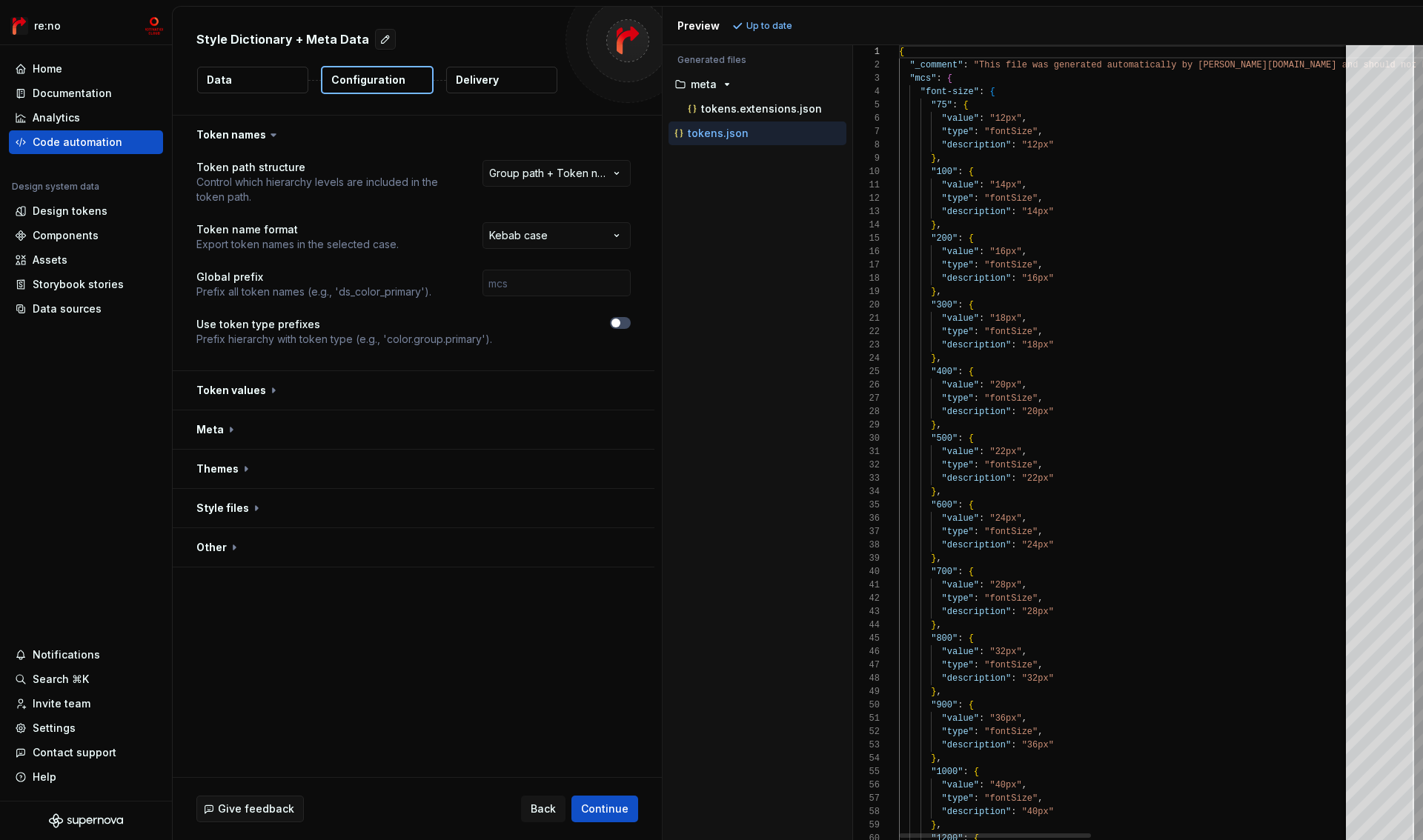
type textarea "**********"
